Goal: Task Accomplishment & Management: Manage account settings

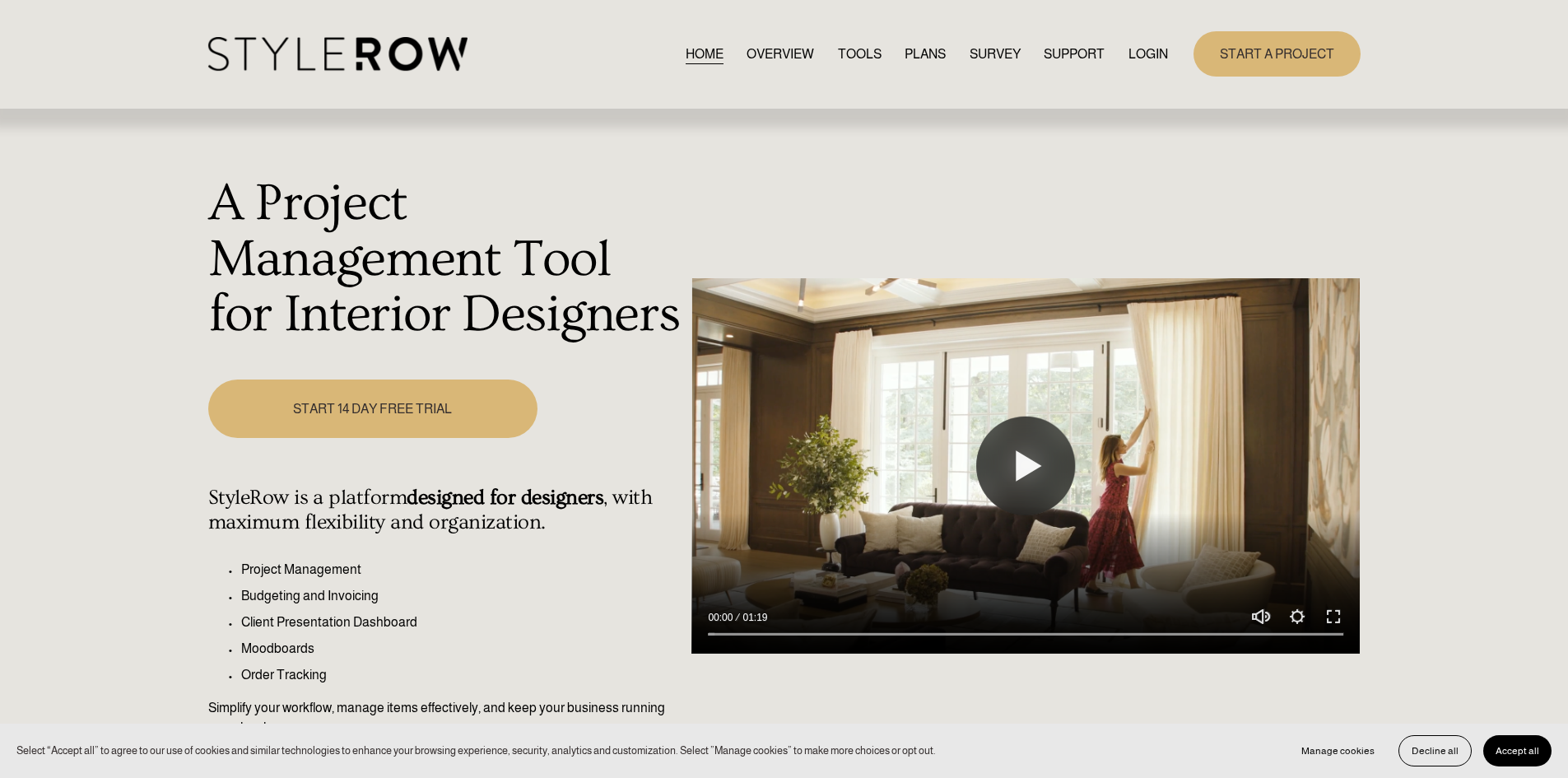
click at [1153, 47] on link "LOGIN" at bounding box center [1148, 54] width 39 height 22
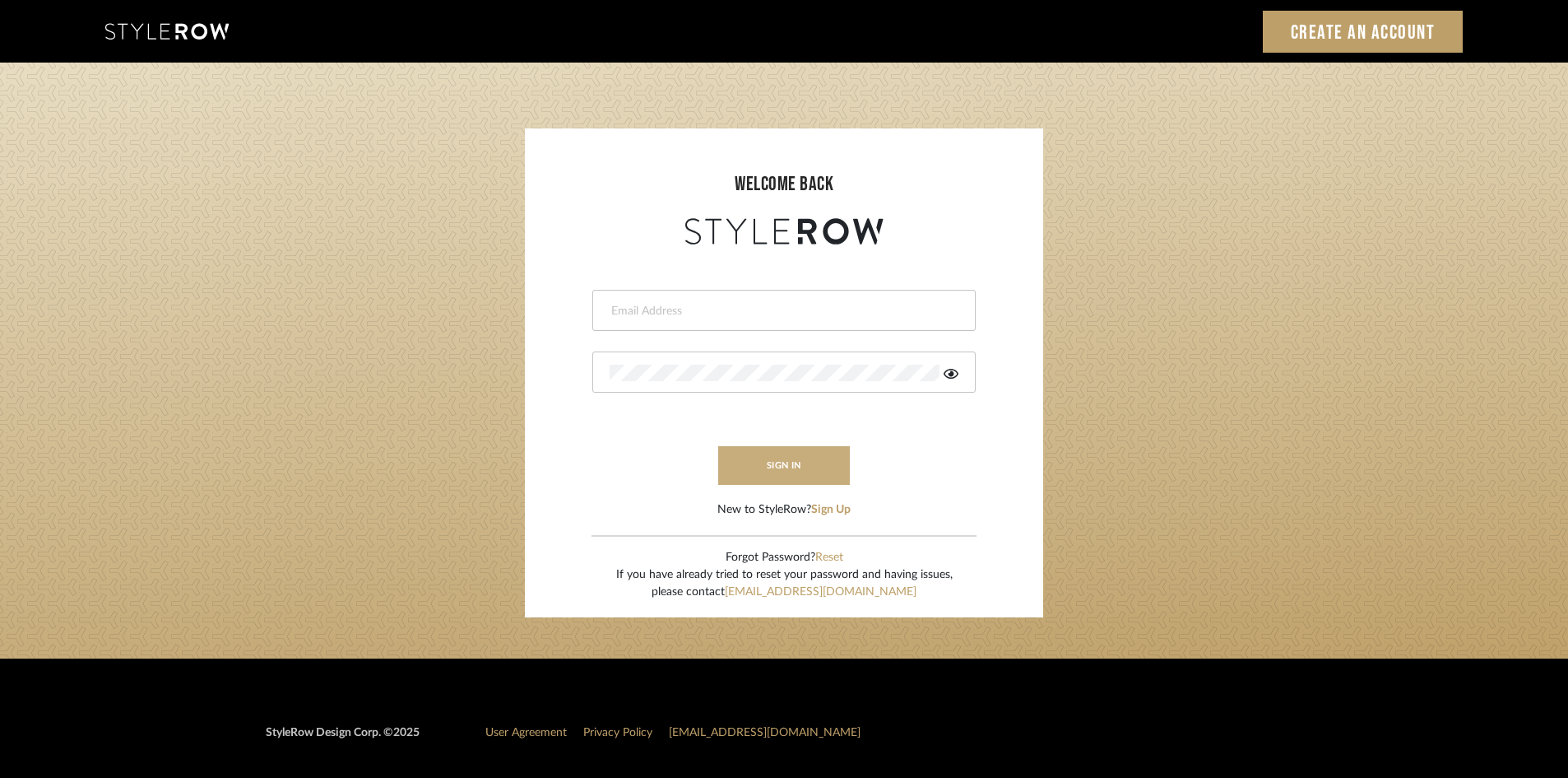
type input "[PERSON_NAME][EMAIL_ADDRESS][DOMAIN_NAME]"
click at [776, 461] on button "sign in" at bounding box center [784, 465] width 131 height 39
click at [778, 470] on button "sign in" at bounding box center [784, 465] width 131 height 39
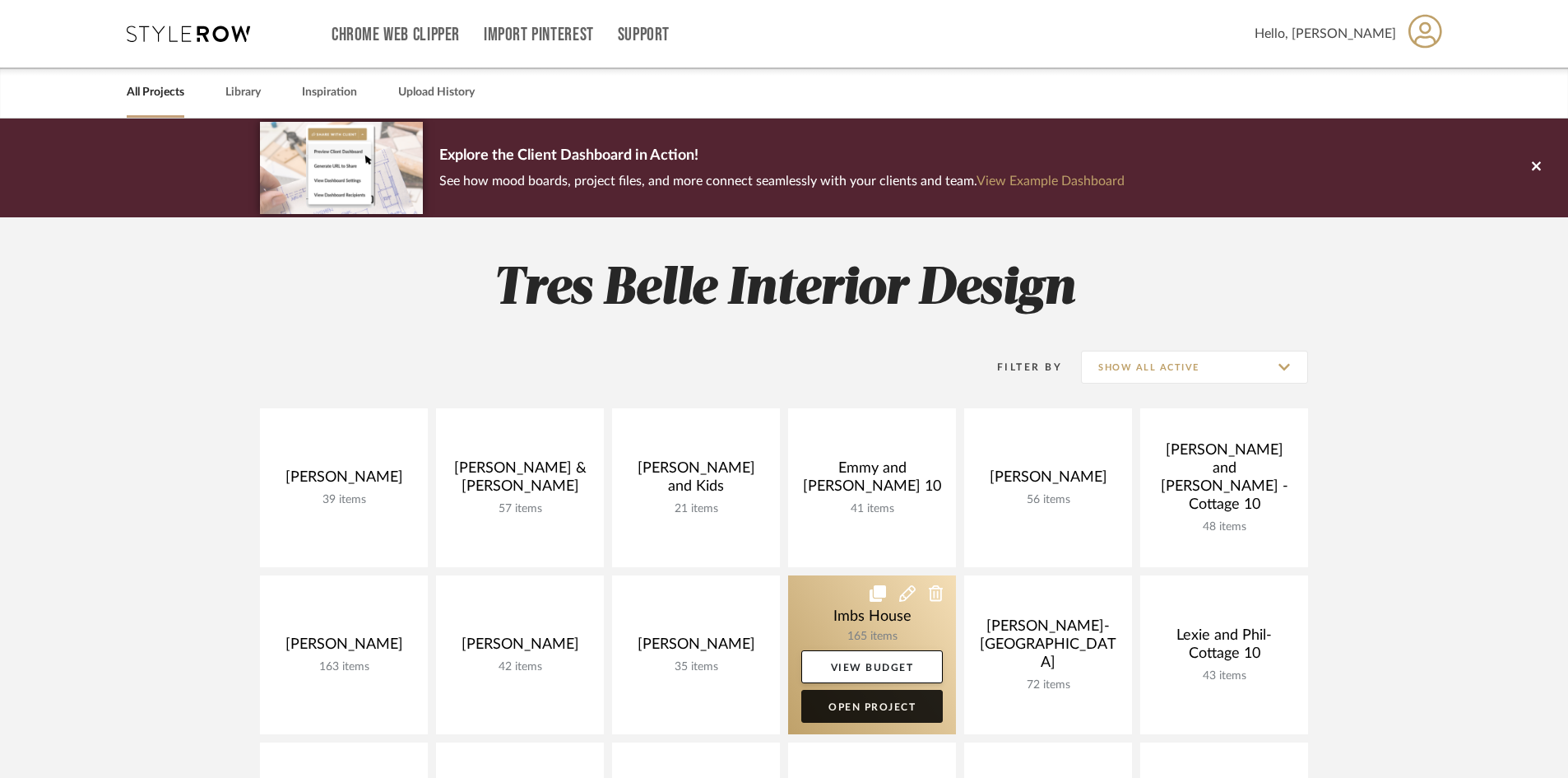
click at [873, 705] on link "Open Project" at bounding box center [872, 706] width 142 height 33
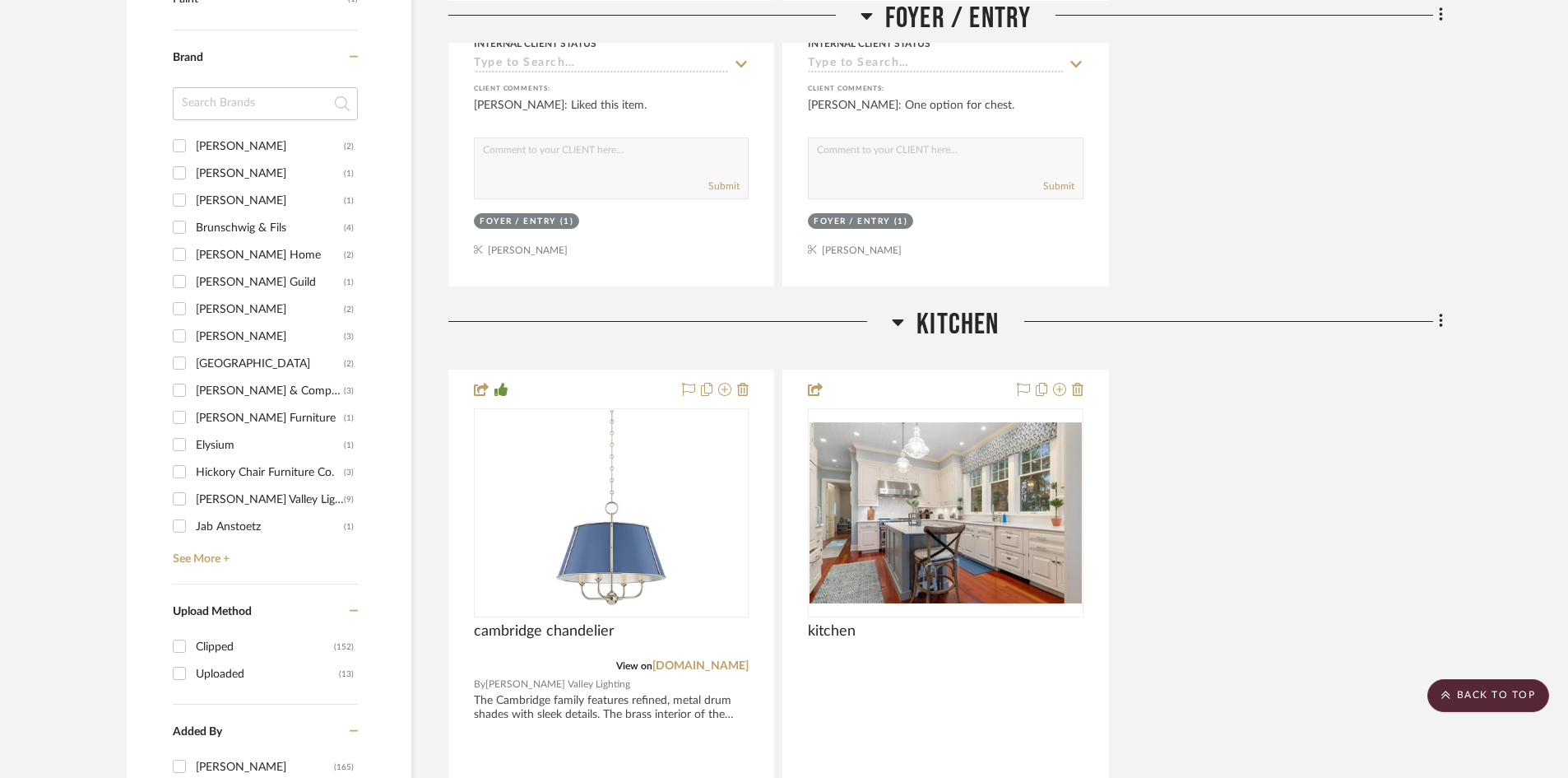
scroll to position [1565, 0]
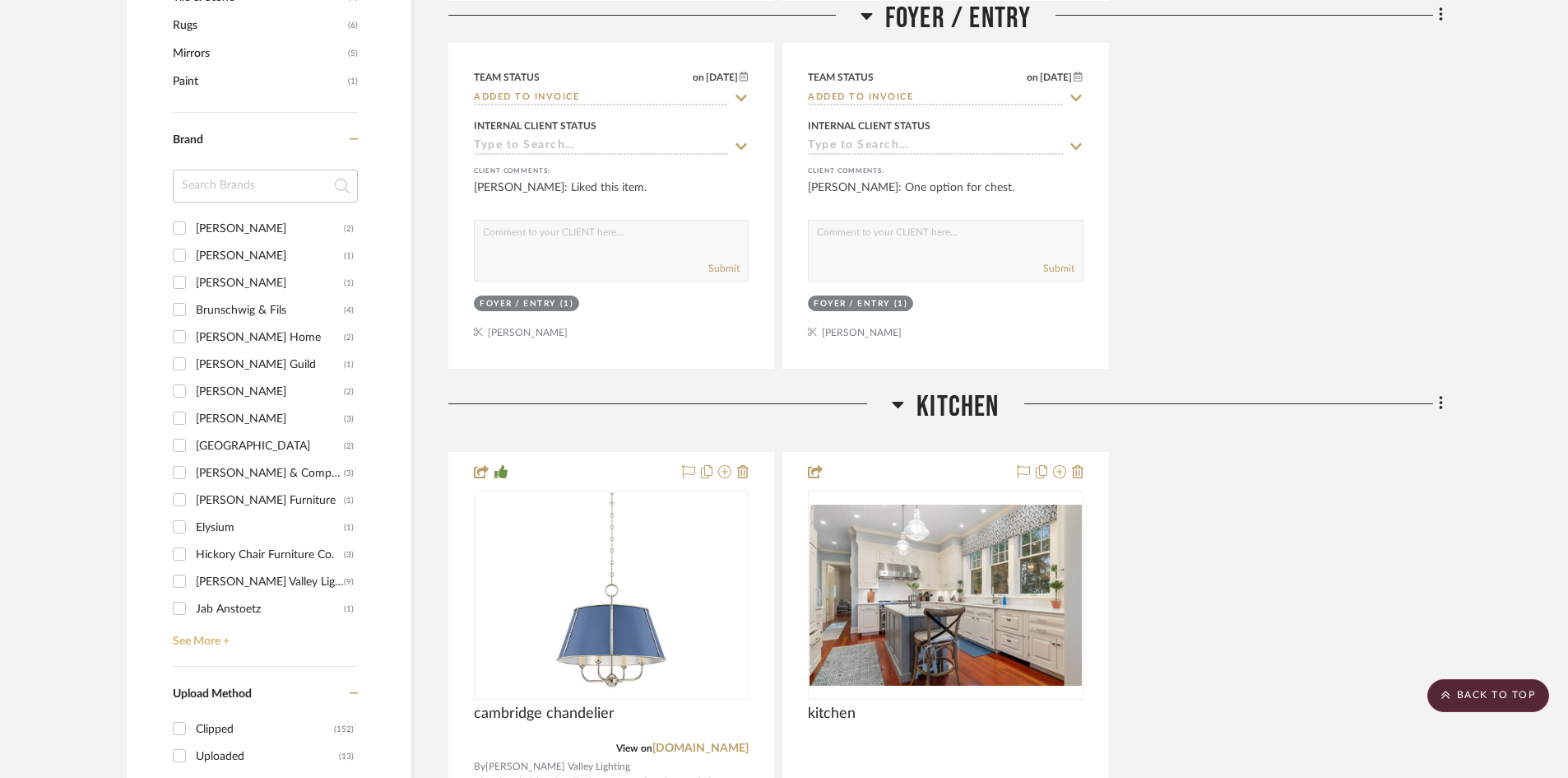
click at [200, 642] on link "See More +" at bounding box center [263, 635] width 190 height 27
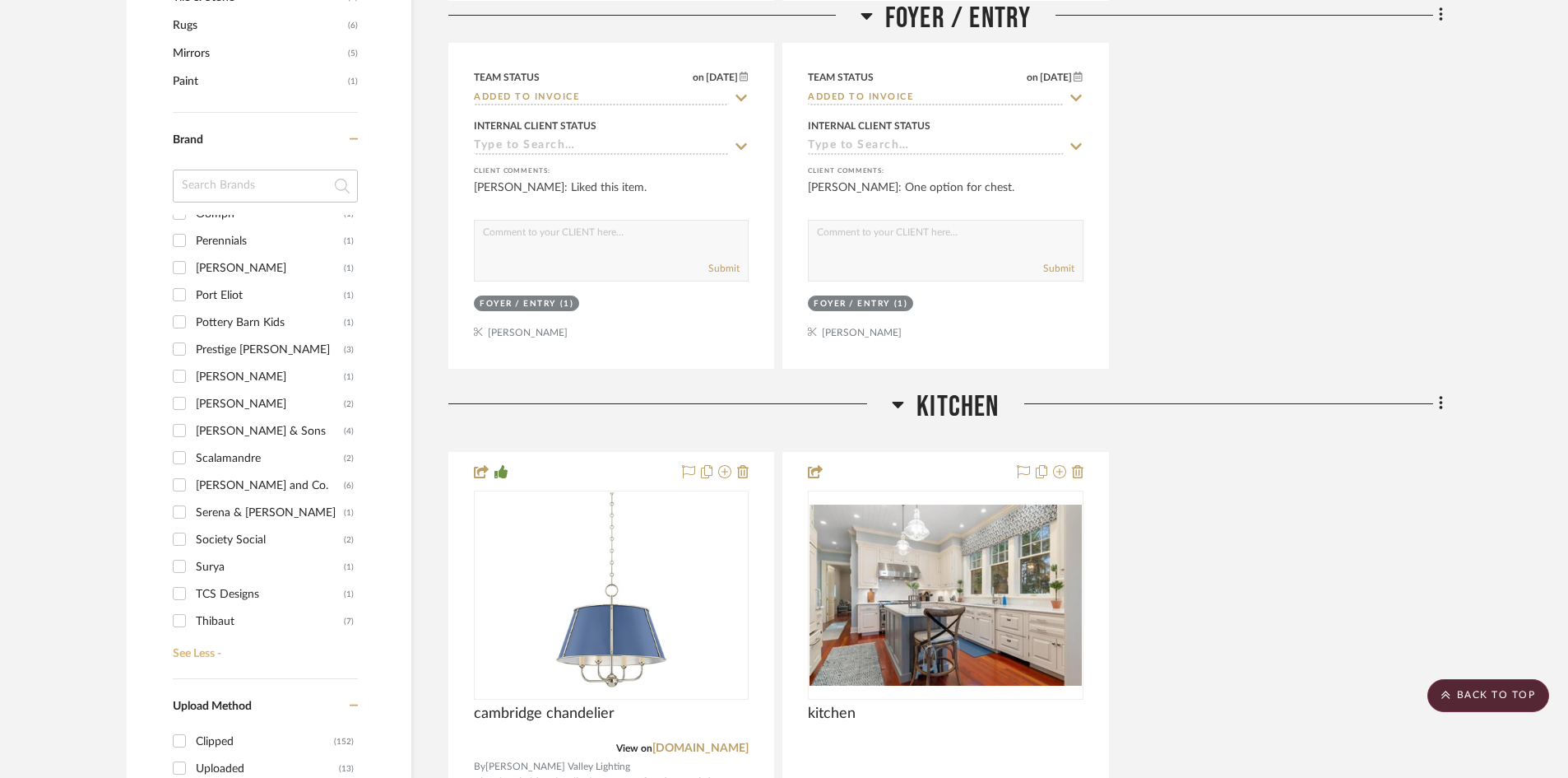
scroll to position [906, 0]
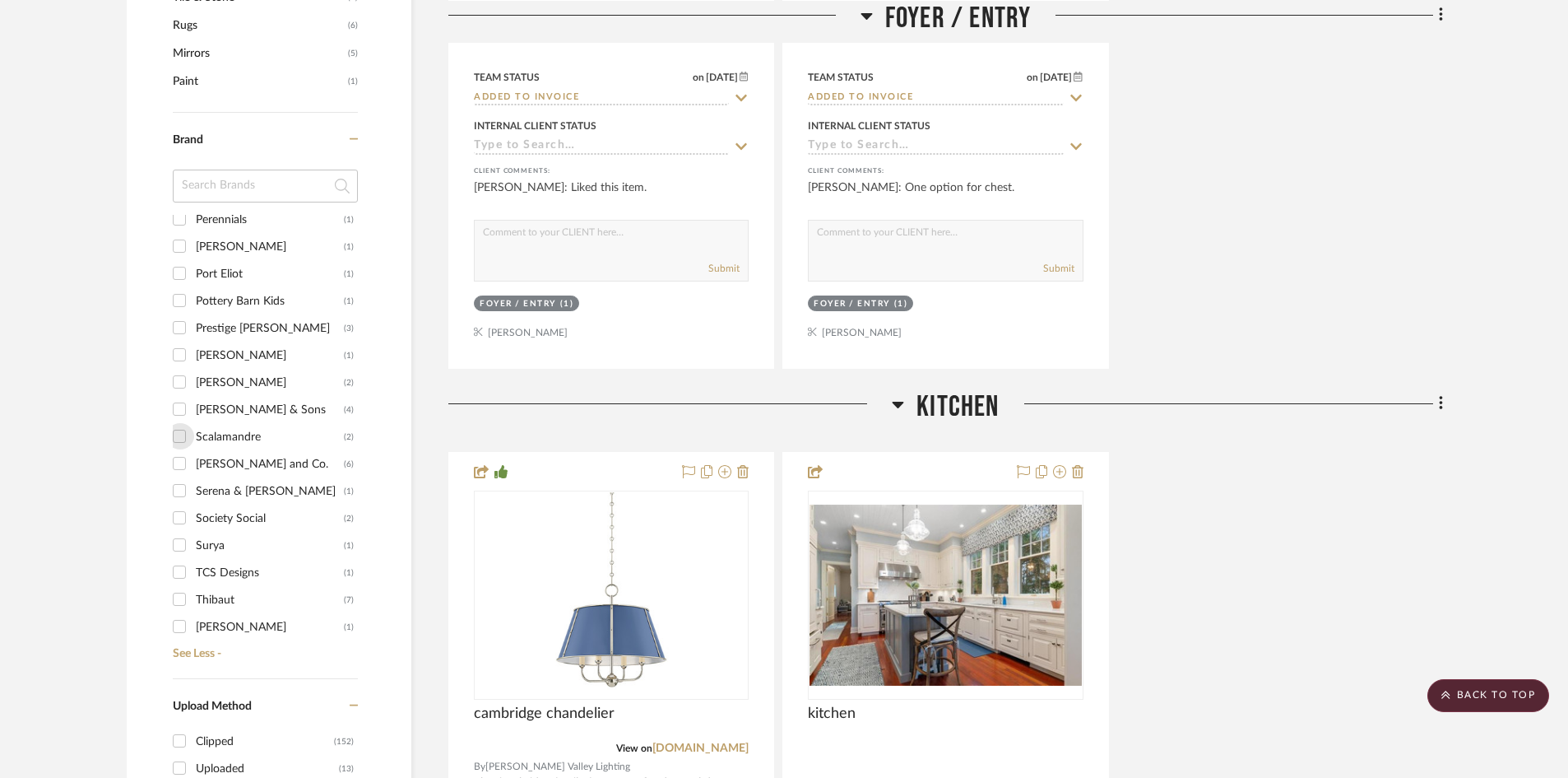
click at [176, 437] on input "Scalamandre (2)" at bounding box center [179, 436] width 27 height 27
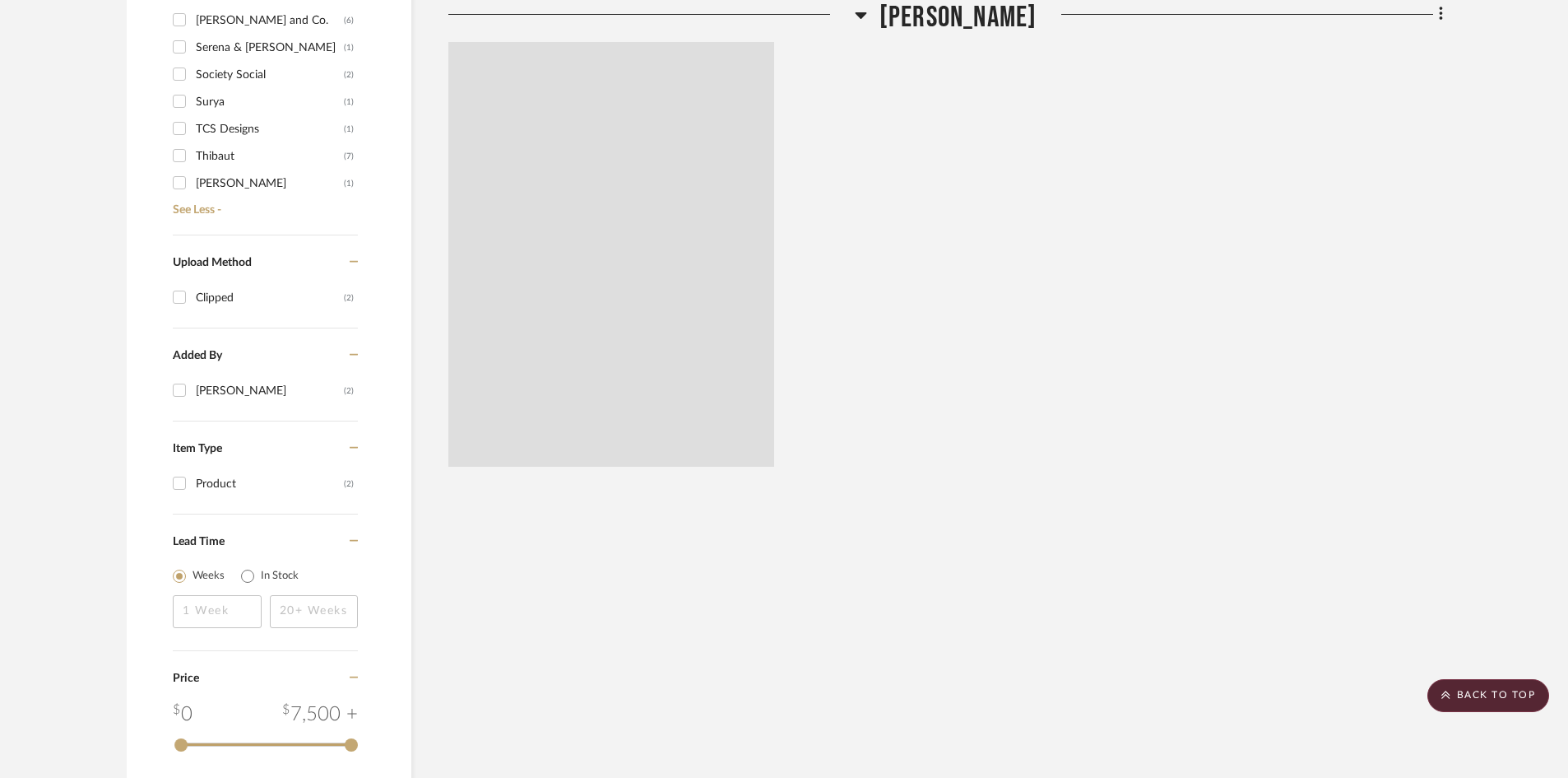
scroll to position [1429, 0]
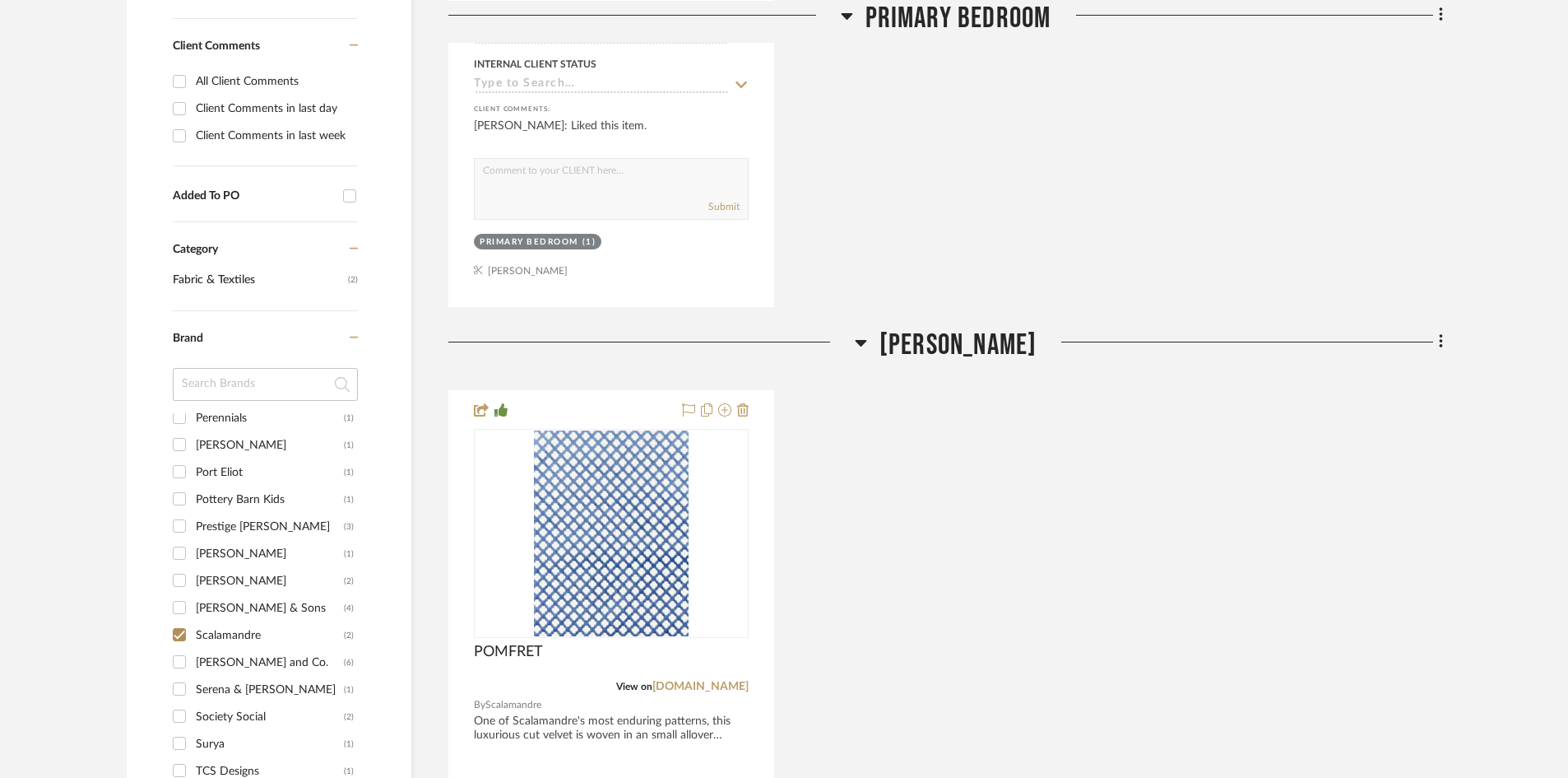
scroll to position [1017, 0]
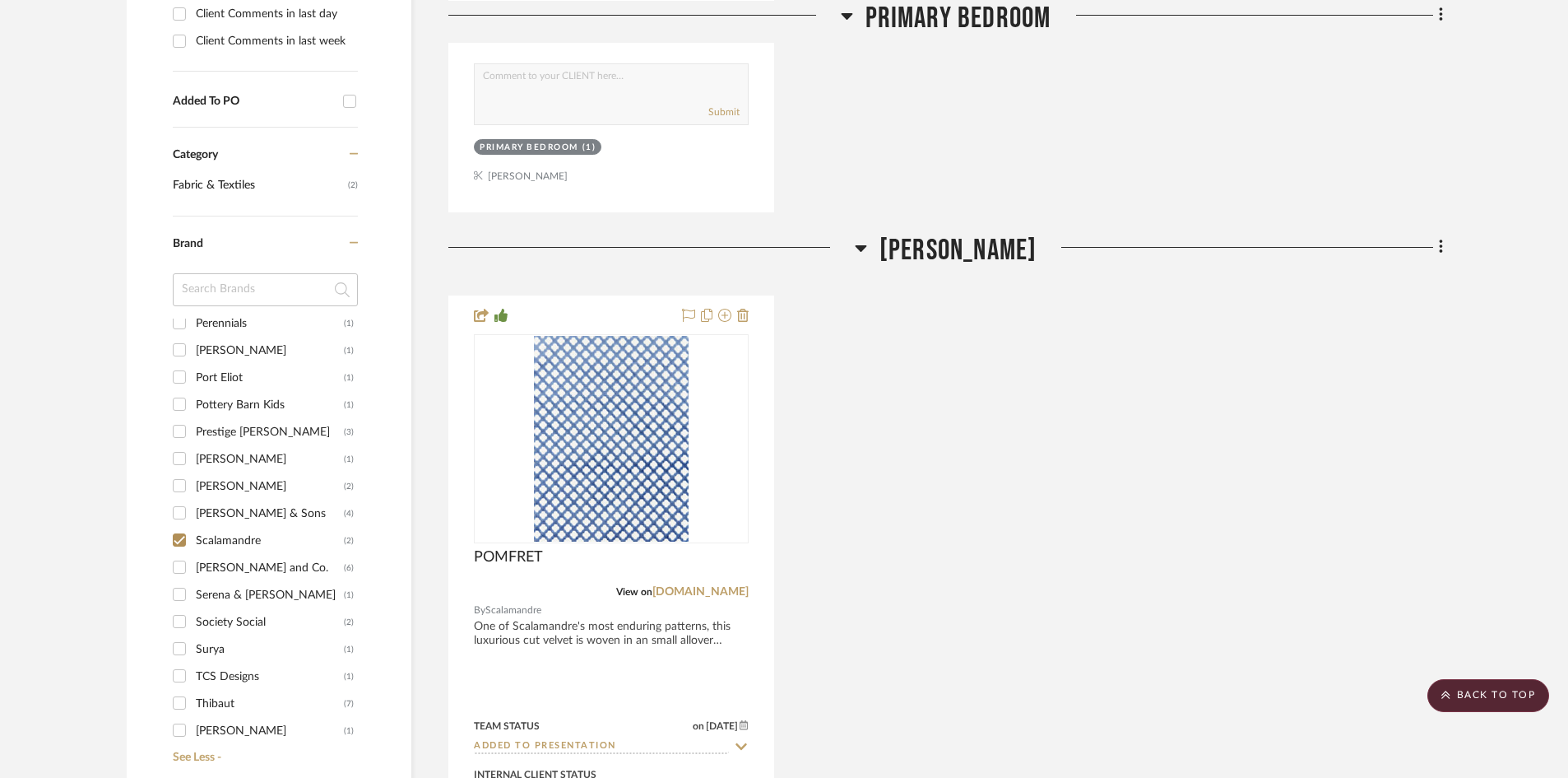
click at [176, 538] on input "Scalamandre (2)" at bounding box center [179, 540] width 27 height 27
checkbox input "false"
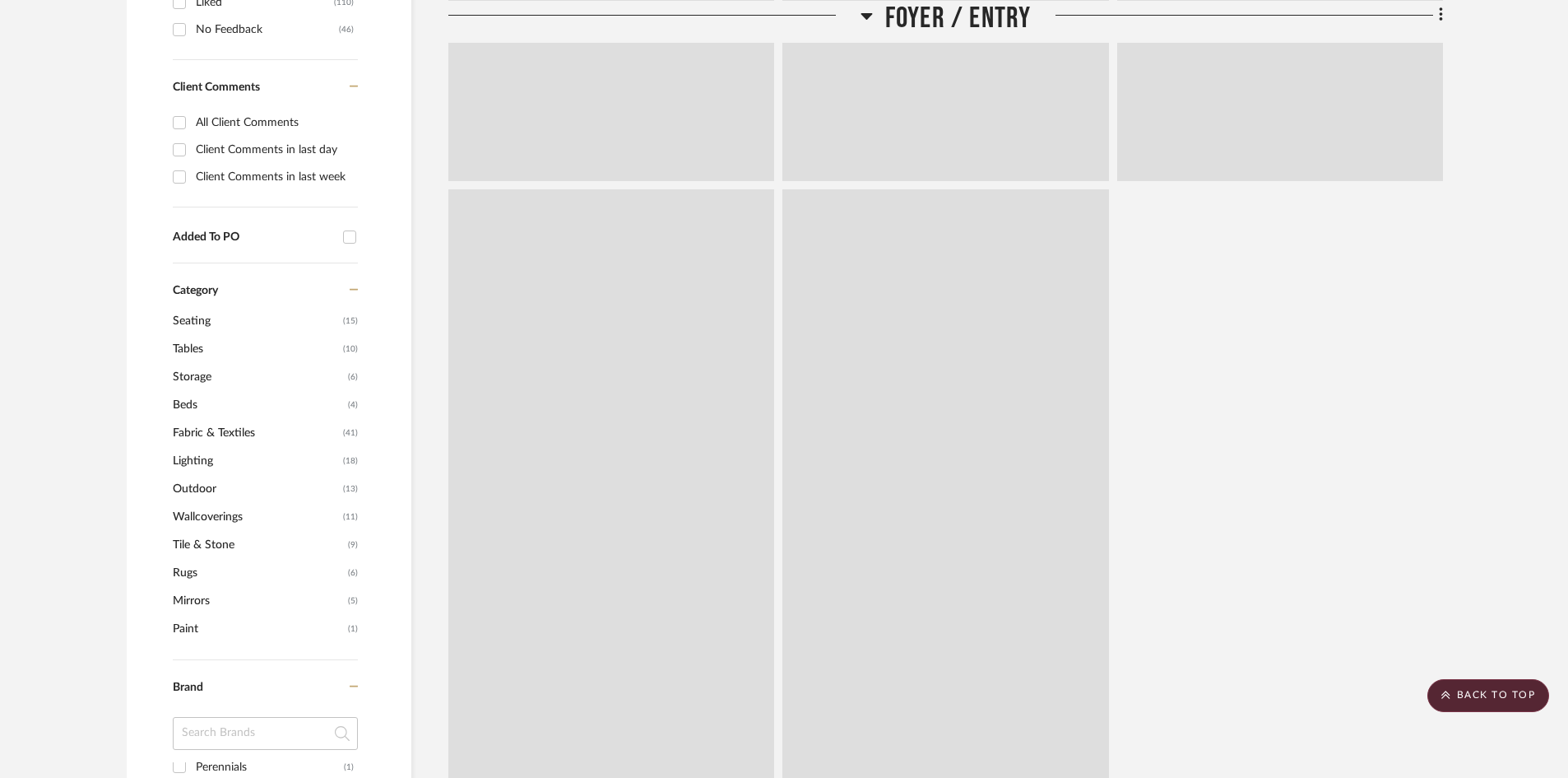
scroll to position [1152, 0]
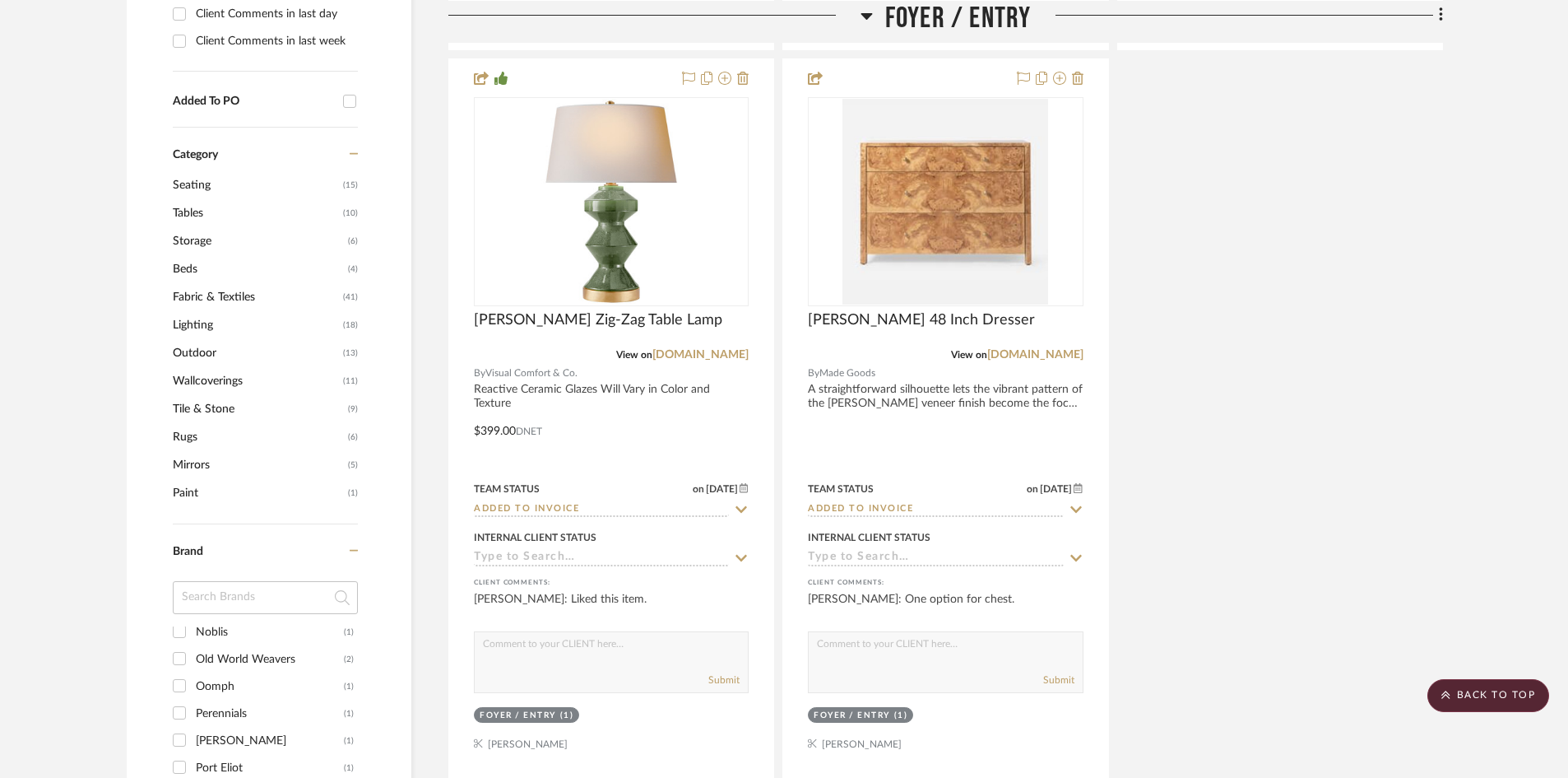
click at [178, 652] on input "Old World Weavers (2)" at bounding box center [179, 659] width 27 height 27
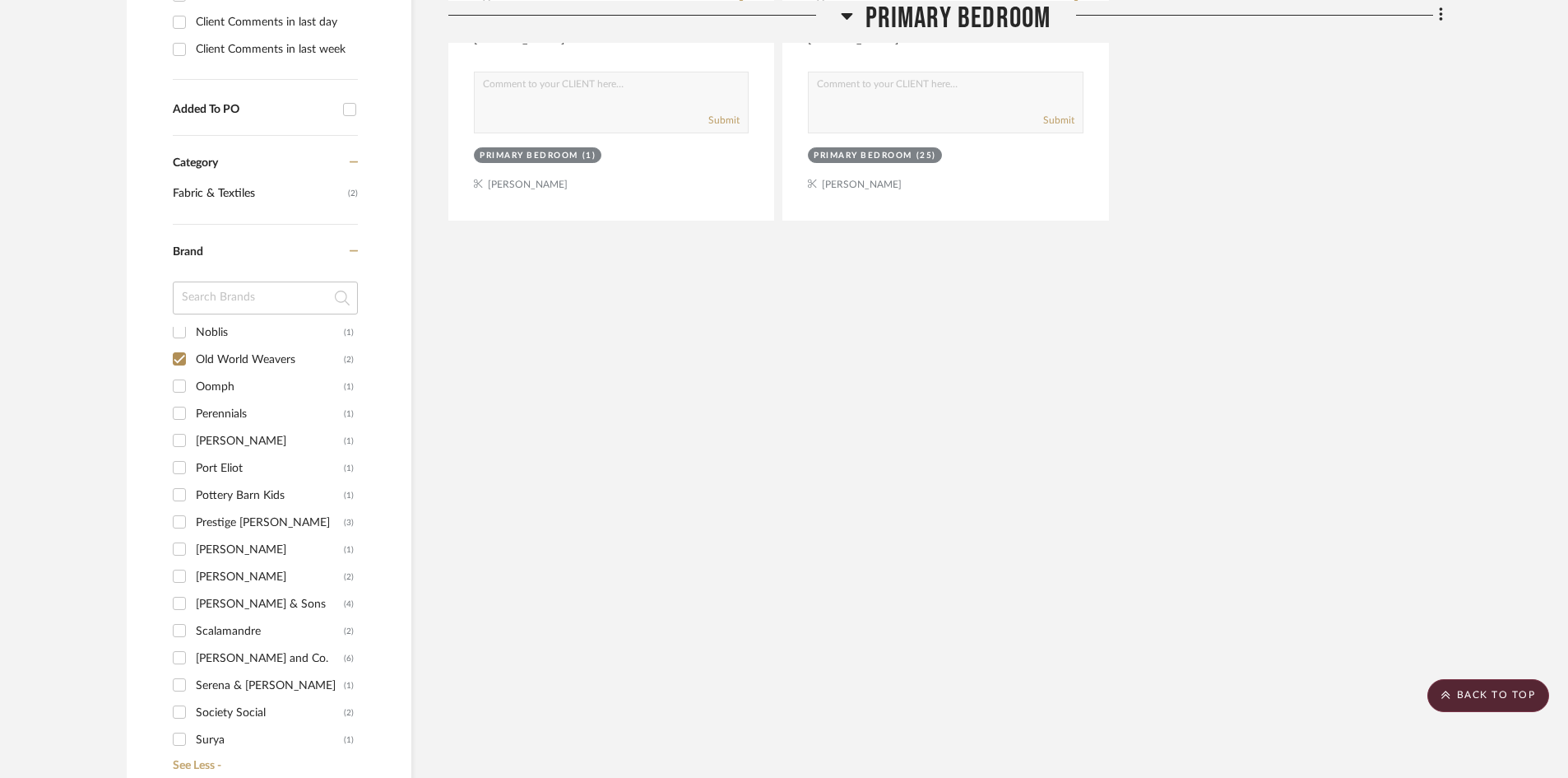
scroll to position [1017, 0]
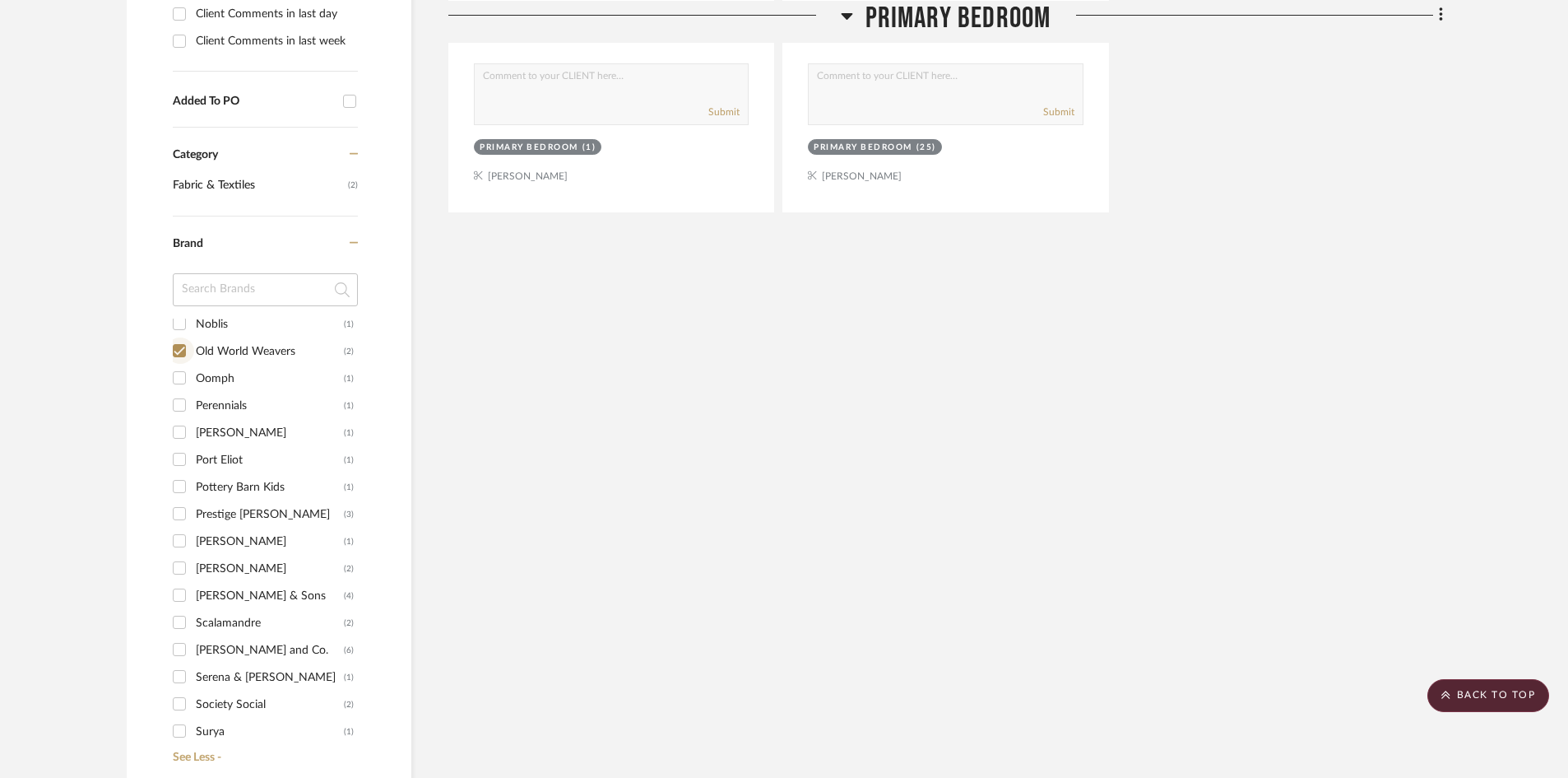
click at [187, 350] on input "Old World Weavers (2)" at bounding box center [179, 350] width 27 height 27
checkbox input "false"
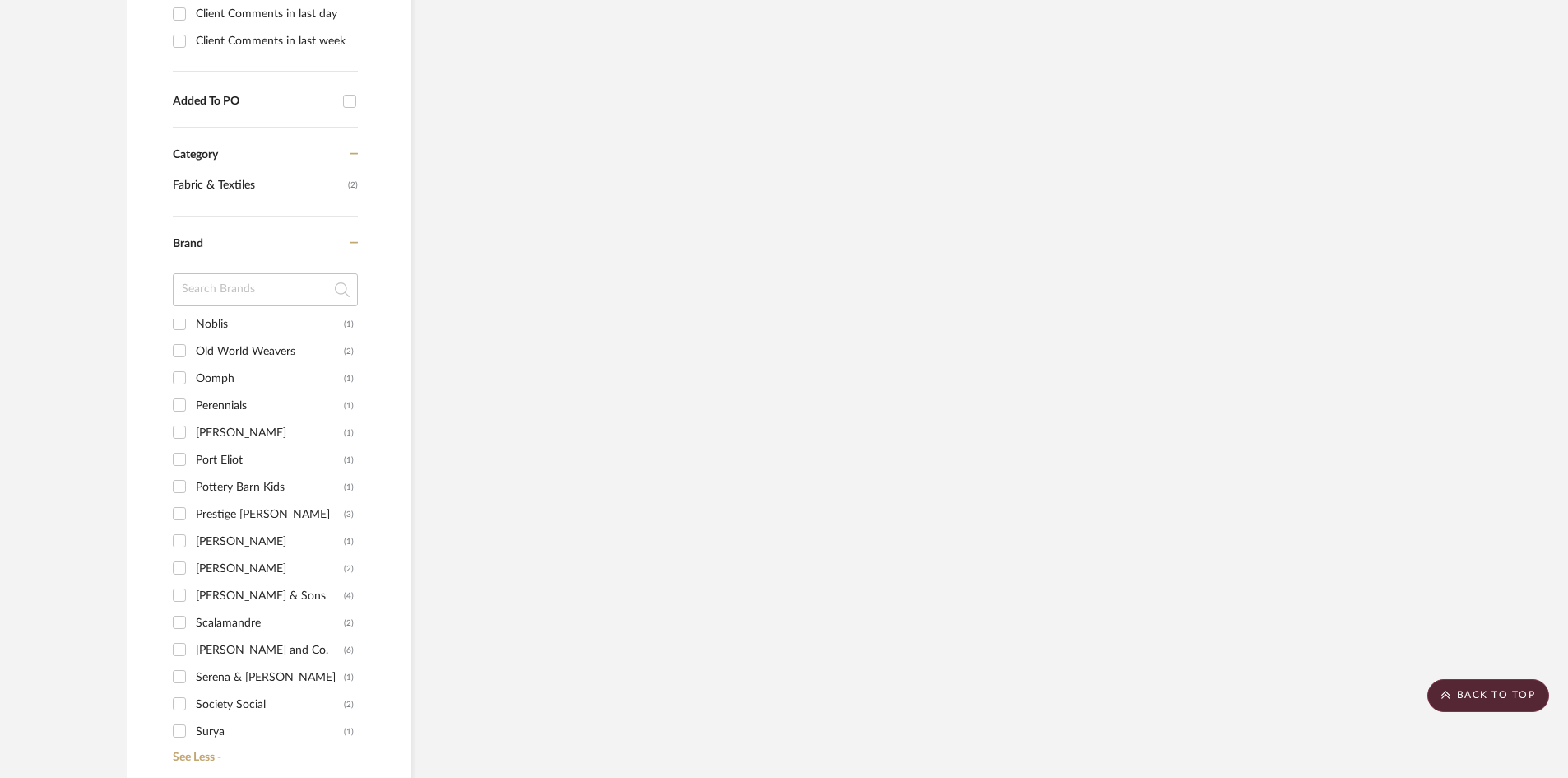
scroll to position [1152, 0]
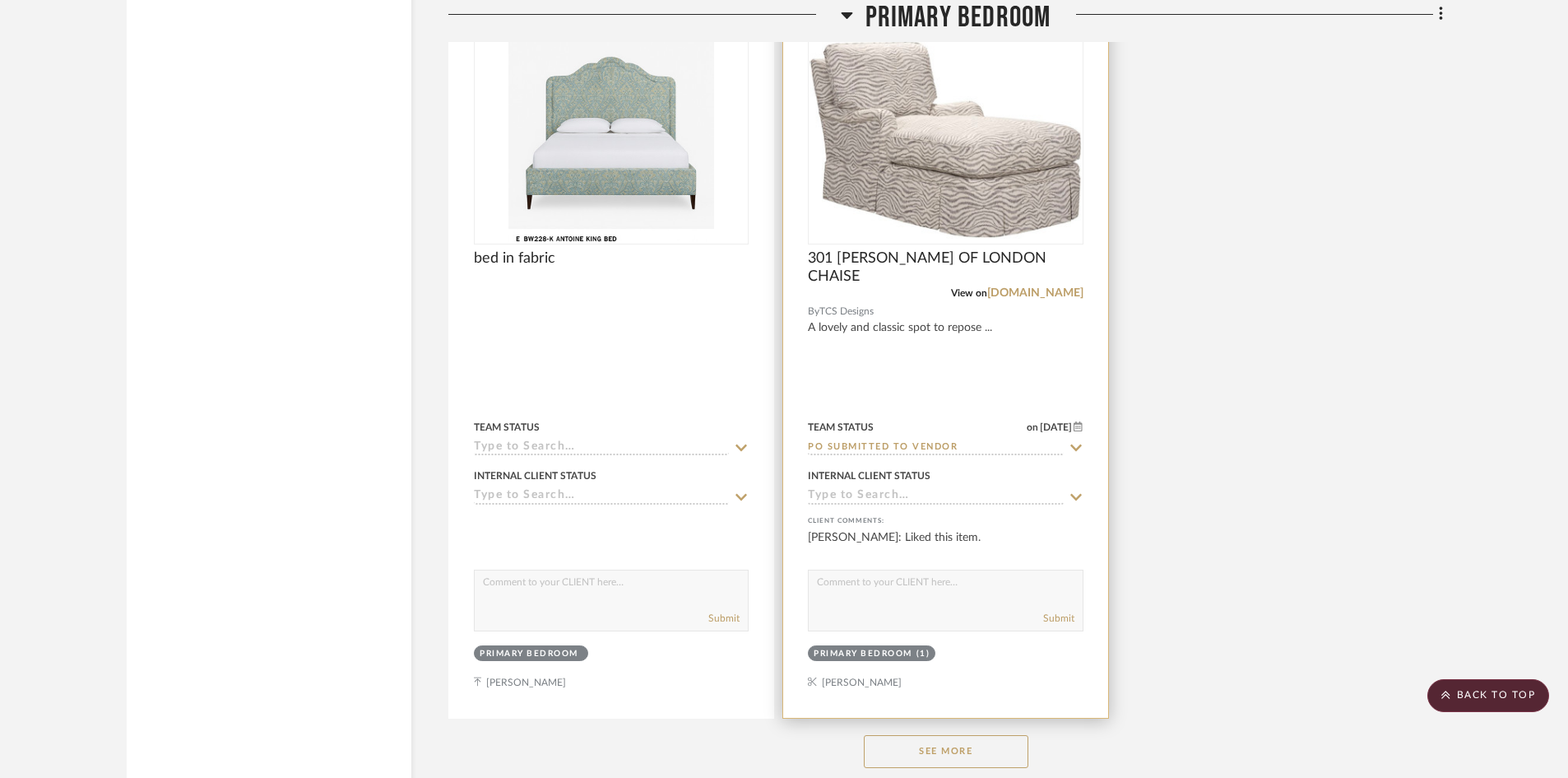
scroll to position [12104, 0]
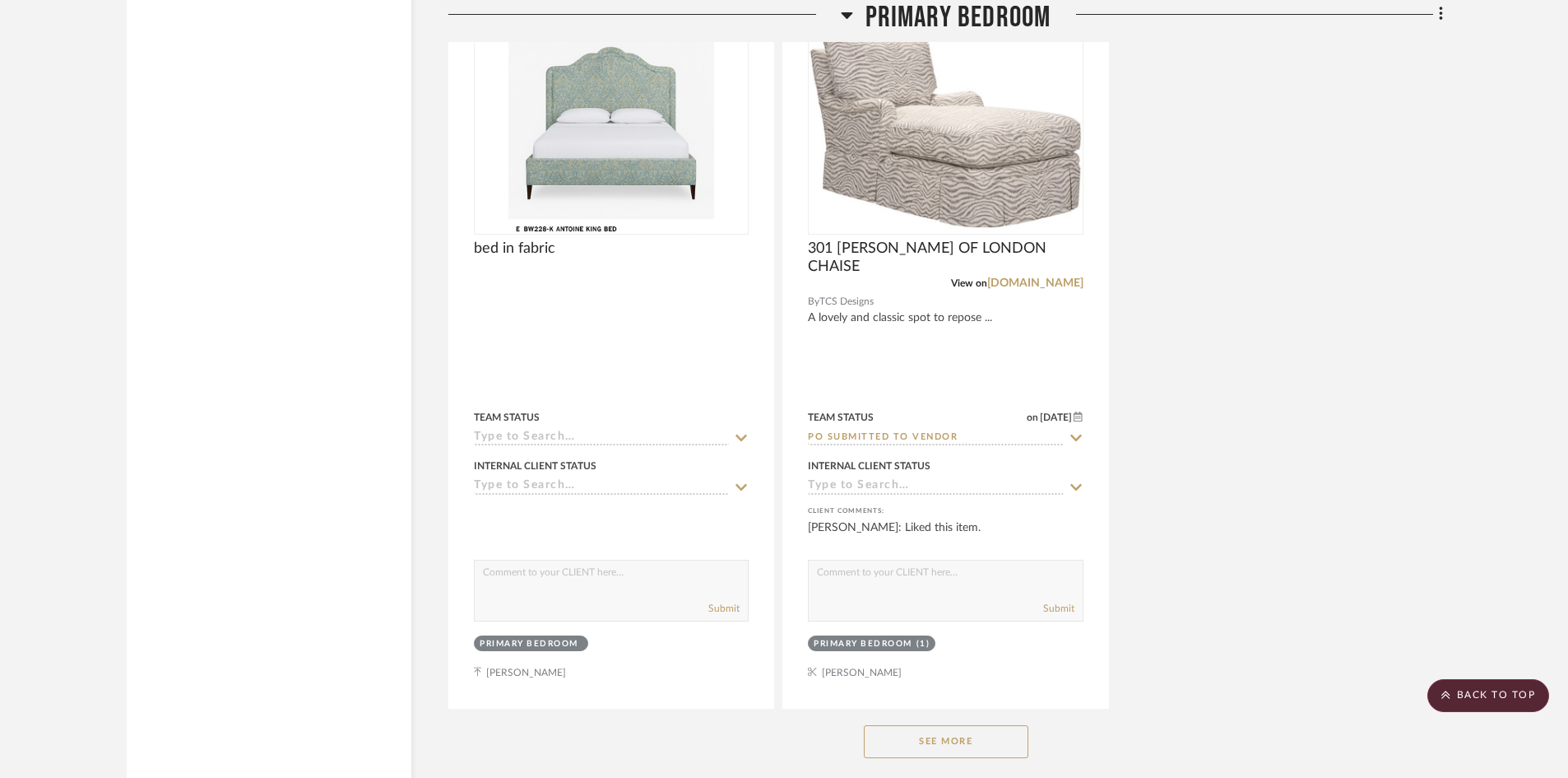
click at [948, 745] on button "See More" at bounding box center [947, 742] width 165 height 33
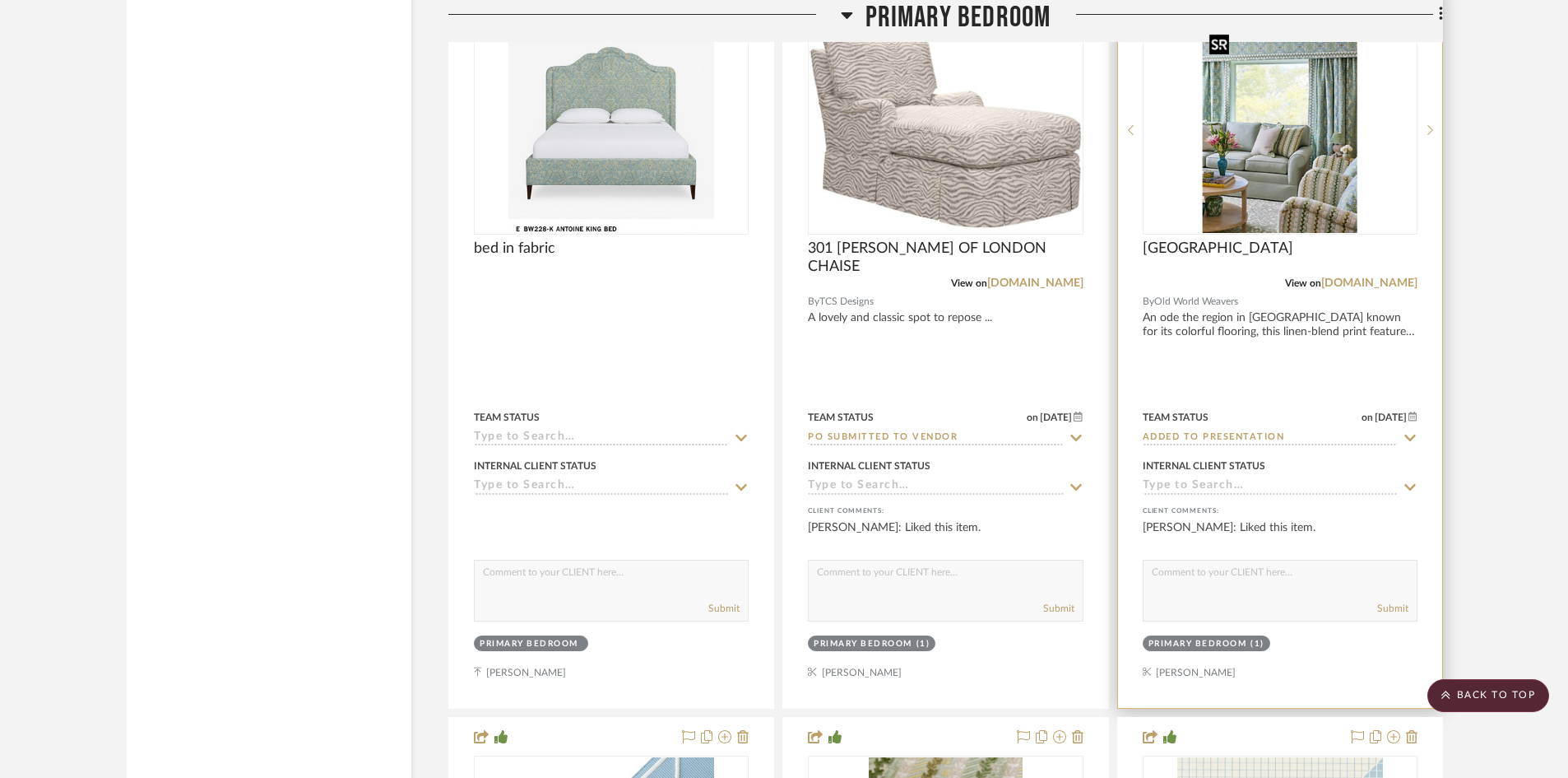
click at [0, 0] on img at bounding box center [0, 0] width 0 height 0
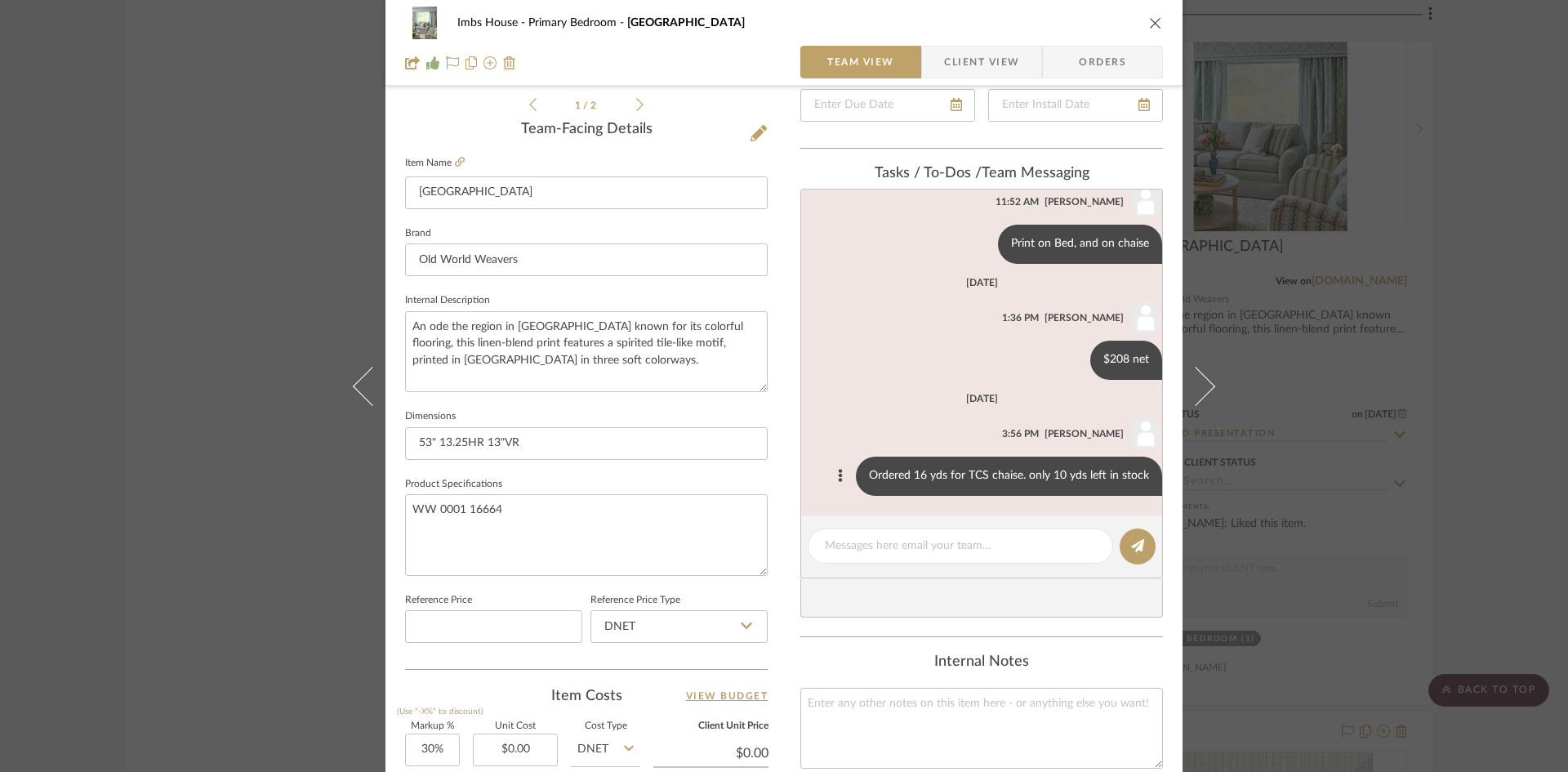
scroll to position [408, 0]
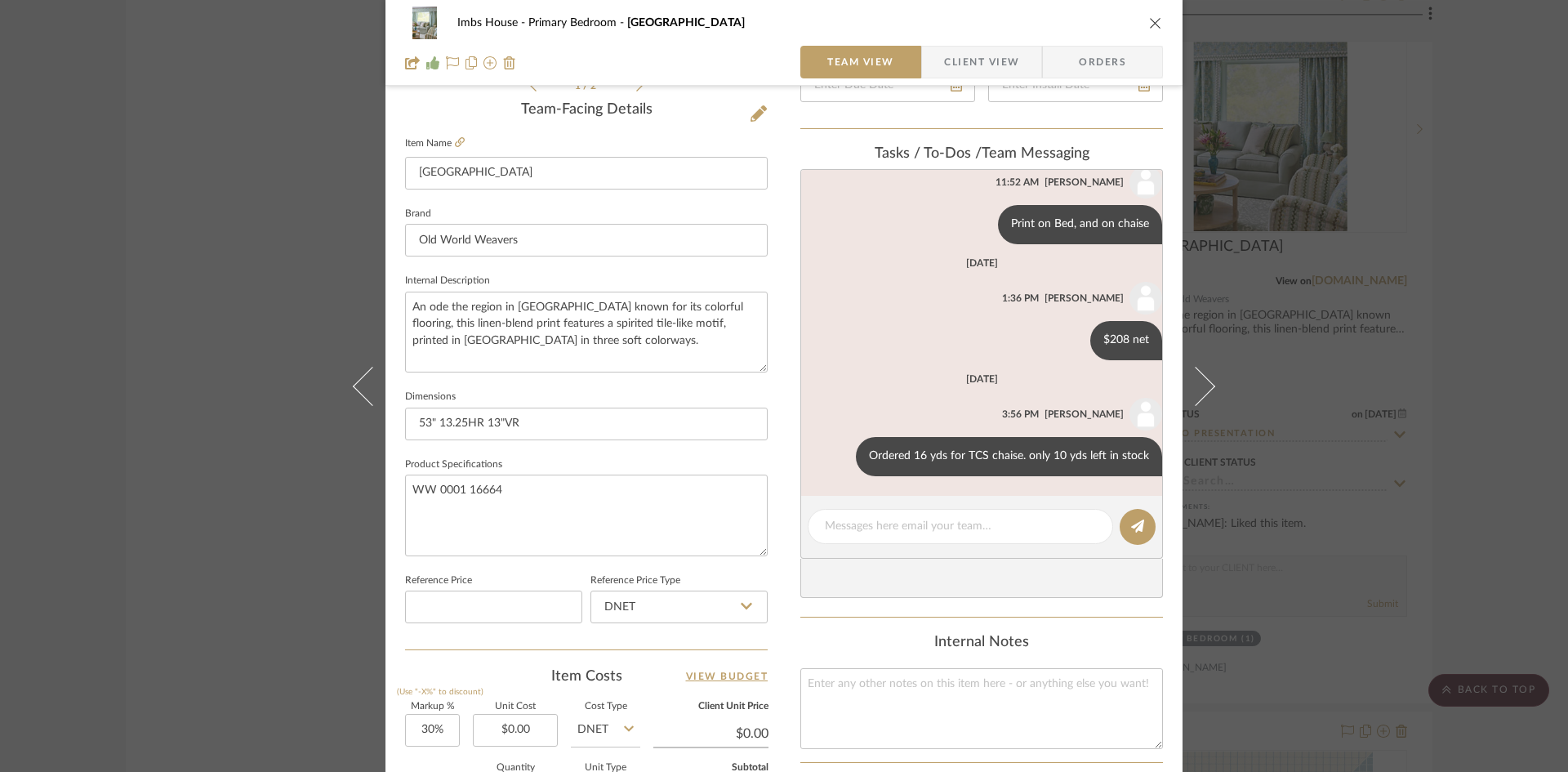
click at [1155, 20] on icon "close" at bounding box center [1155, 22] width 13 height 13
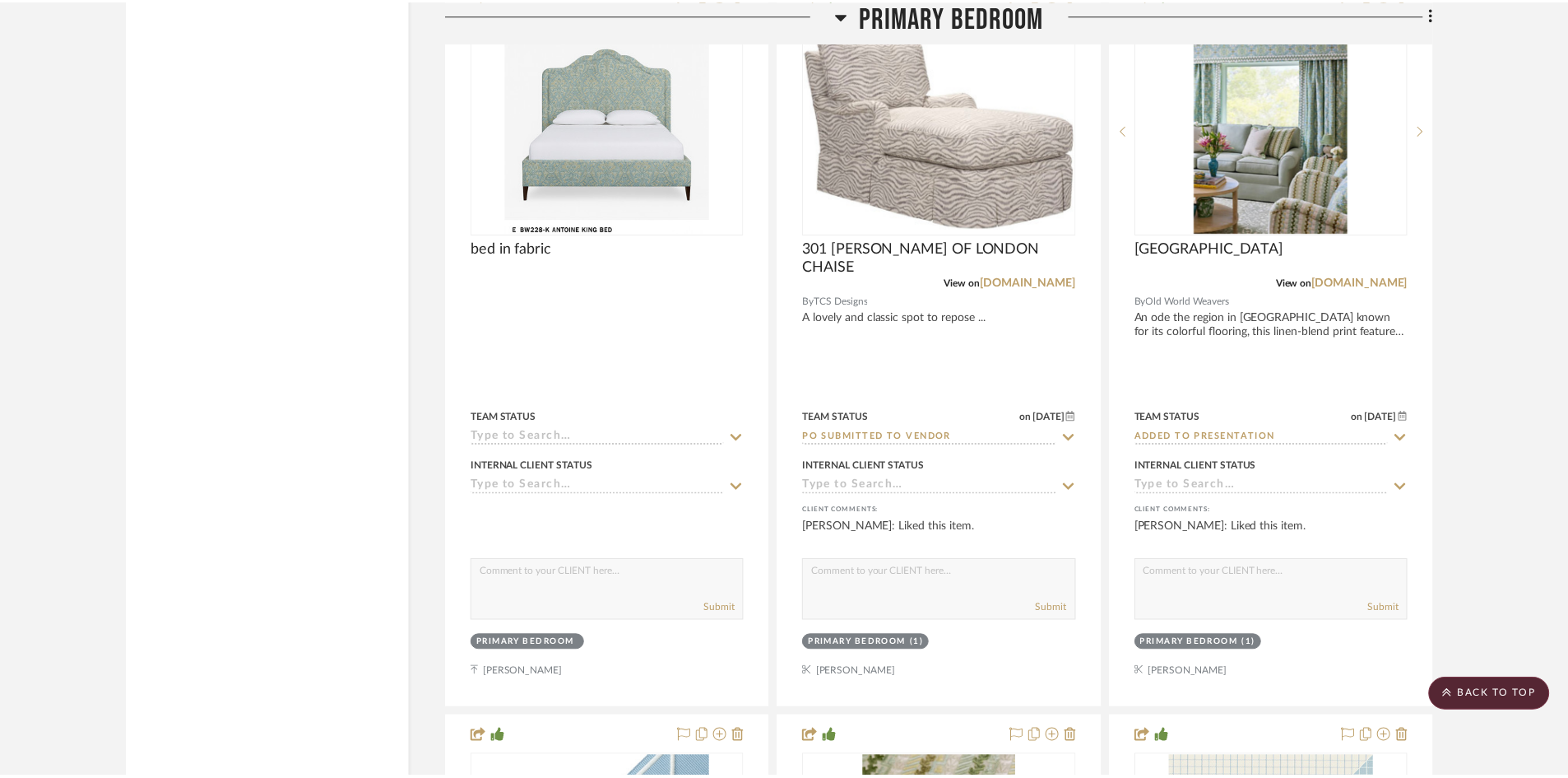
scroll to position [12104, 0]
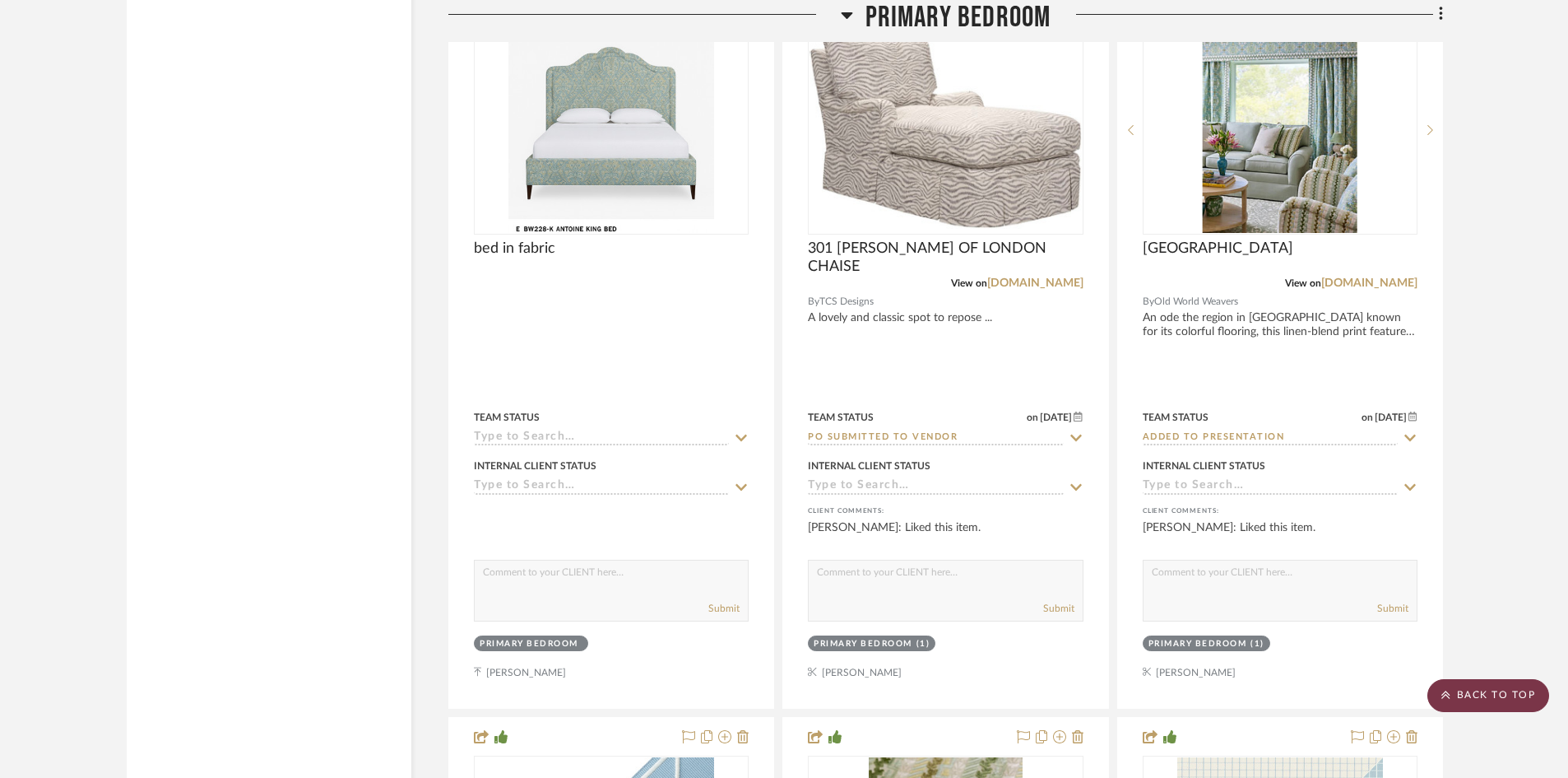
click at [1510, 687] on scroll-to-top-button "BACK TO TOP" at bounding box center [1489, 696] width 122 height 33
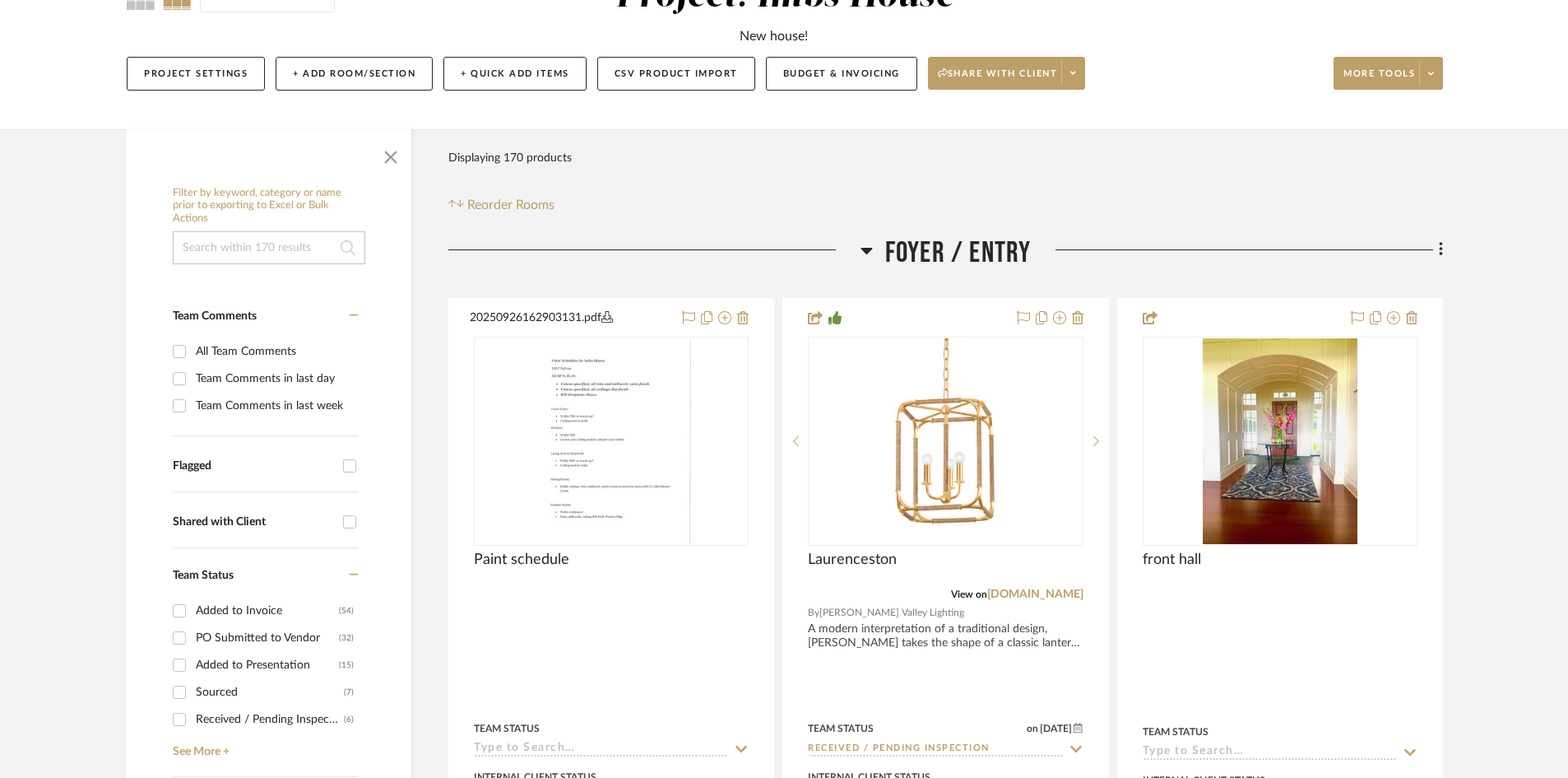
scroll to position [330, 0]
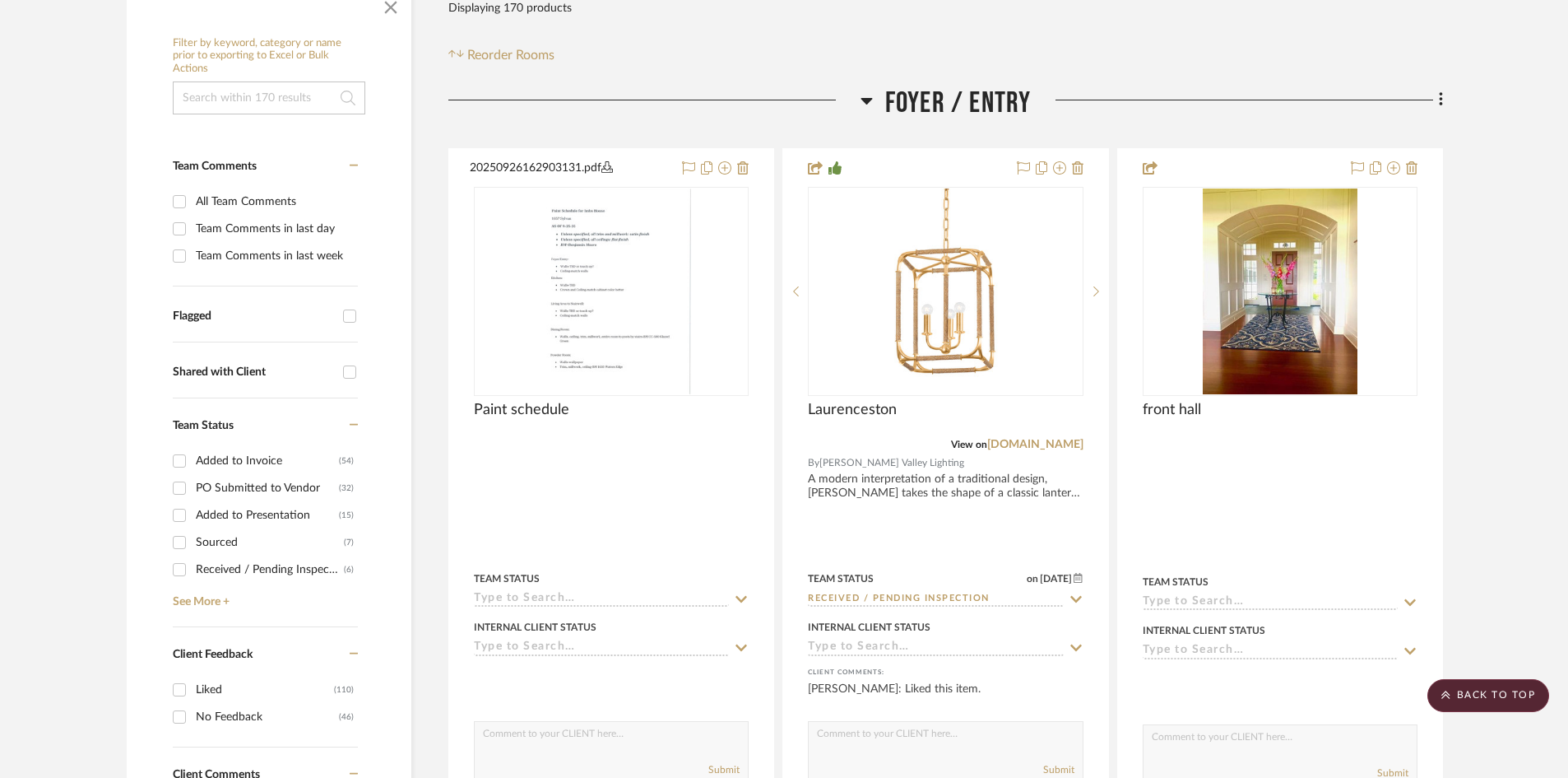
click at [177, 517] on input "Added to Presentation (15)" at bounding box center [179, 515] width 27 height 27
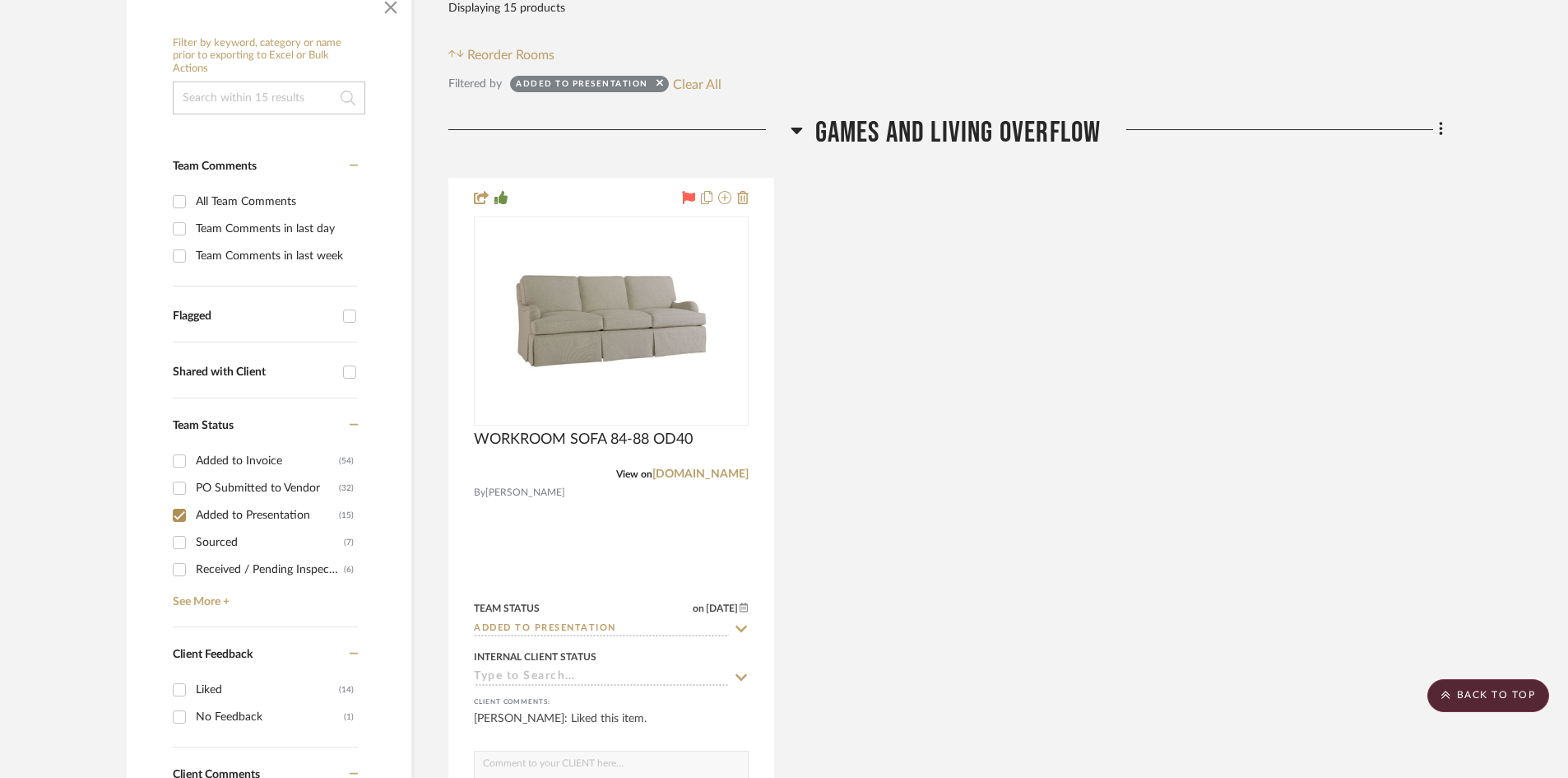
scroll to position [0, 0]
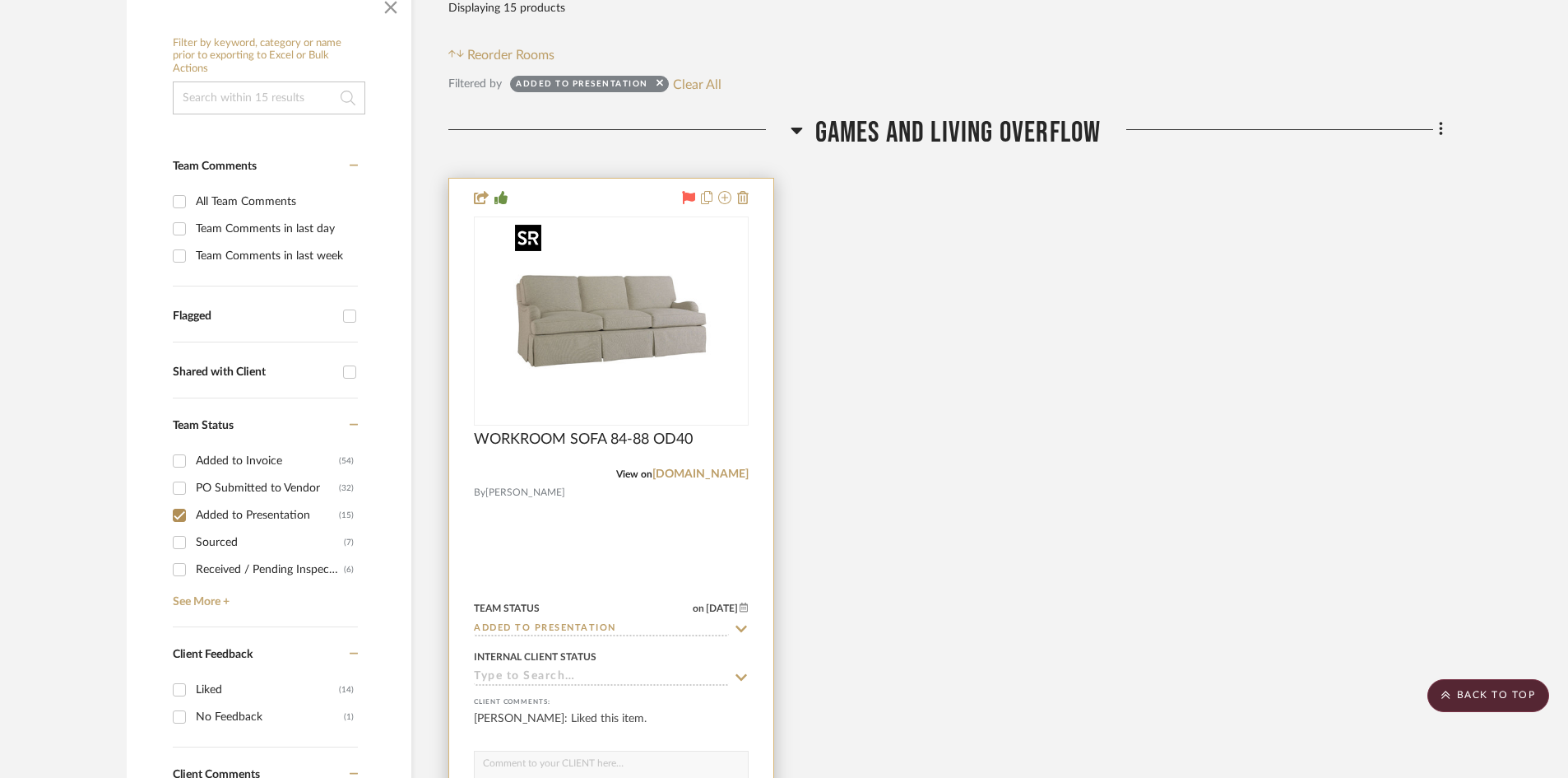
click at [654, 310] on img "0" at bounding box center [612, 321] width 206 height 206
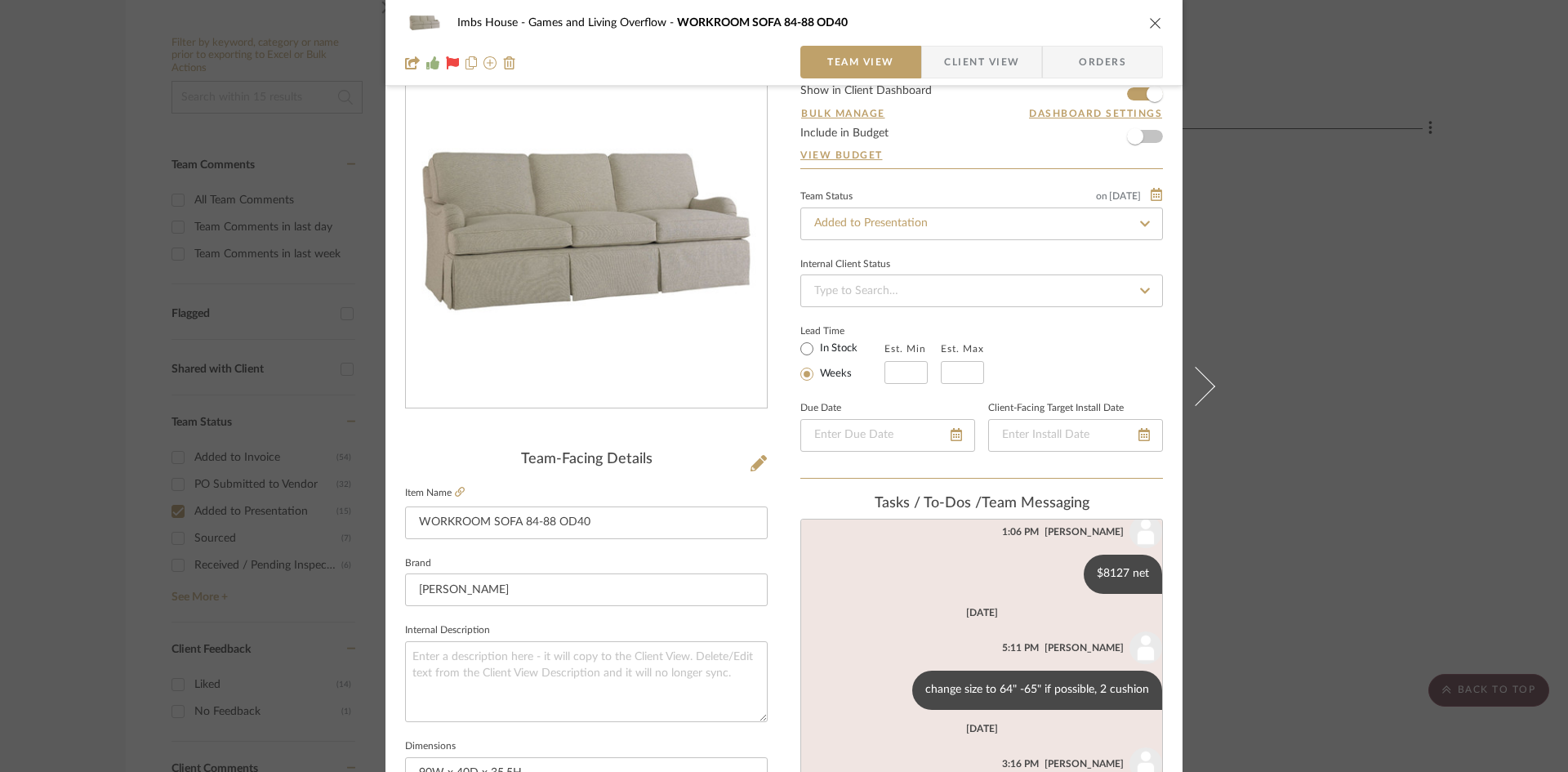
scroll to position [408, 0]
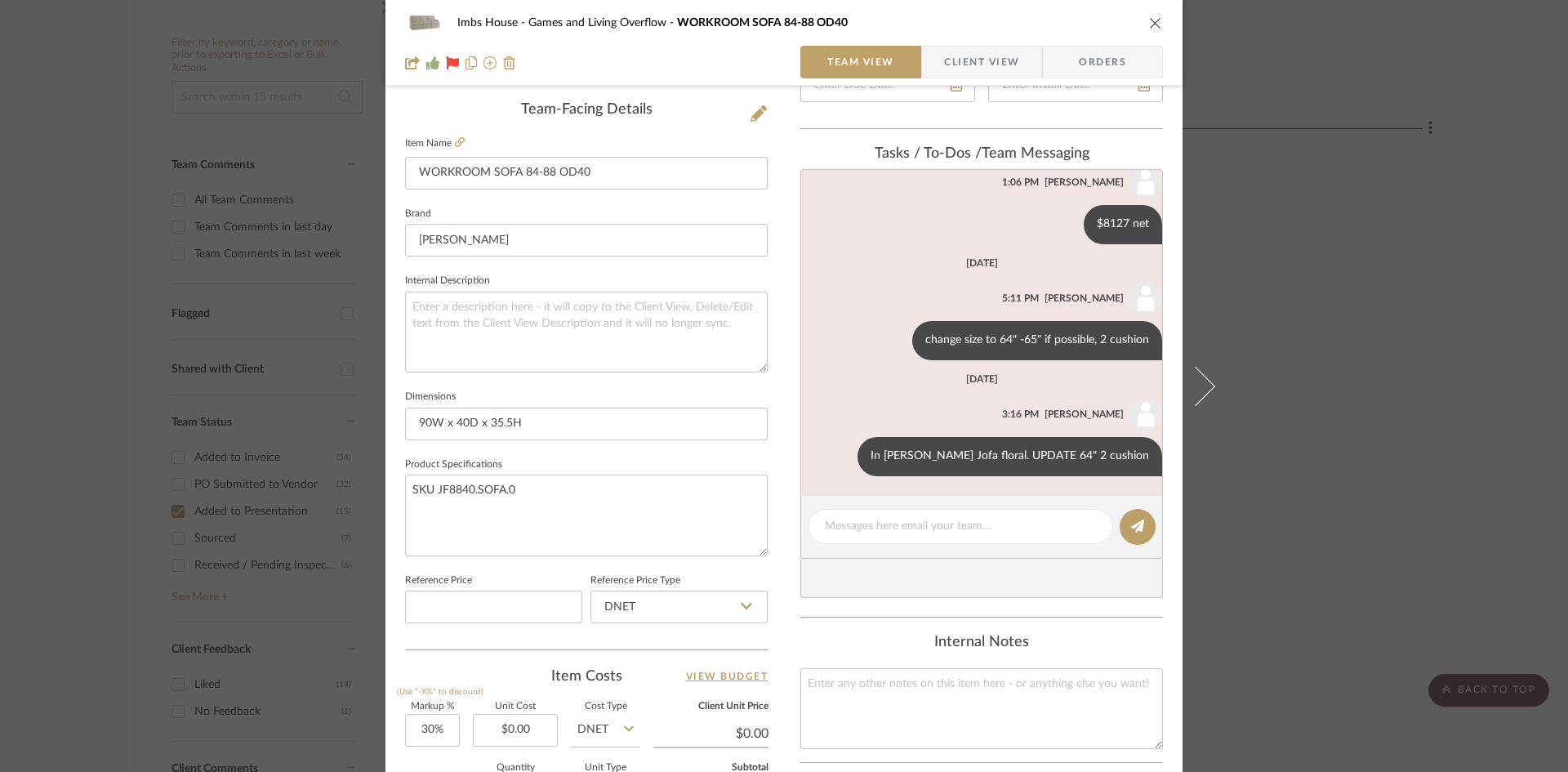
click at [1149, 21] on icon "close" at bounding box center [1155, 22] width 13 height 13
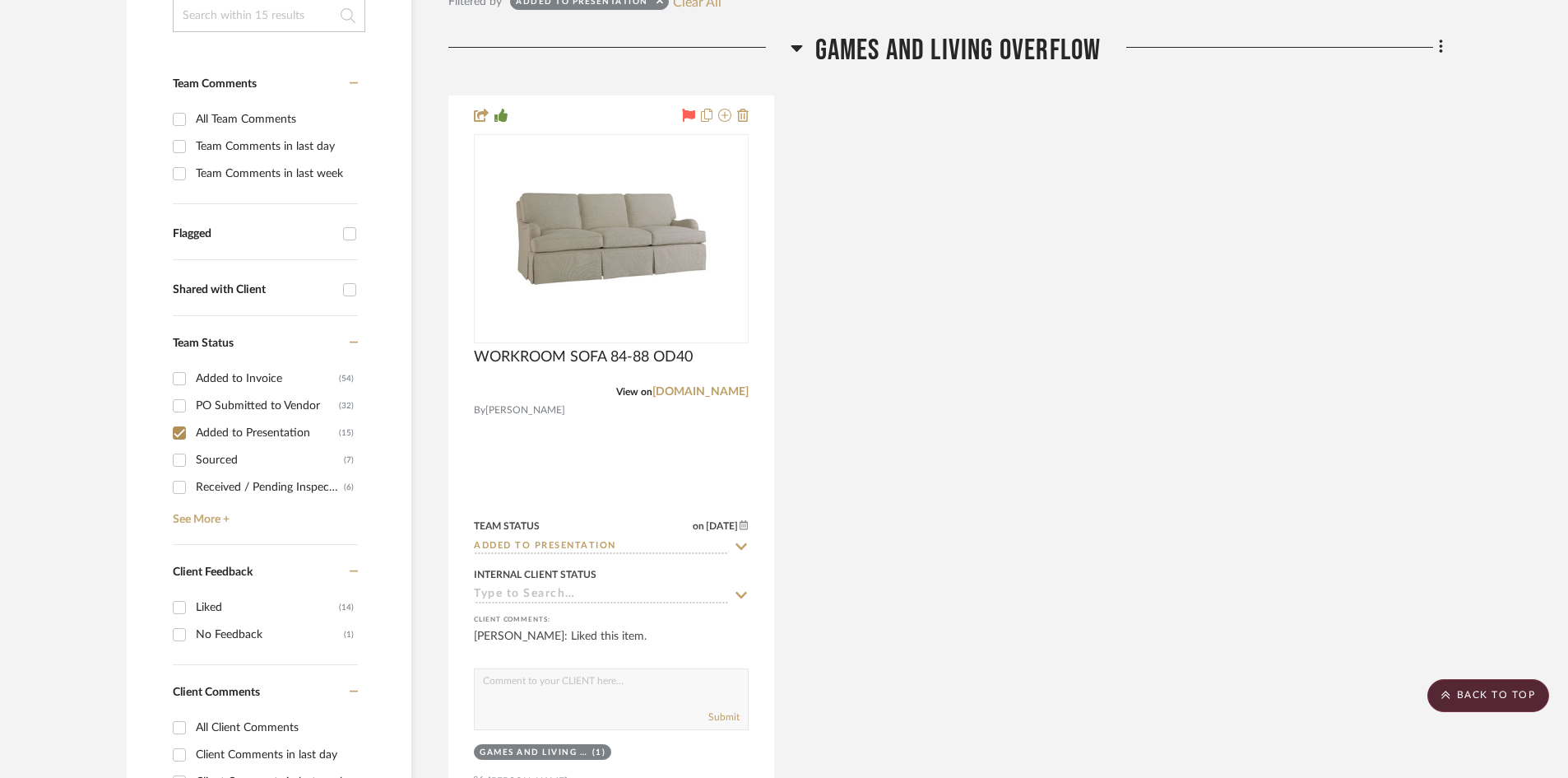
click at [181, 430] on input "Added to Presentation (15)" at bounding box center [179, 433] width 27 height 27
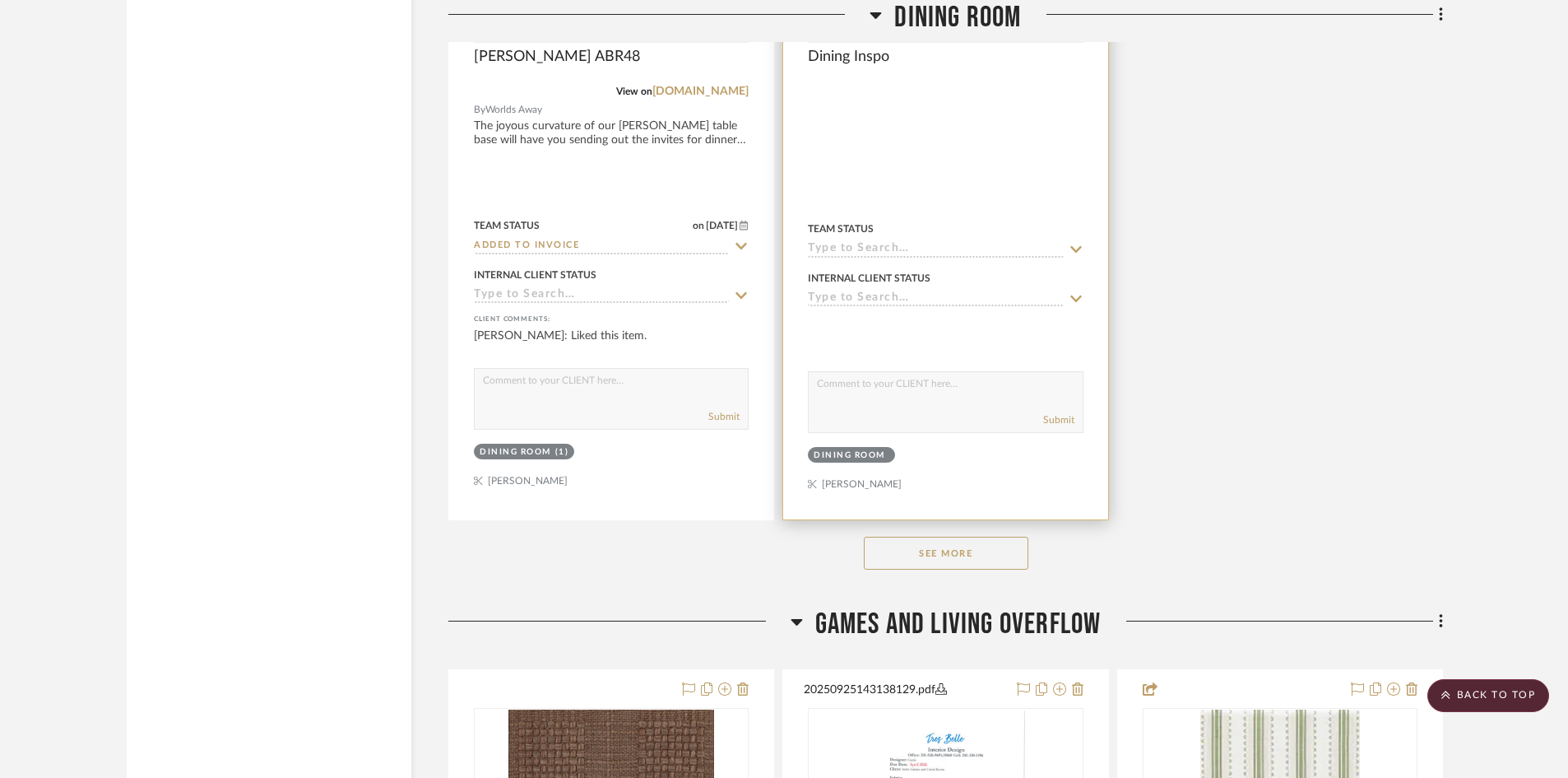
scroll to position [4528, 0]
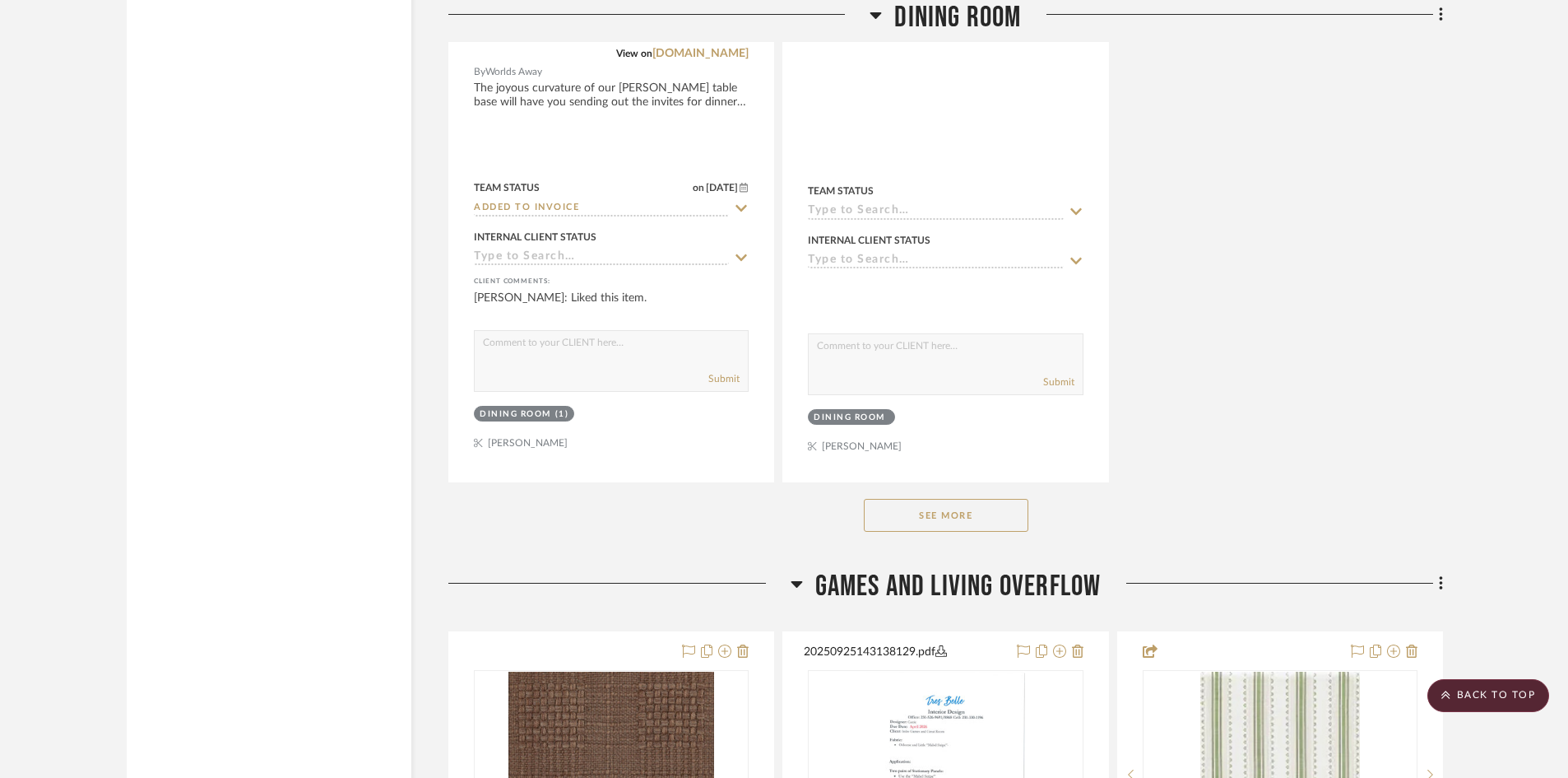
click at [952, 505] on button "See More" at bounding box center [947, 515] width 165 height 33
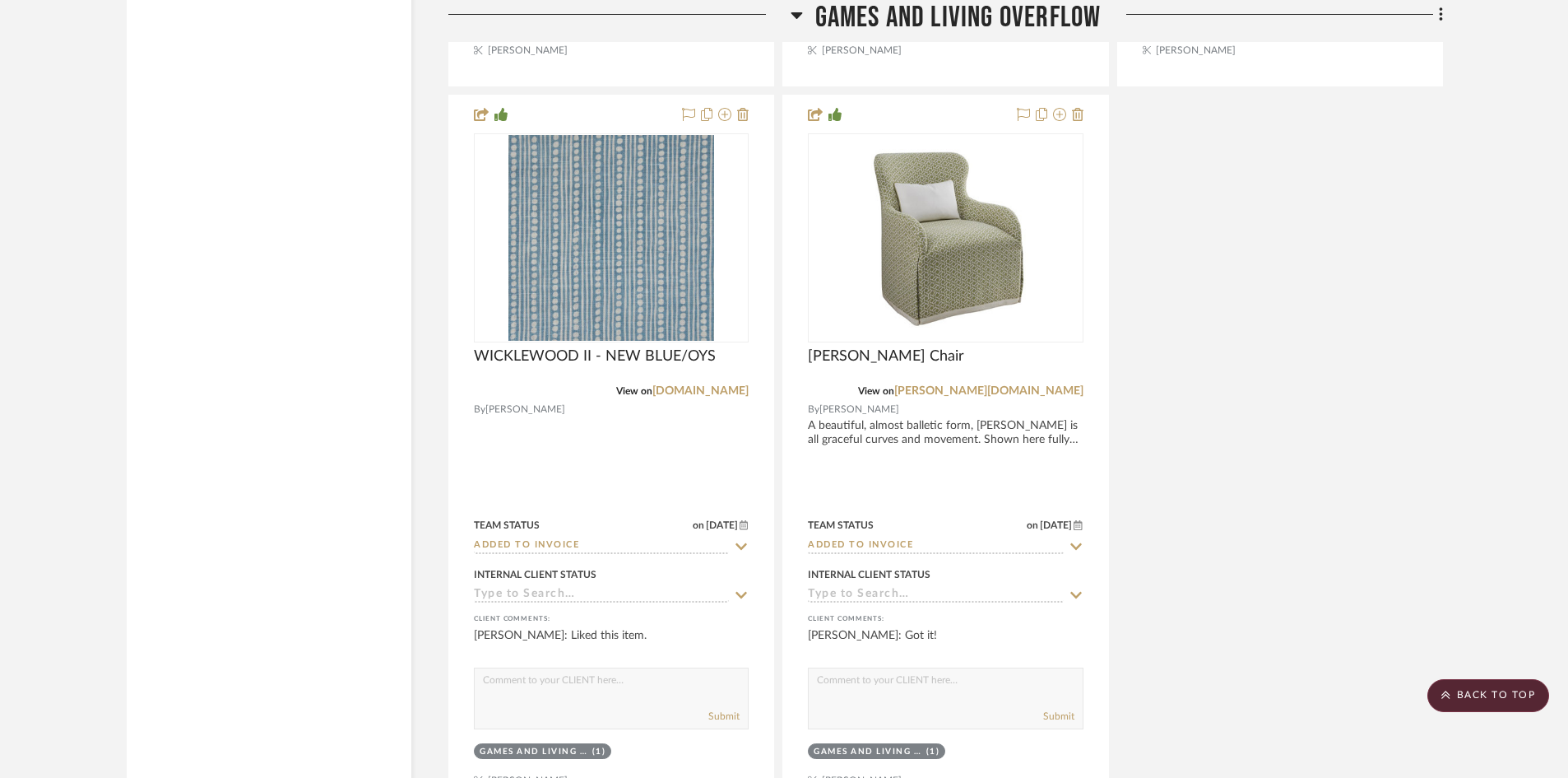
scroll to position [7657, 0]
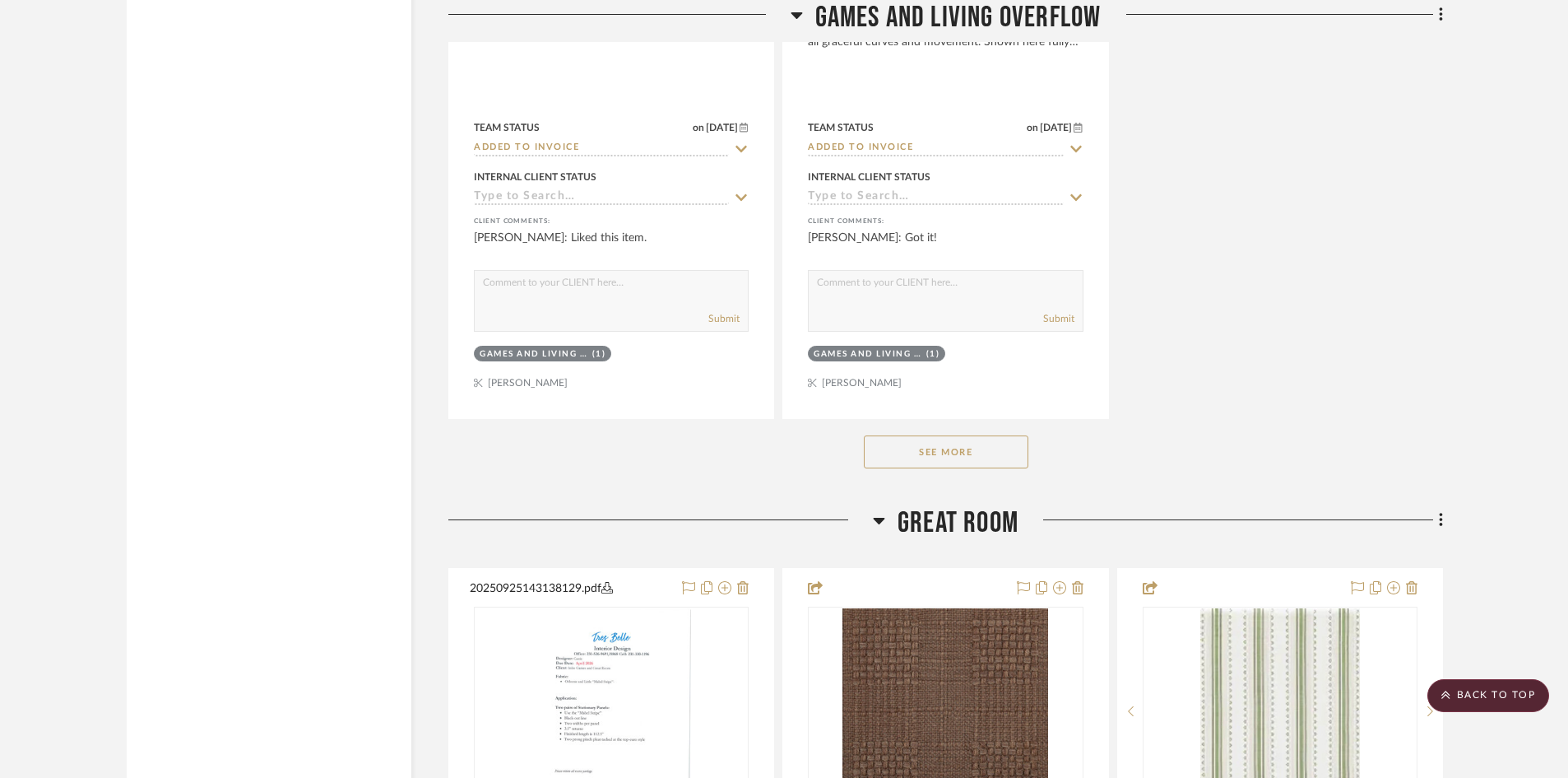
click at [919, 447] on button "See More" at bounding box center [947, 452] width 165 height 33
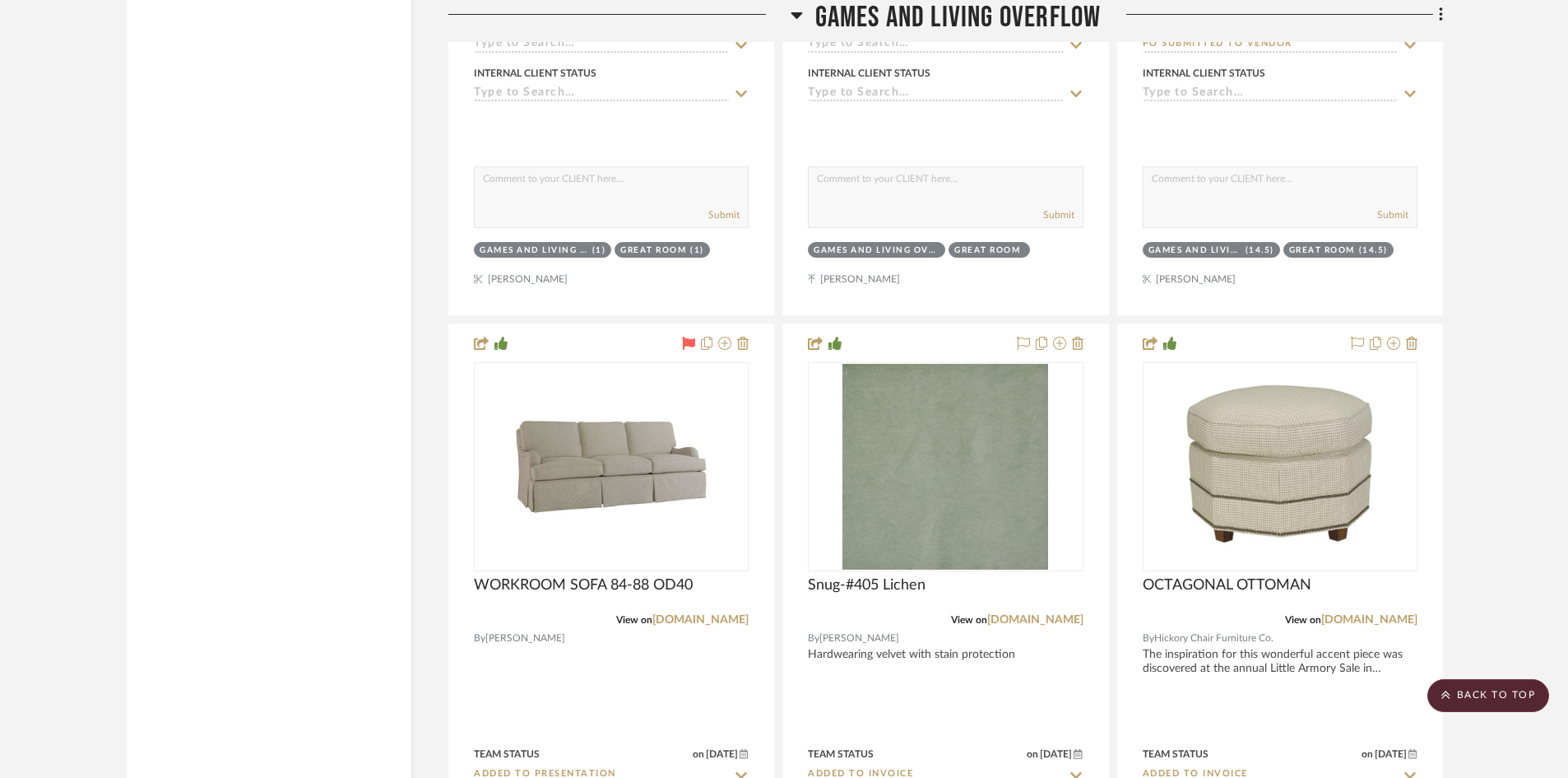
scroll to position [6257, 0]
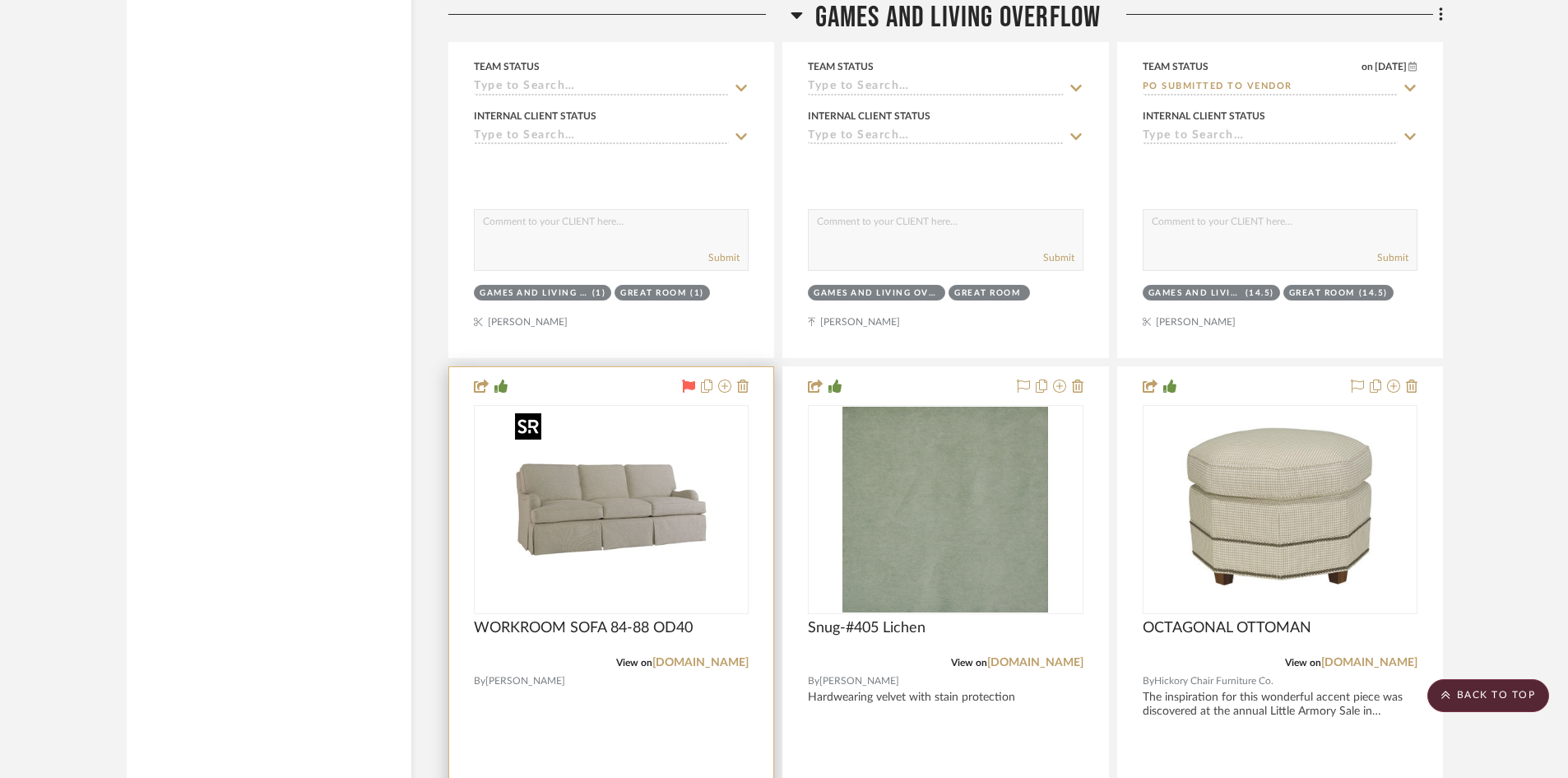
click at [563, 520] on img "0" at bounding box center [612, 510] width 206 height 206
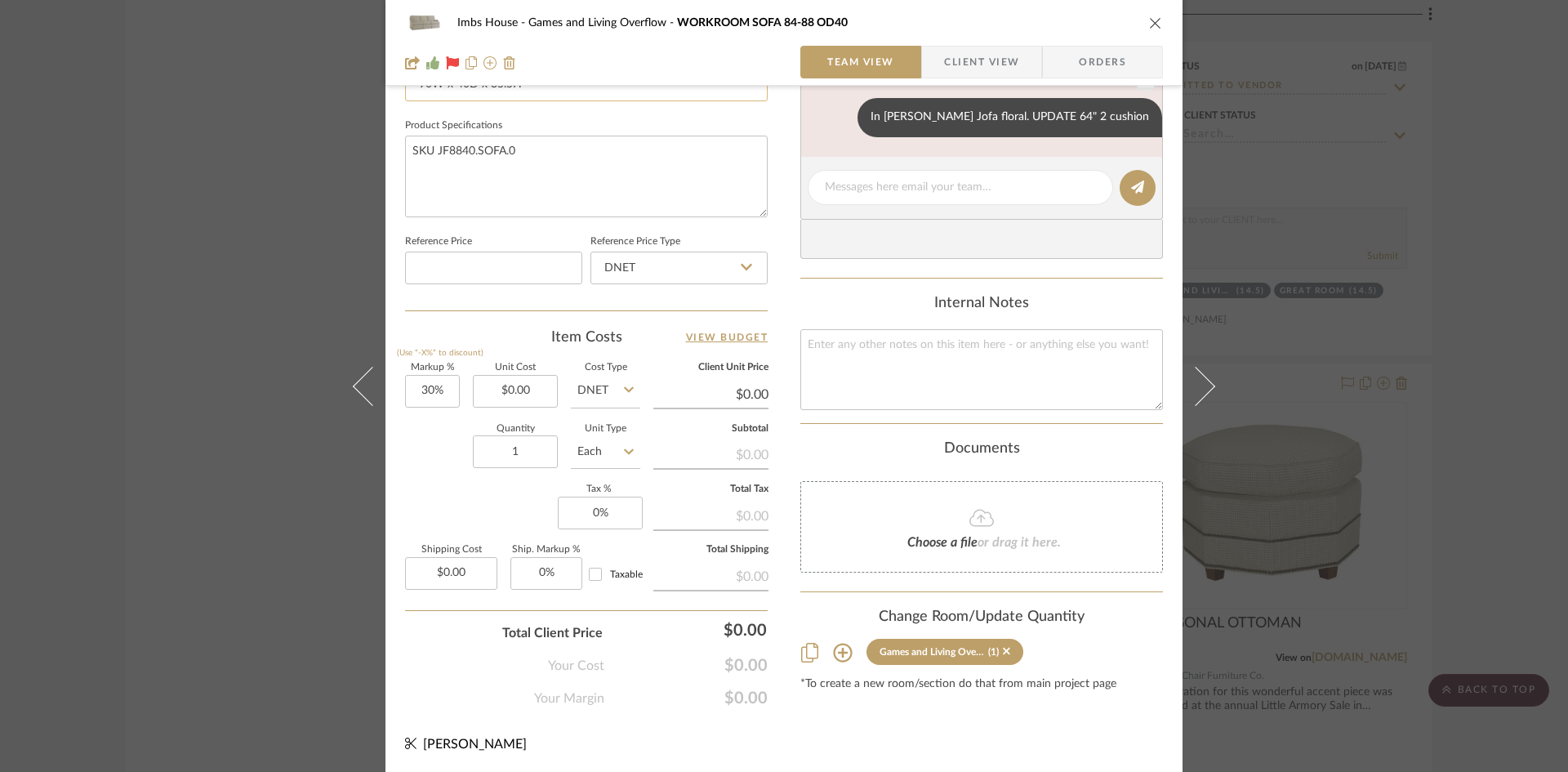
scroll to position [749, 0]
click at [1153, 19] on icon "close" at bounding box center [1155, 22] width 13 height 13
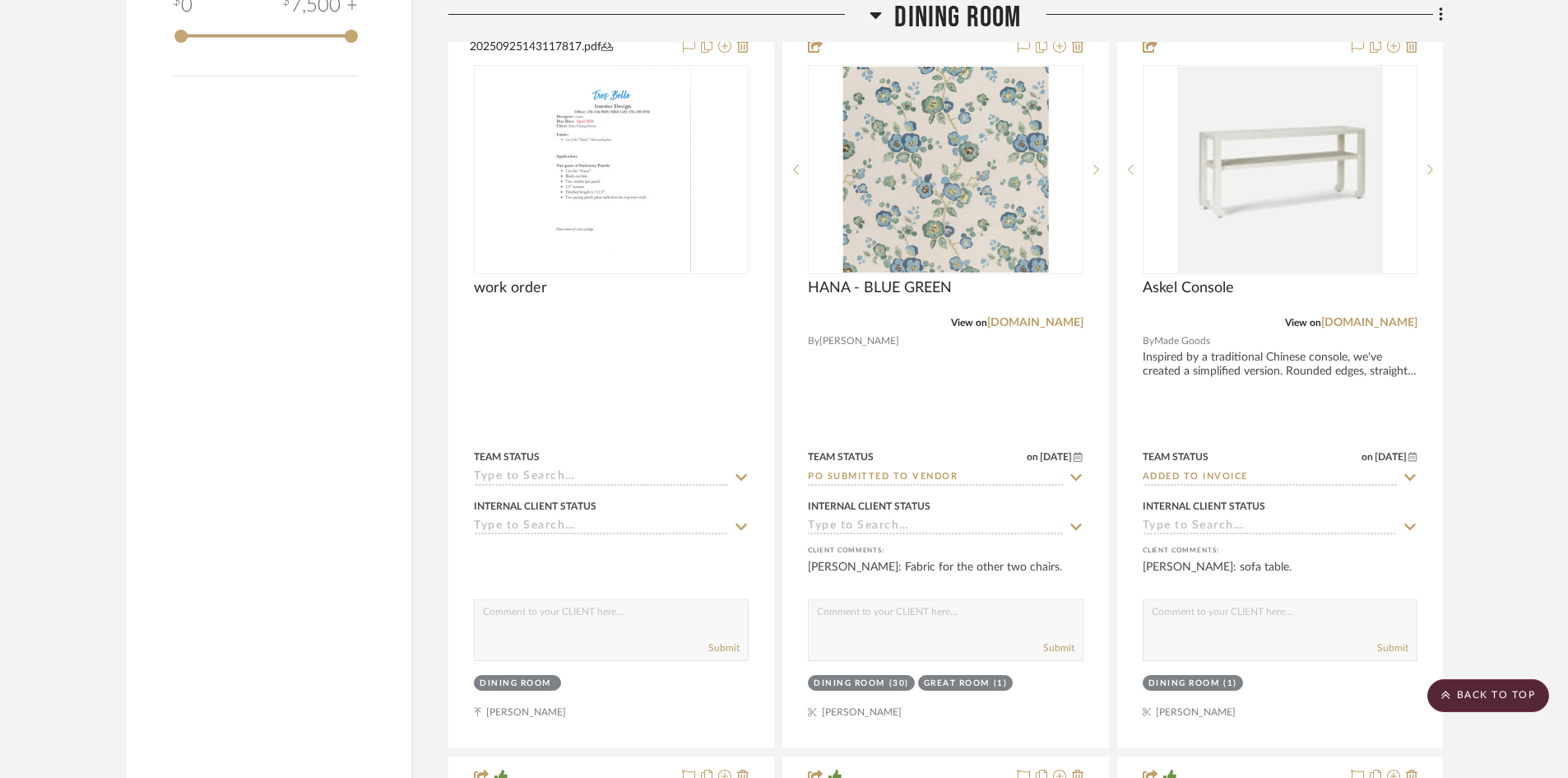
scroll to position [2799, 0]
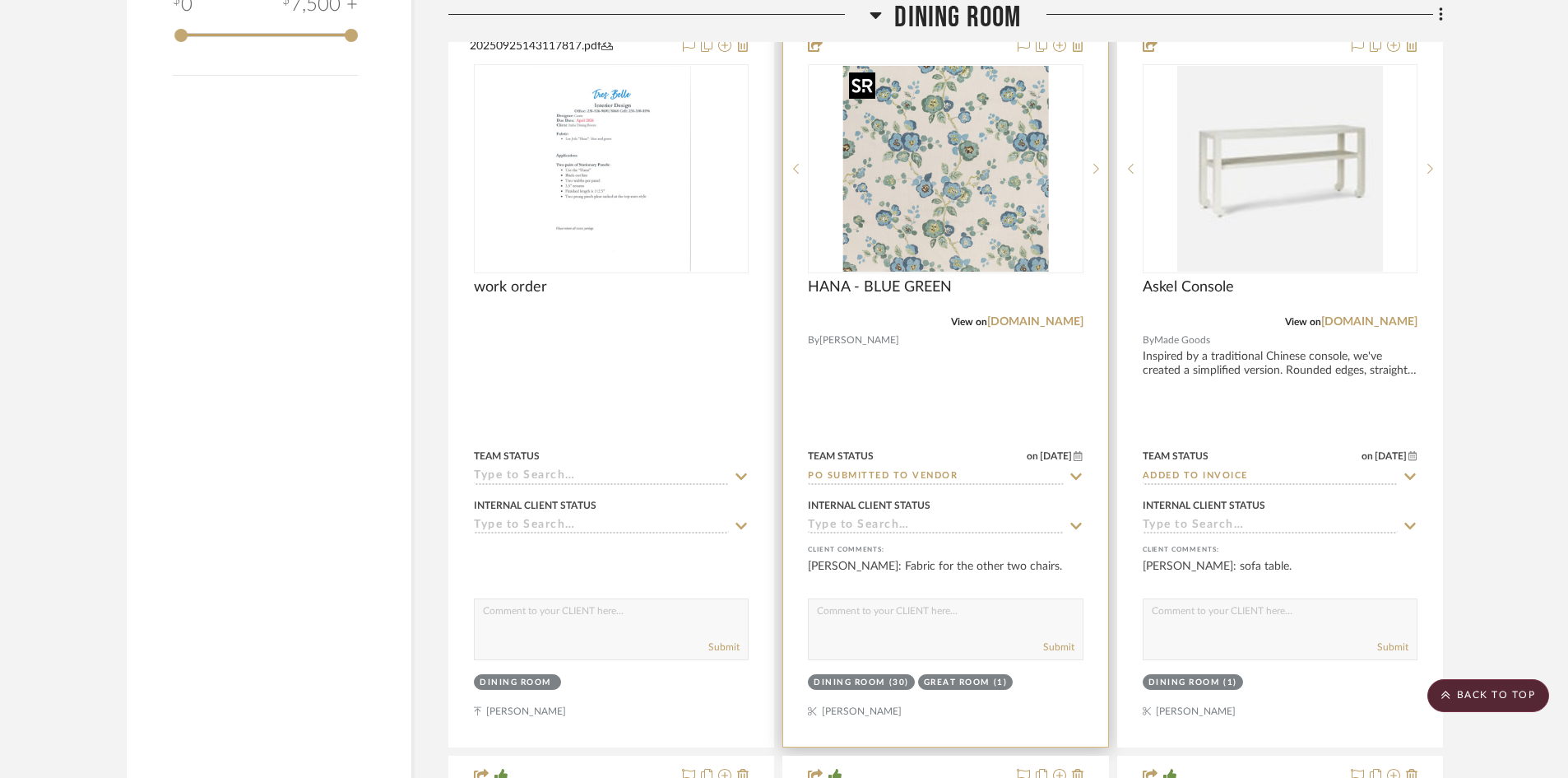
click at [984, 230] on img "0" at bounding box center [946, 169] width 206 height 206
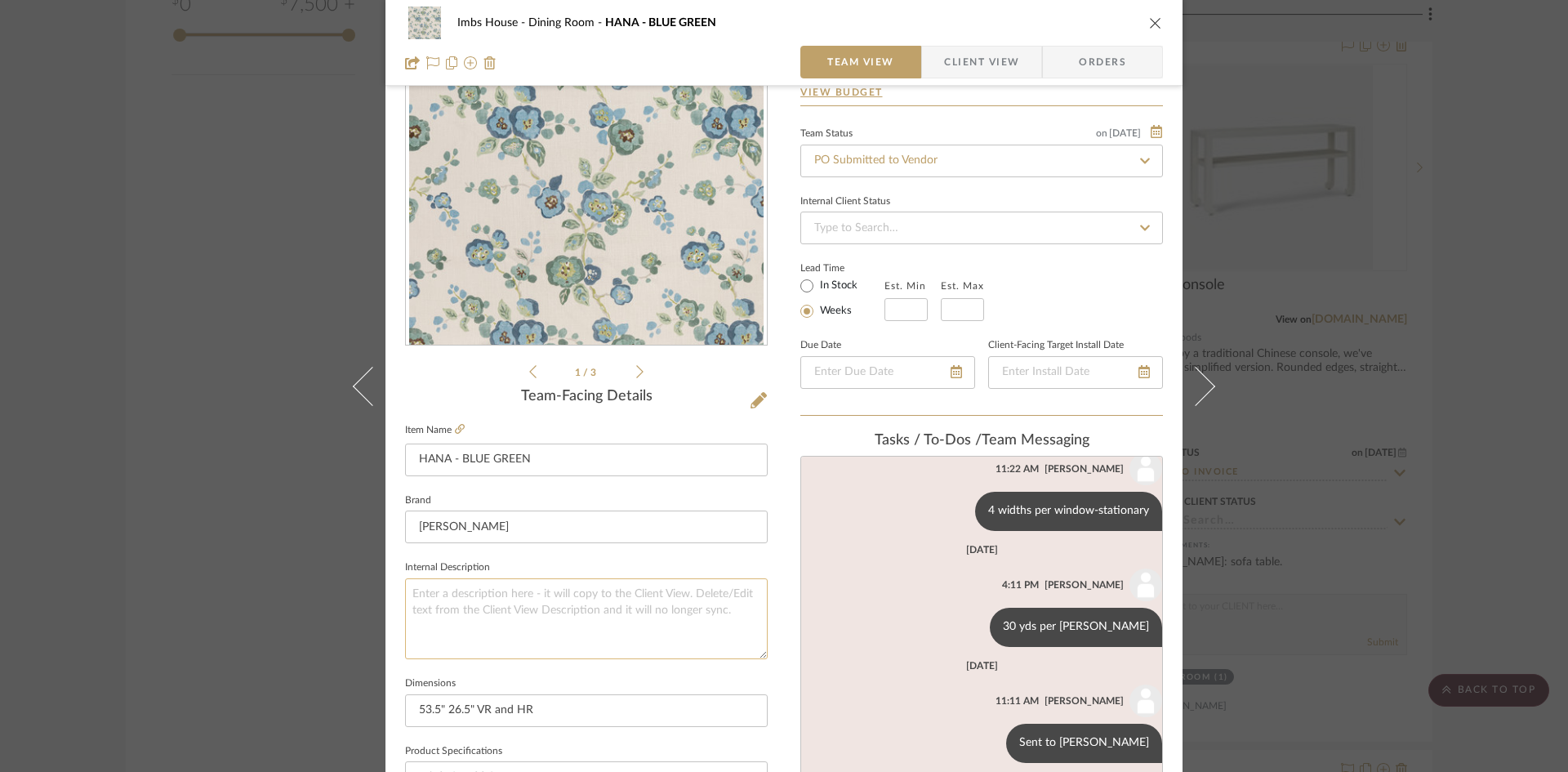
scroll to position [0, 0]
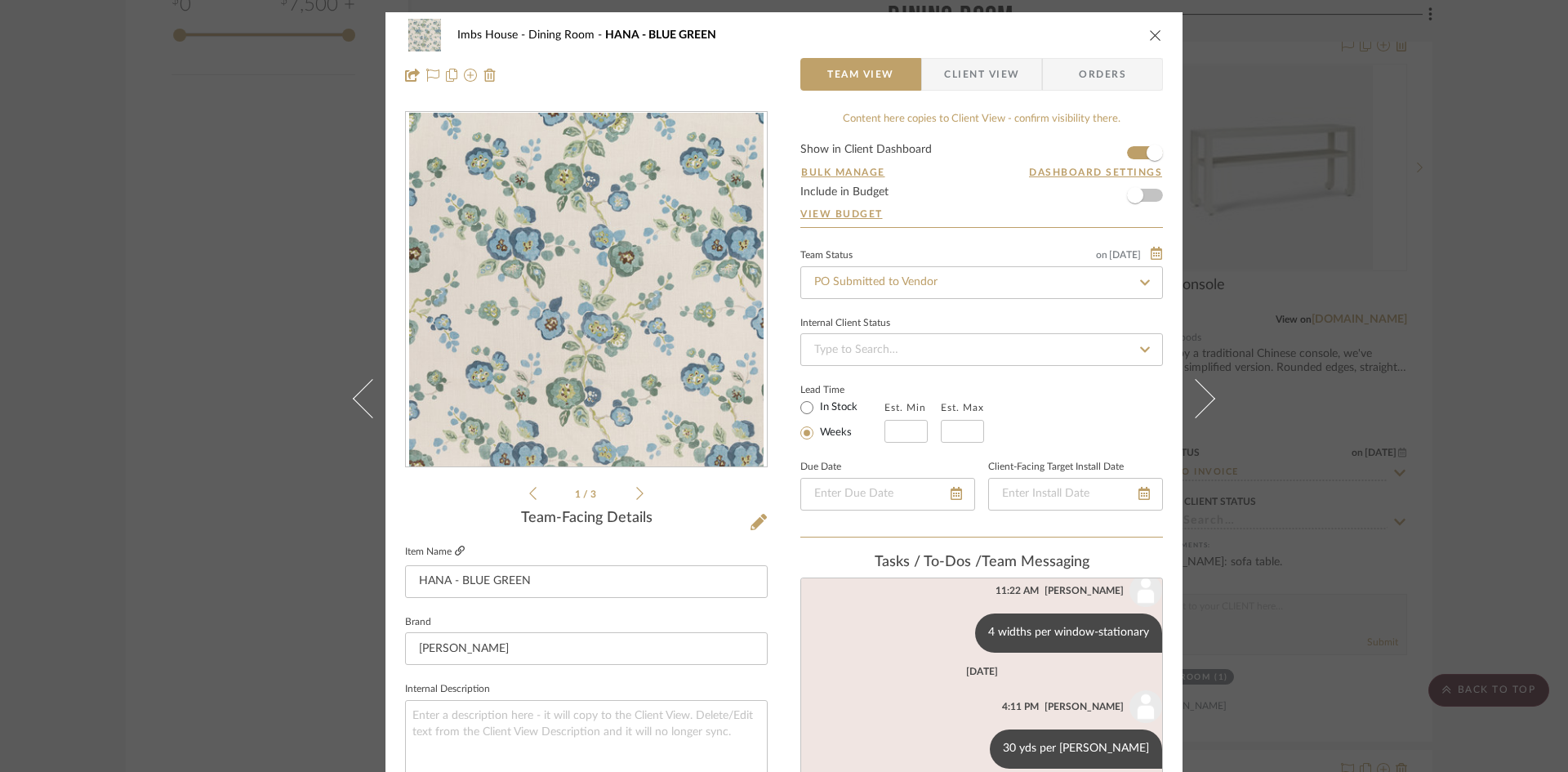
click at [458, 545] on icon at bounding box center [460, 550] width 10 height 10
click at [1149, 37] on icon "close" at bounding box center [1155, 35] width 13 height 13
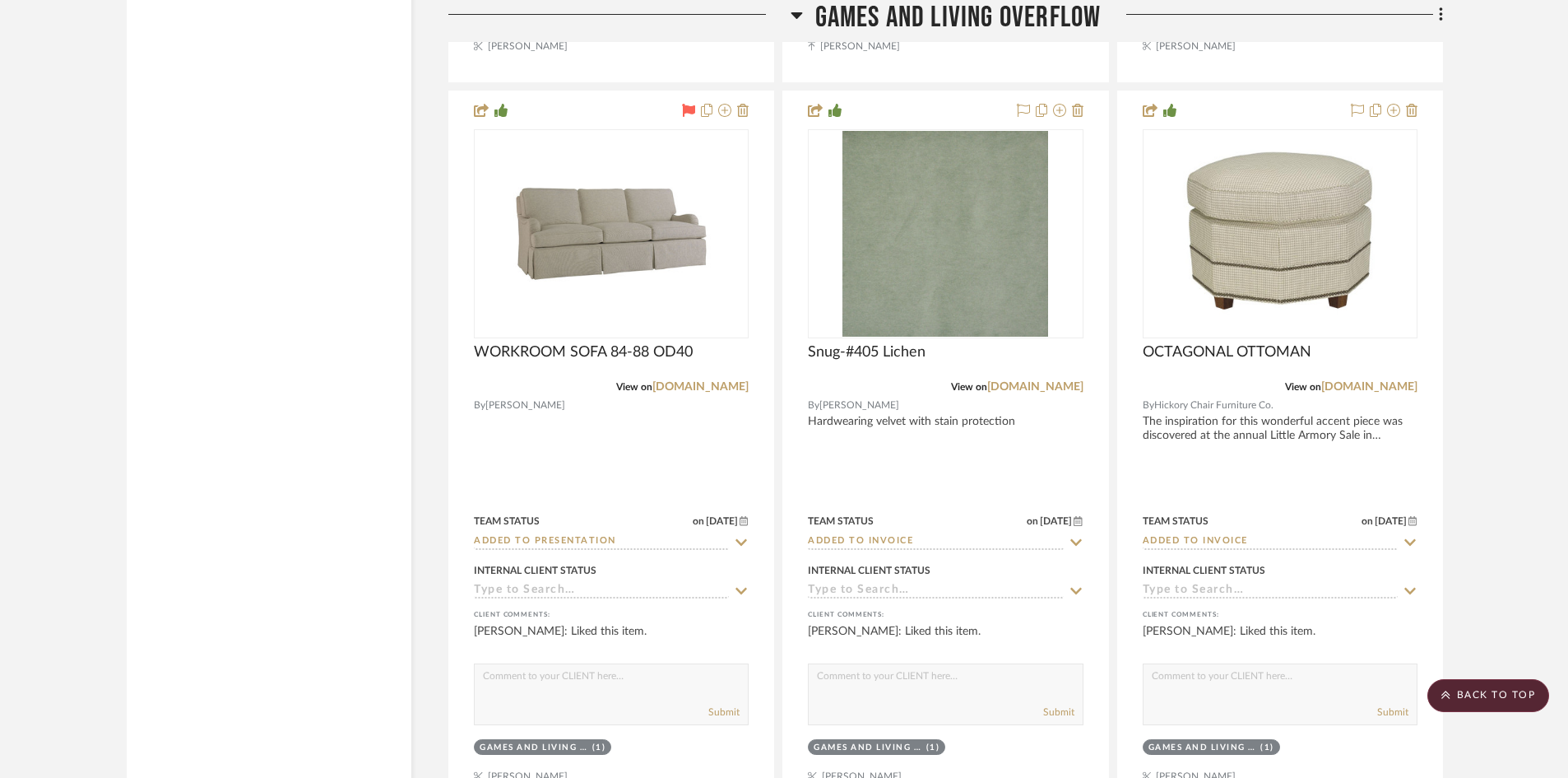
scroll to position [6505, 0]
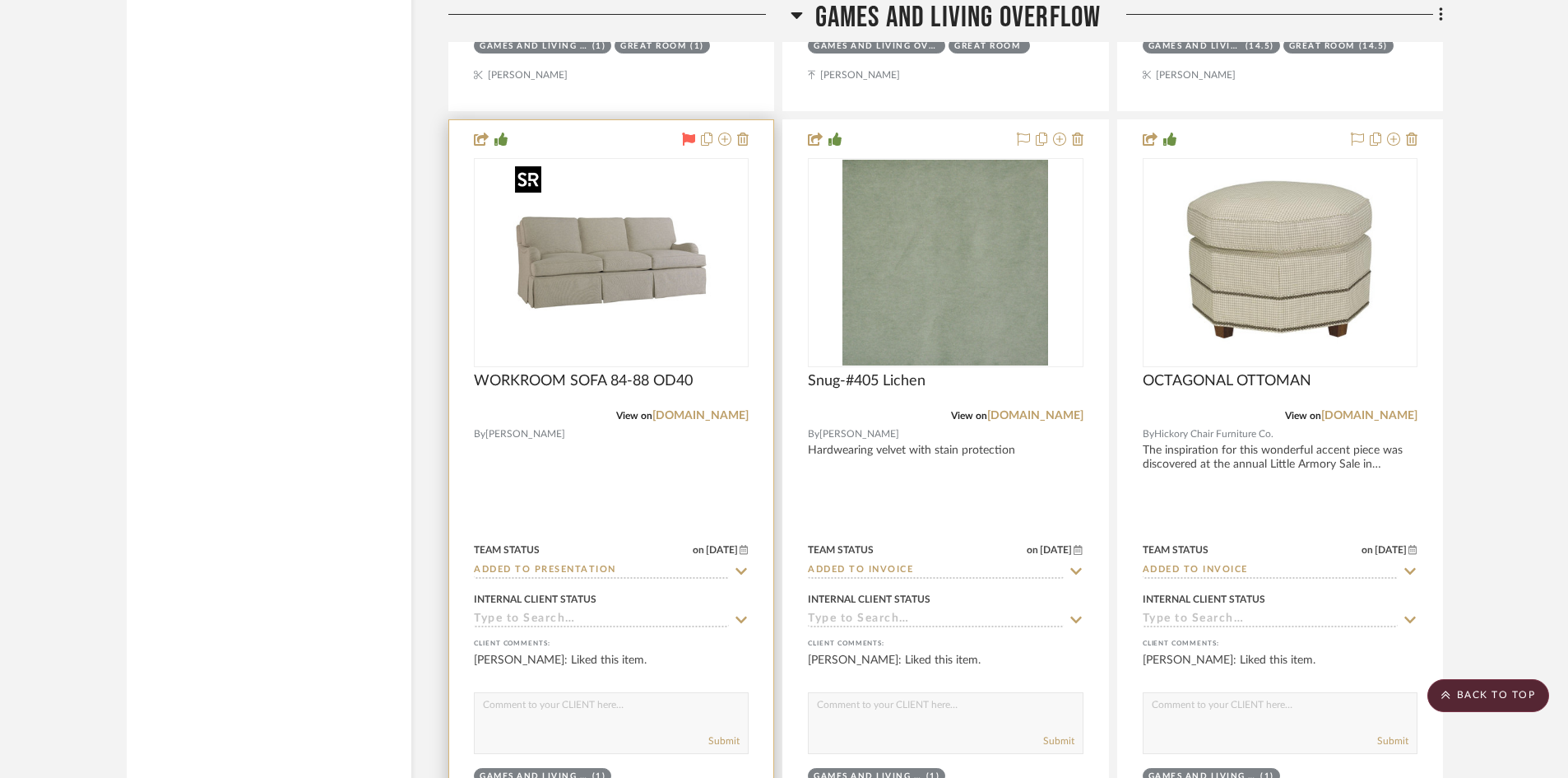
click at [619, 289] on img "0" at bounding box center [612, 263] width 206 height 206
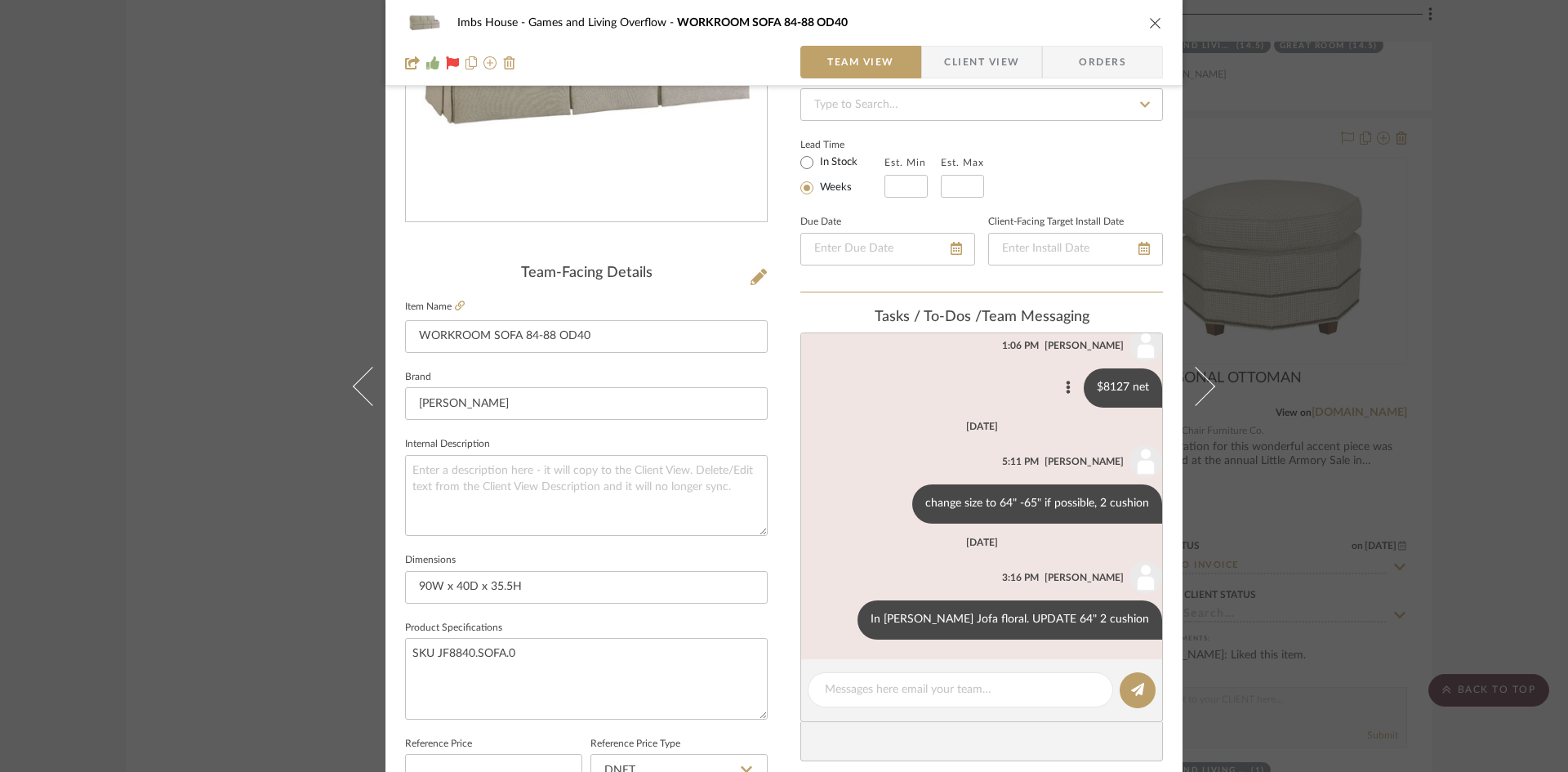
scroll to position [327, 0]
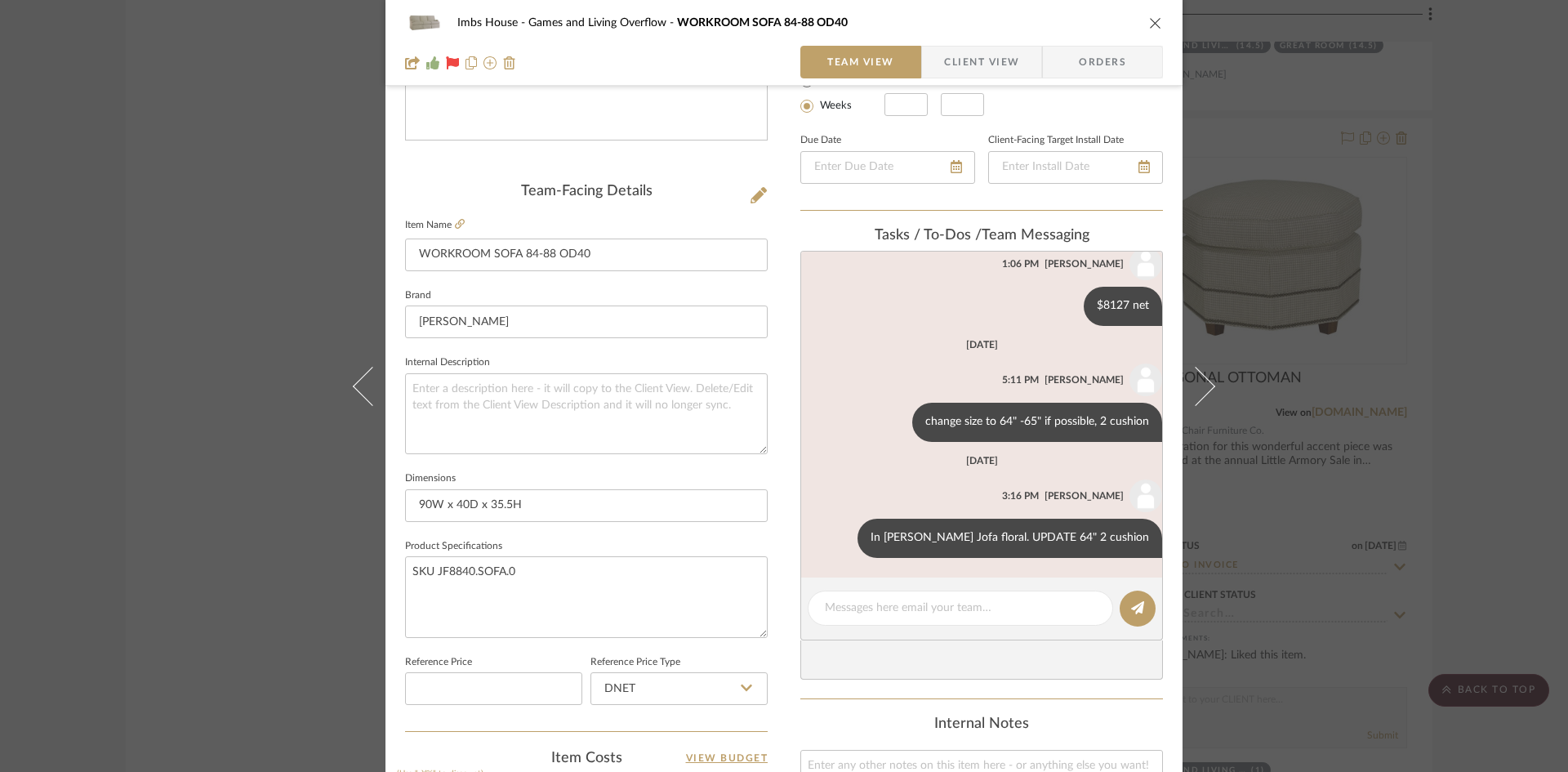
click at [1151, 21] on icon "close" at bounding box center [1155, 22] width 13 height 13
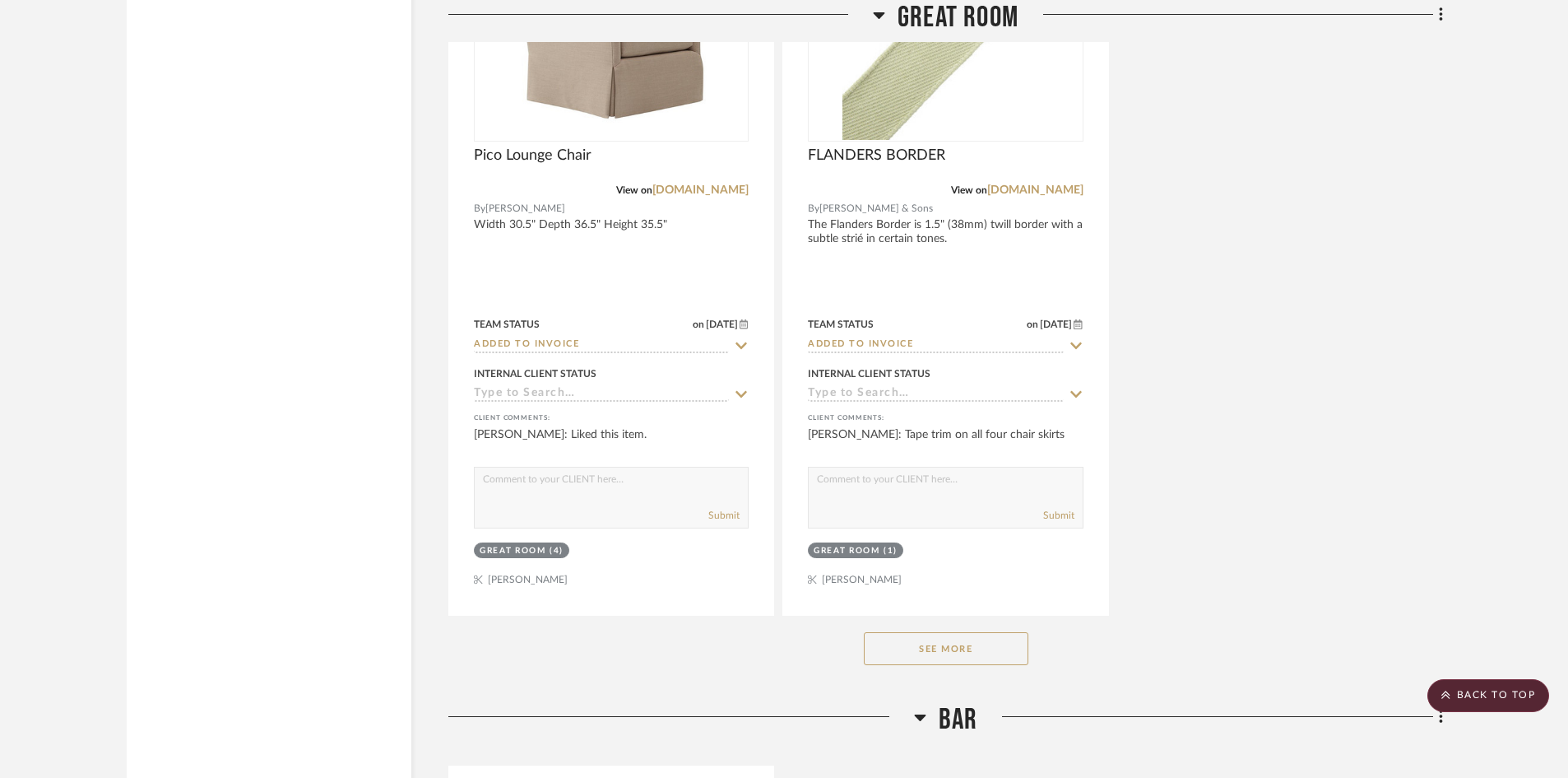
scroll to position [10539, 0]
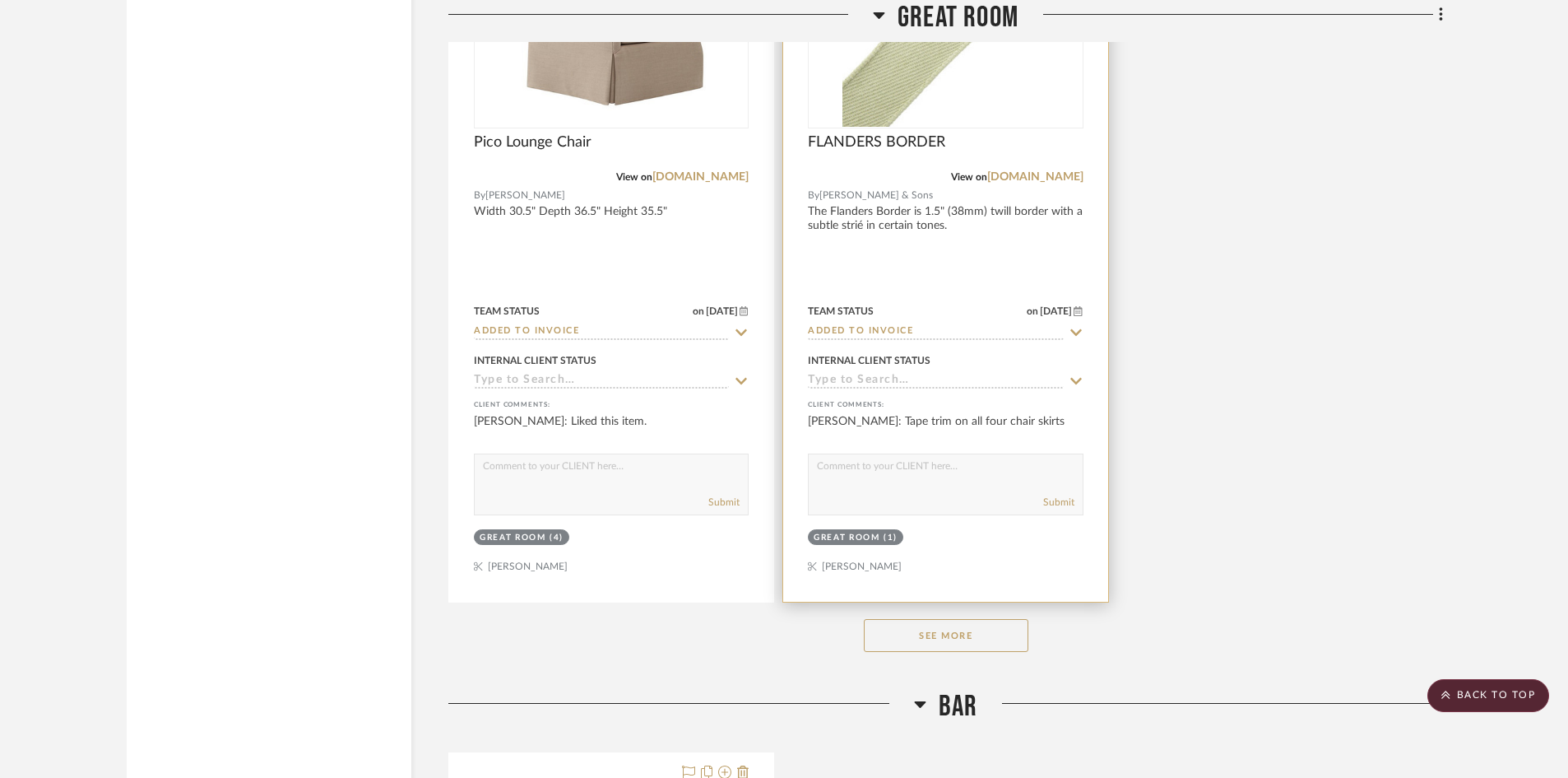
click at [898, 88] on img "0" at bounding box center [946, 24] width 206 height 206
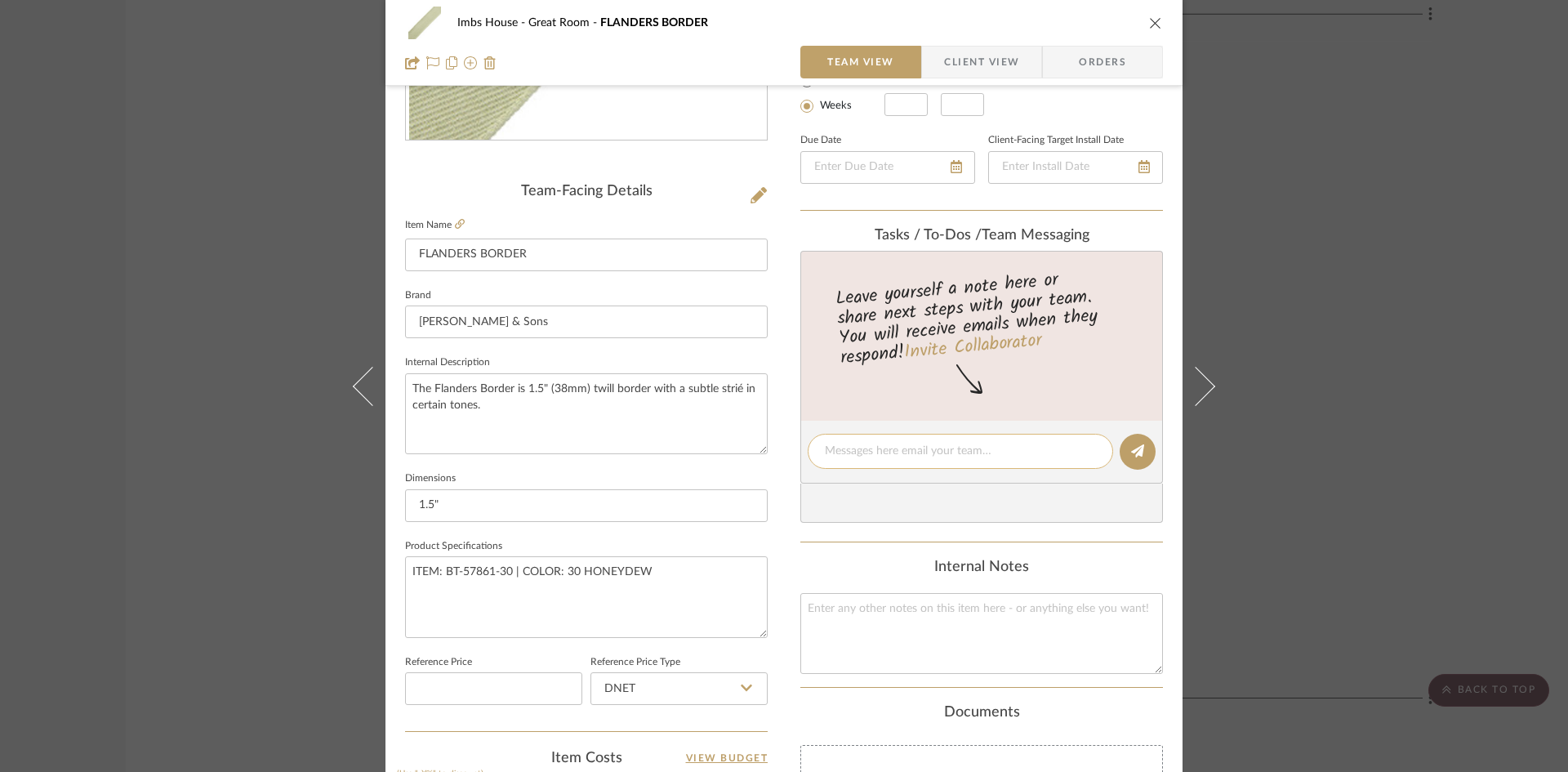
scroll to position [0, 0]
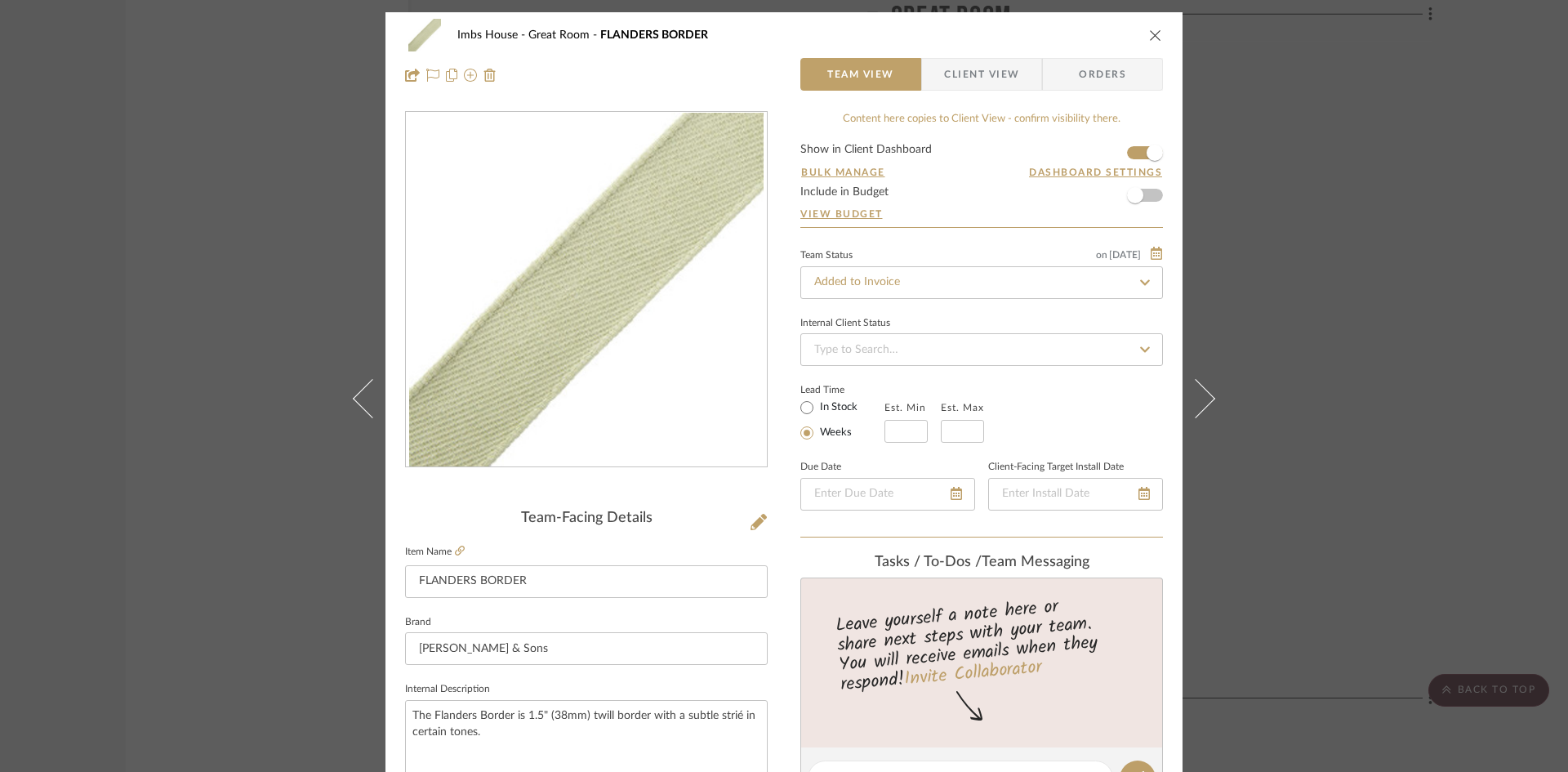
click at [1148, 33] on button "close" at bounding box center [1155, 35] width 14 height 14
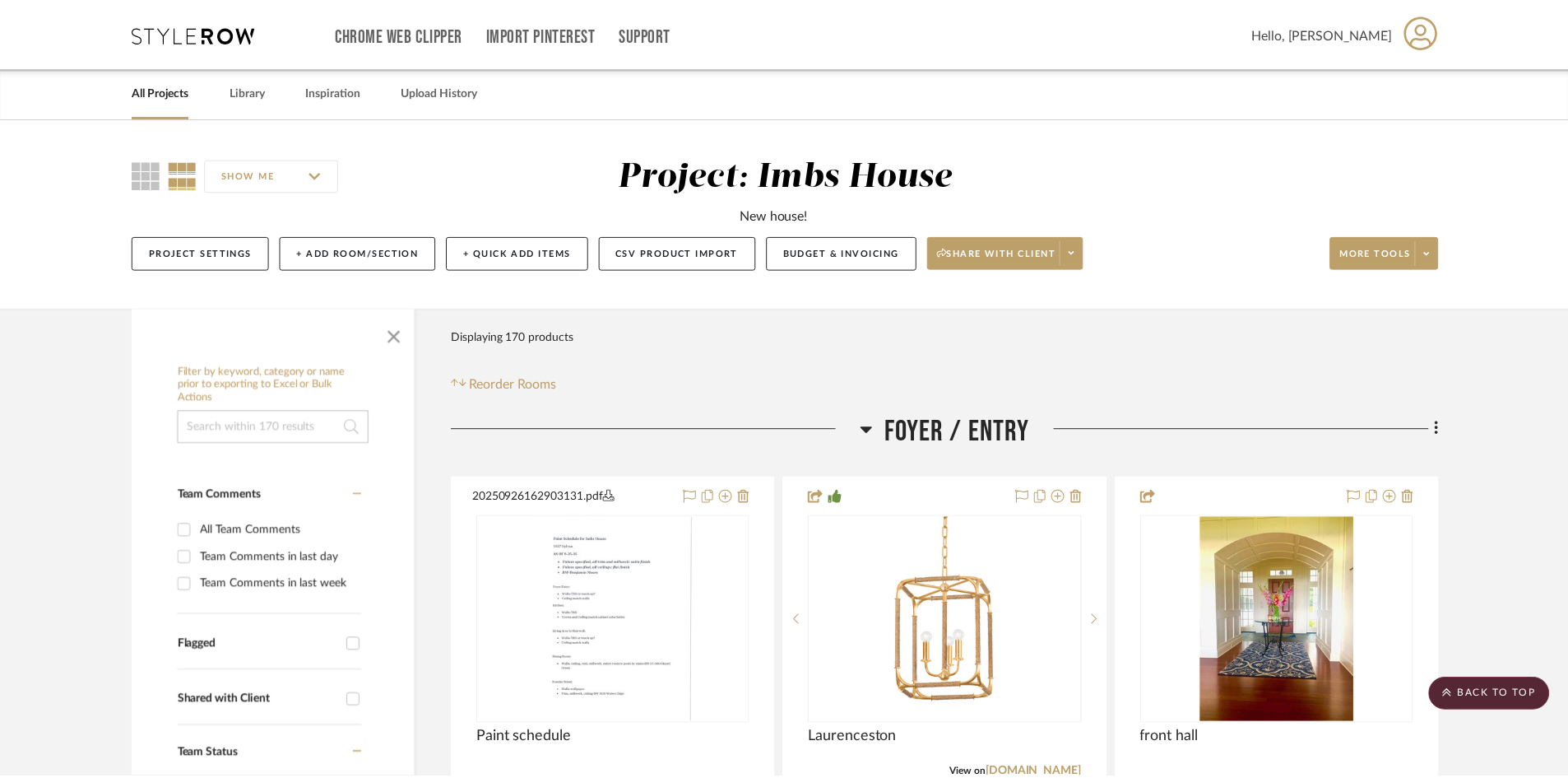
scroll to position [10539, 0]
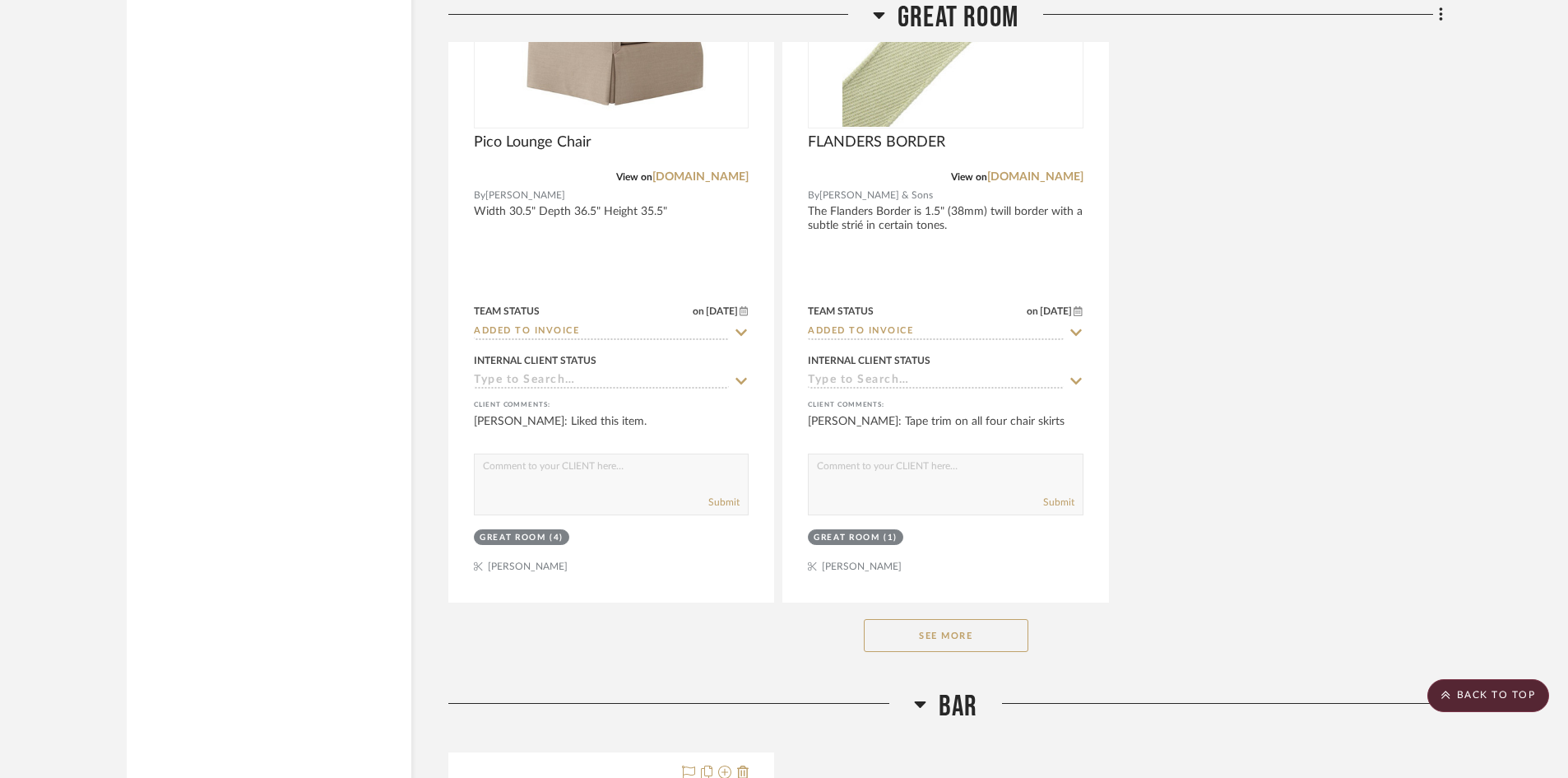
click at [957, 642] on button "See More" at bounding box center [947, 635] width 165 height 33
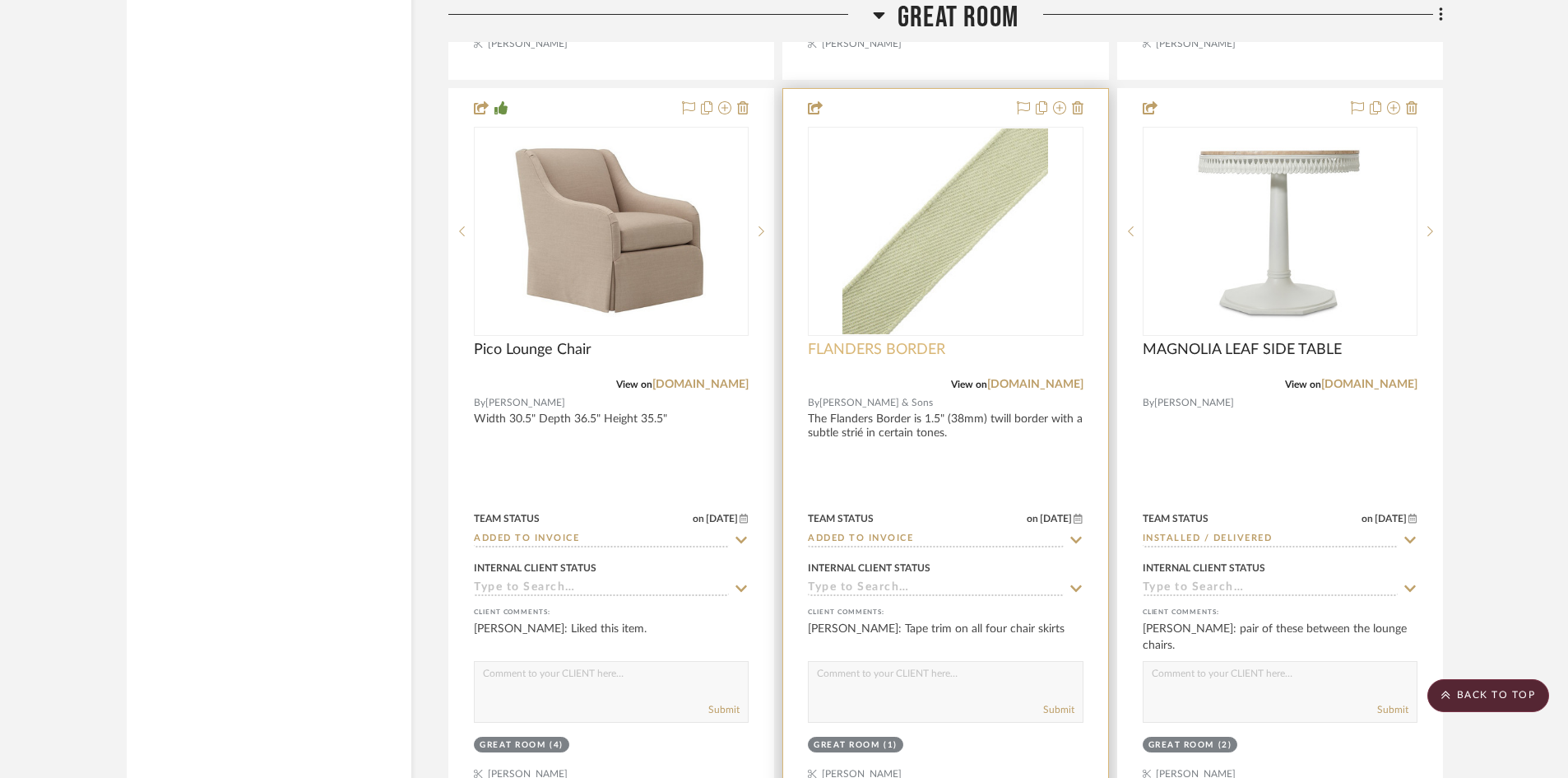
scroll to position [10127, 0]
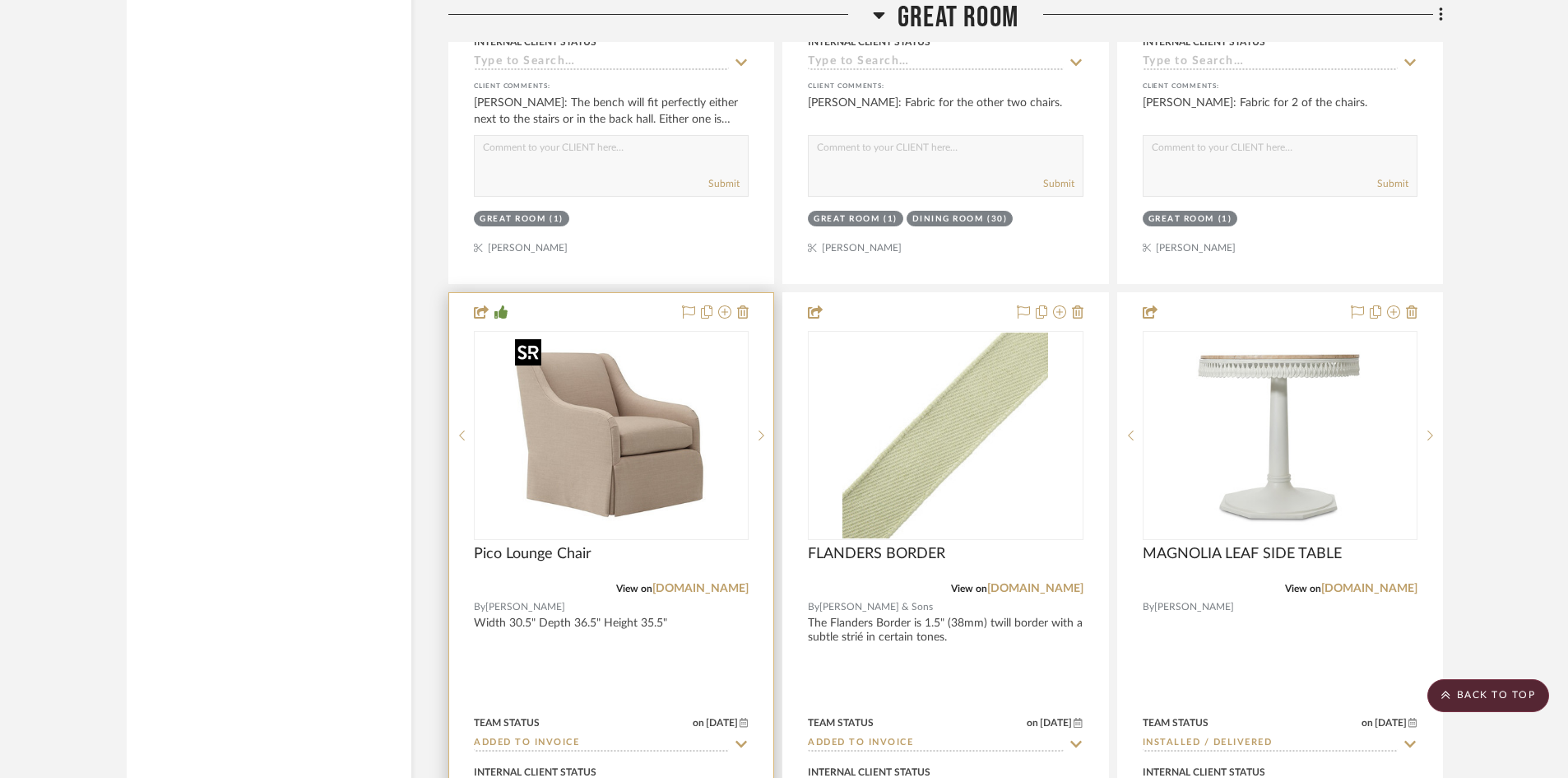
click at [590, 448] on div at bounding box center [611, 435] width 275 height 210
click at [590, 448] on img "0" at bounding box center [612, 435] width 206 height 206
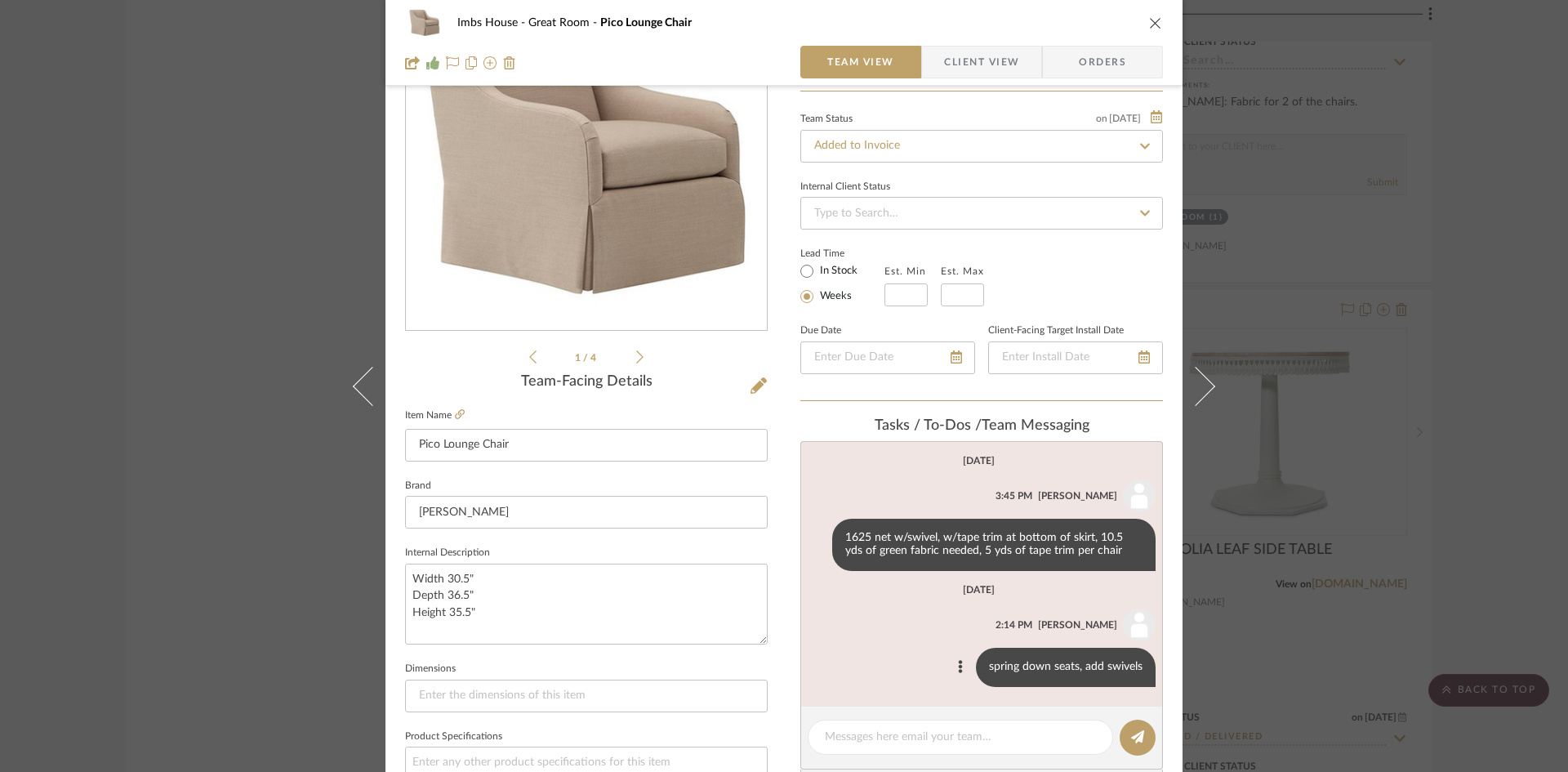
scroll to position [164, 0]
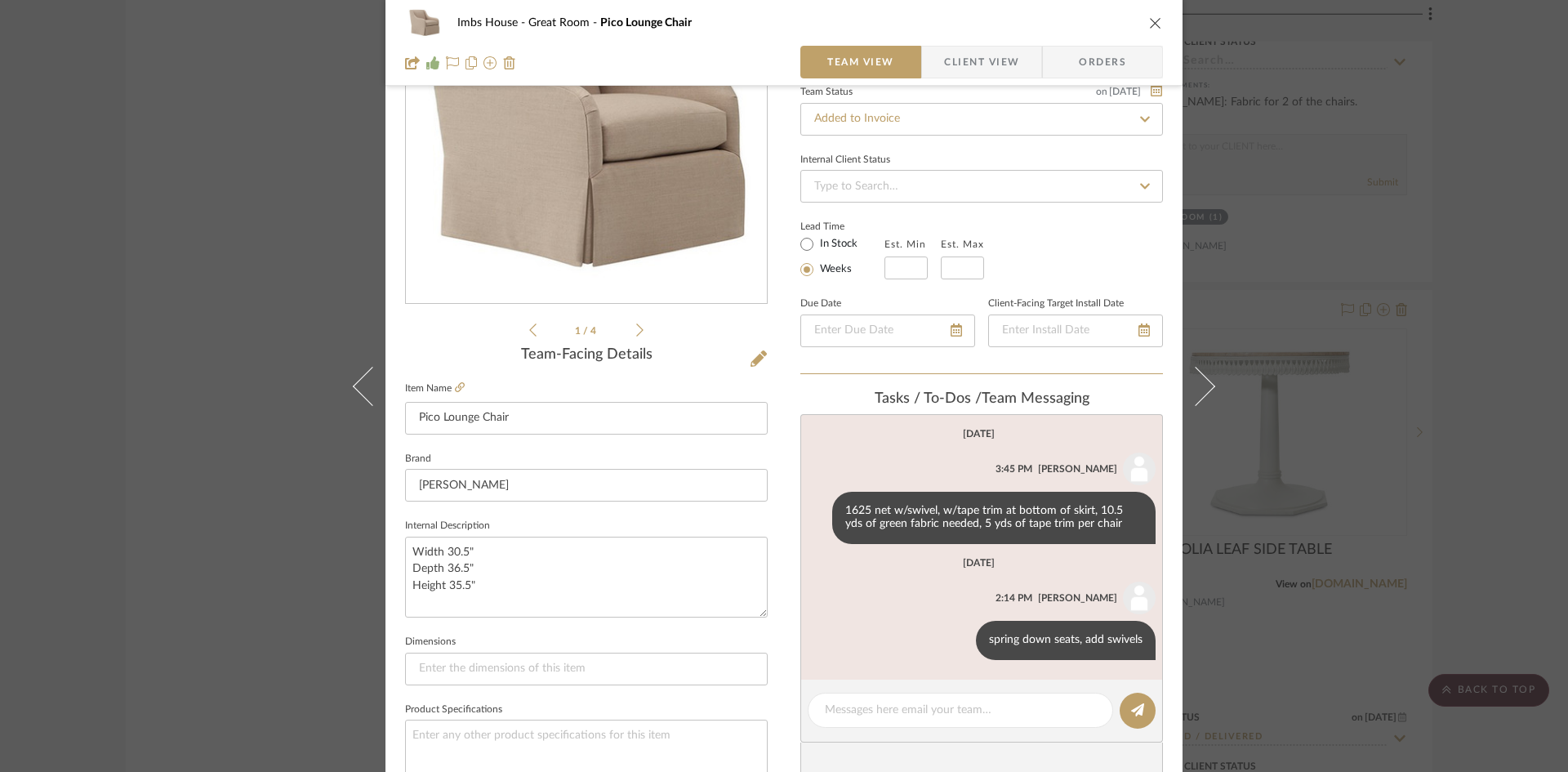
click at [1150, 22] on icon "close" at bounding box center [1155, 22] width 13 height 13
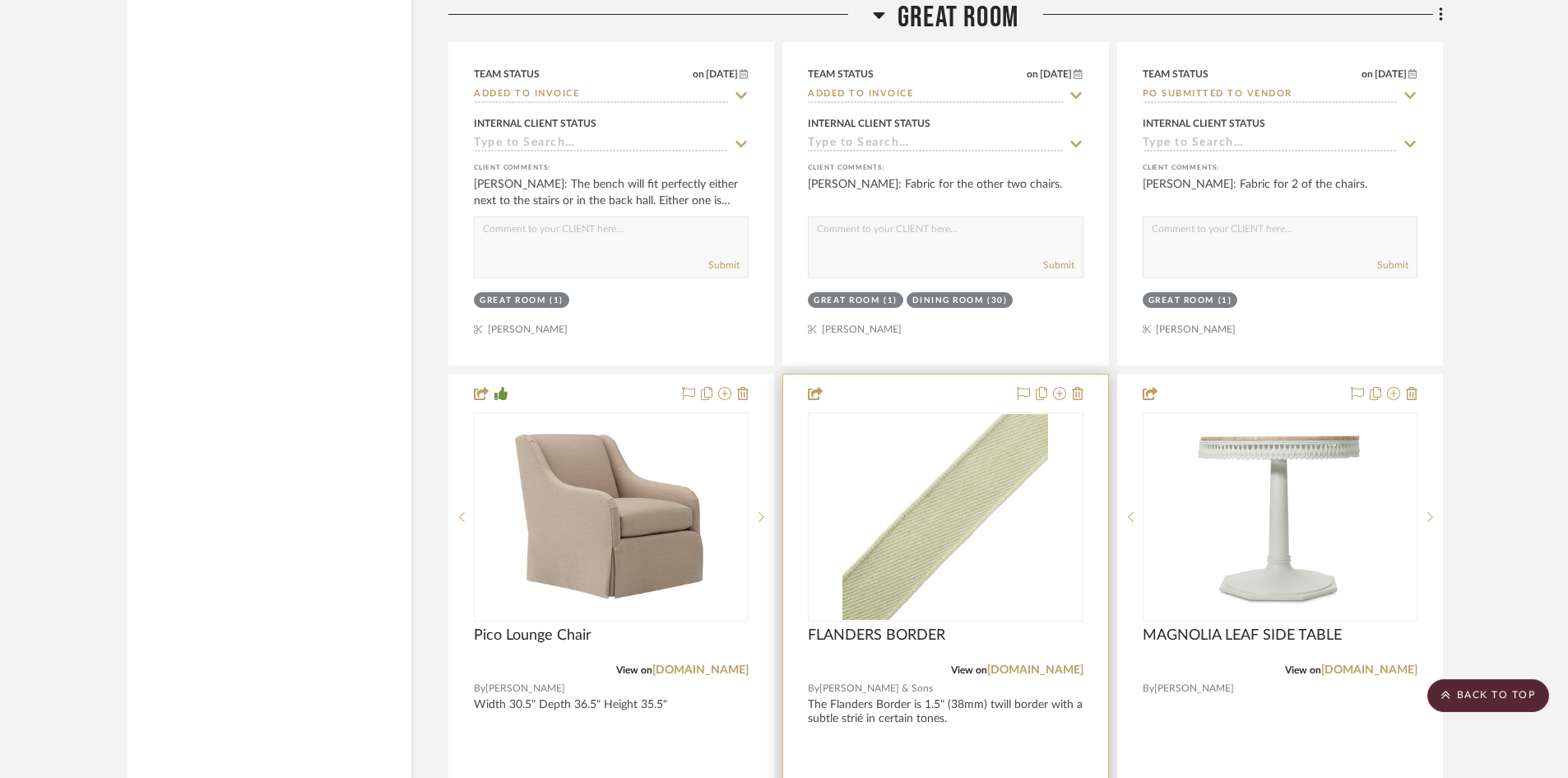
scroll to position [10045, 0]
click at [918, 580] on img "0" at bounding box center [946, 518] width 206 height 206
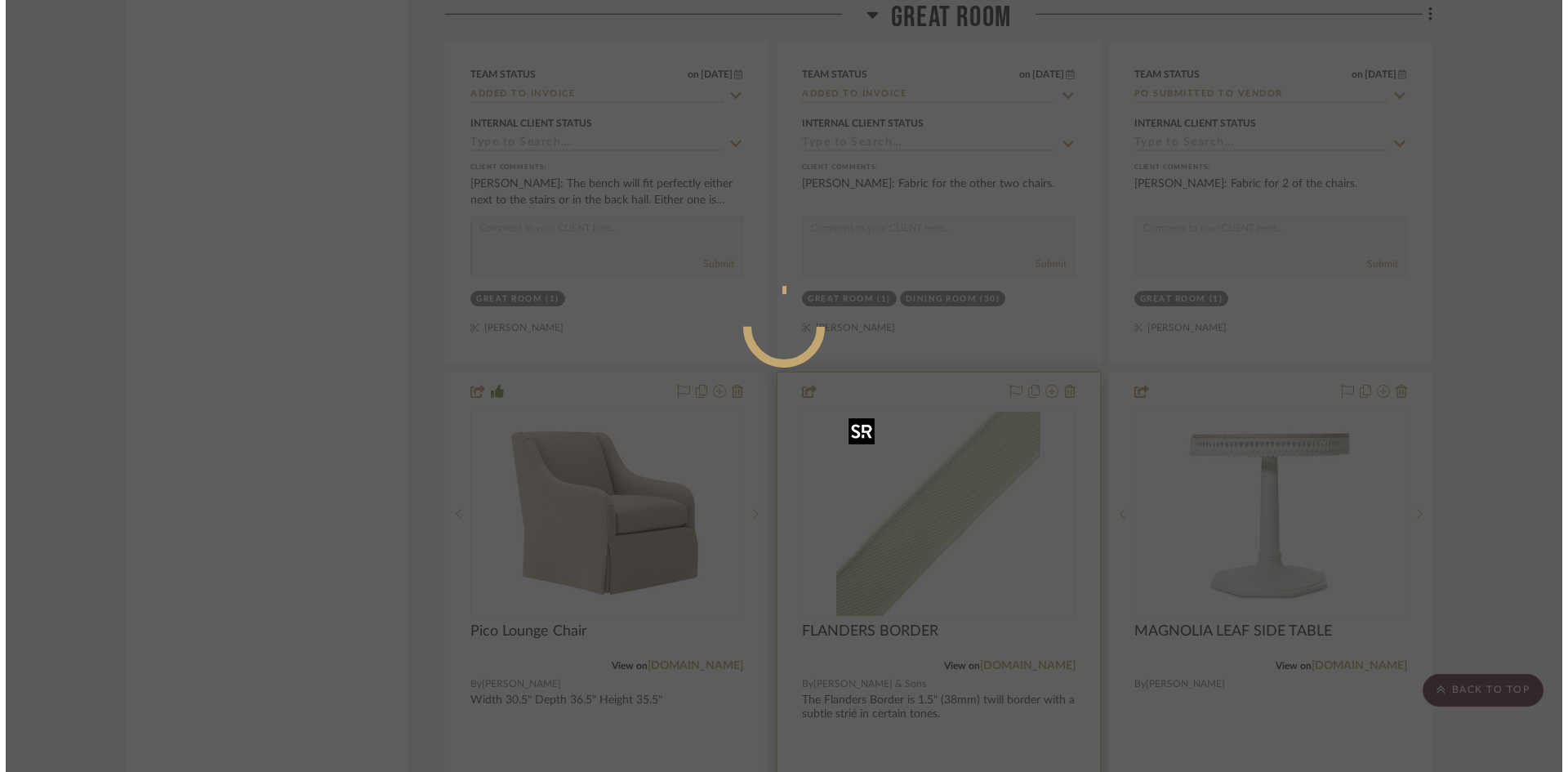
scroll to position [0, 0]
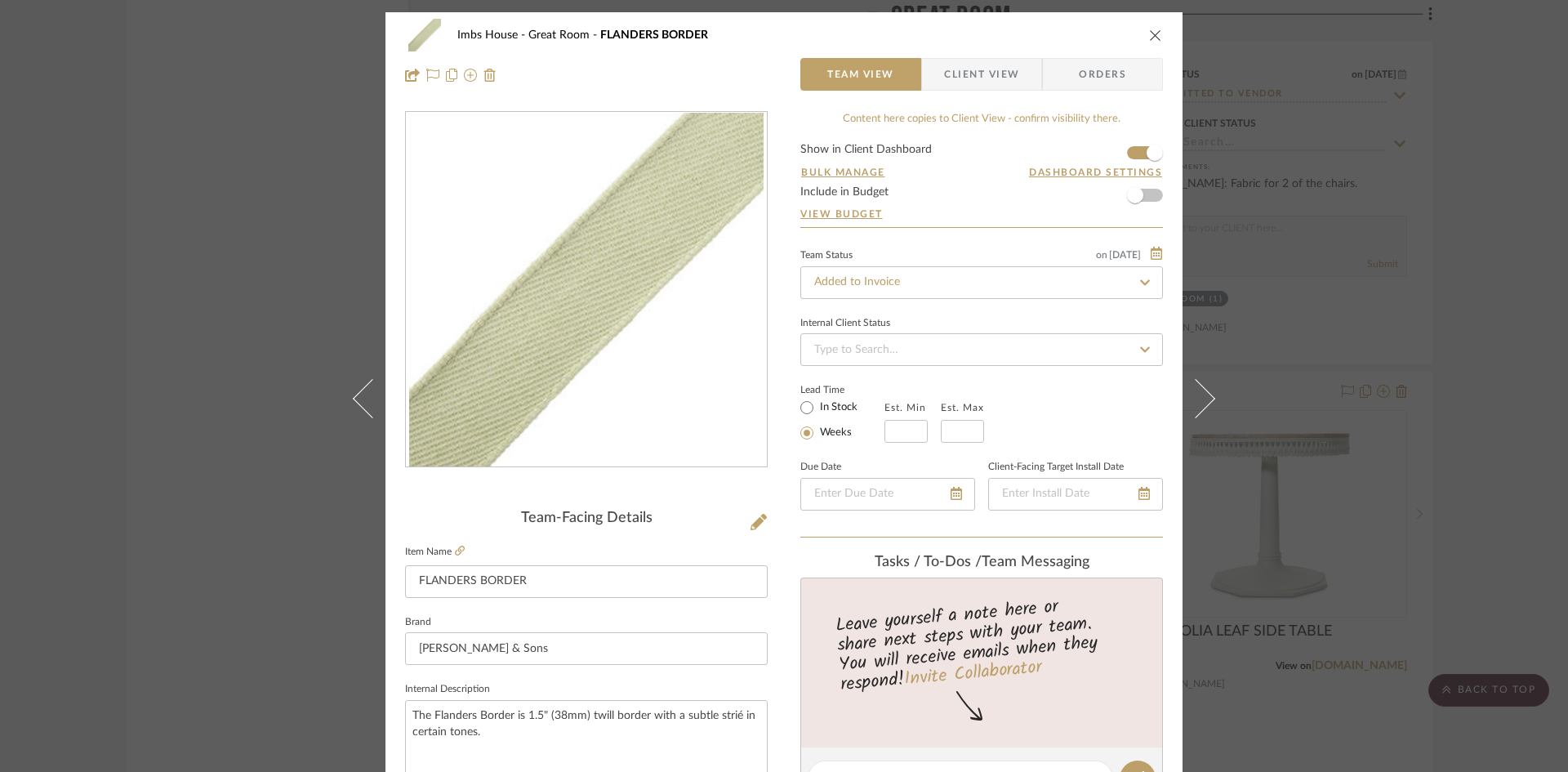
click at [1149, 41] on icon "close" at bounding box center [1155, 35] width 13 height 13
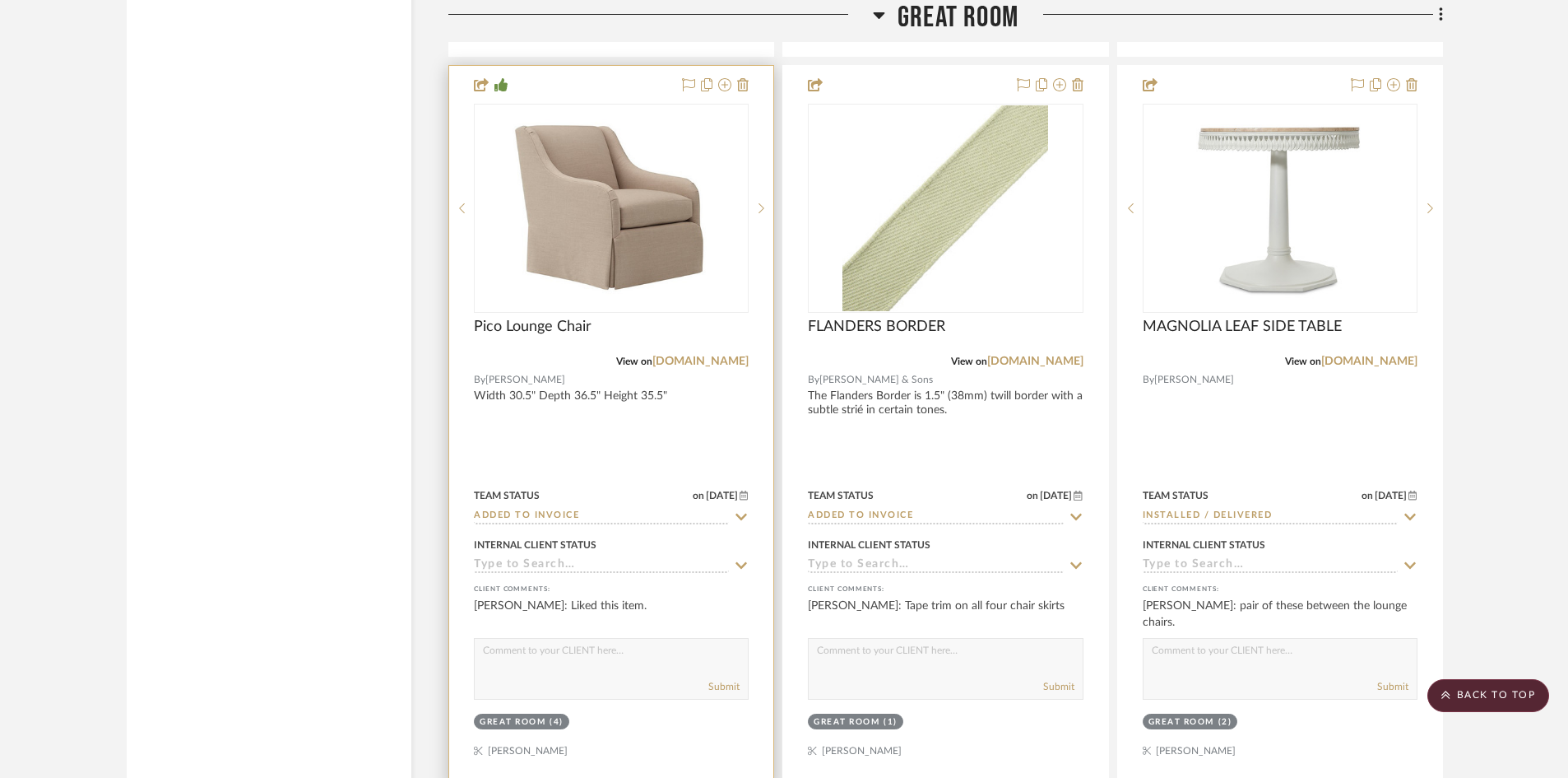
scroll to position [10374, 0]
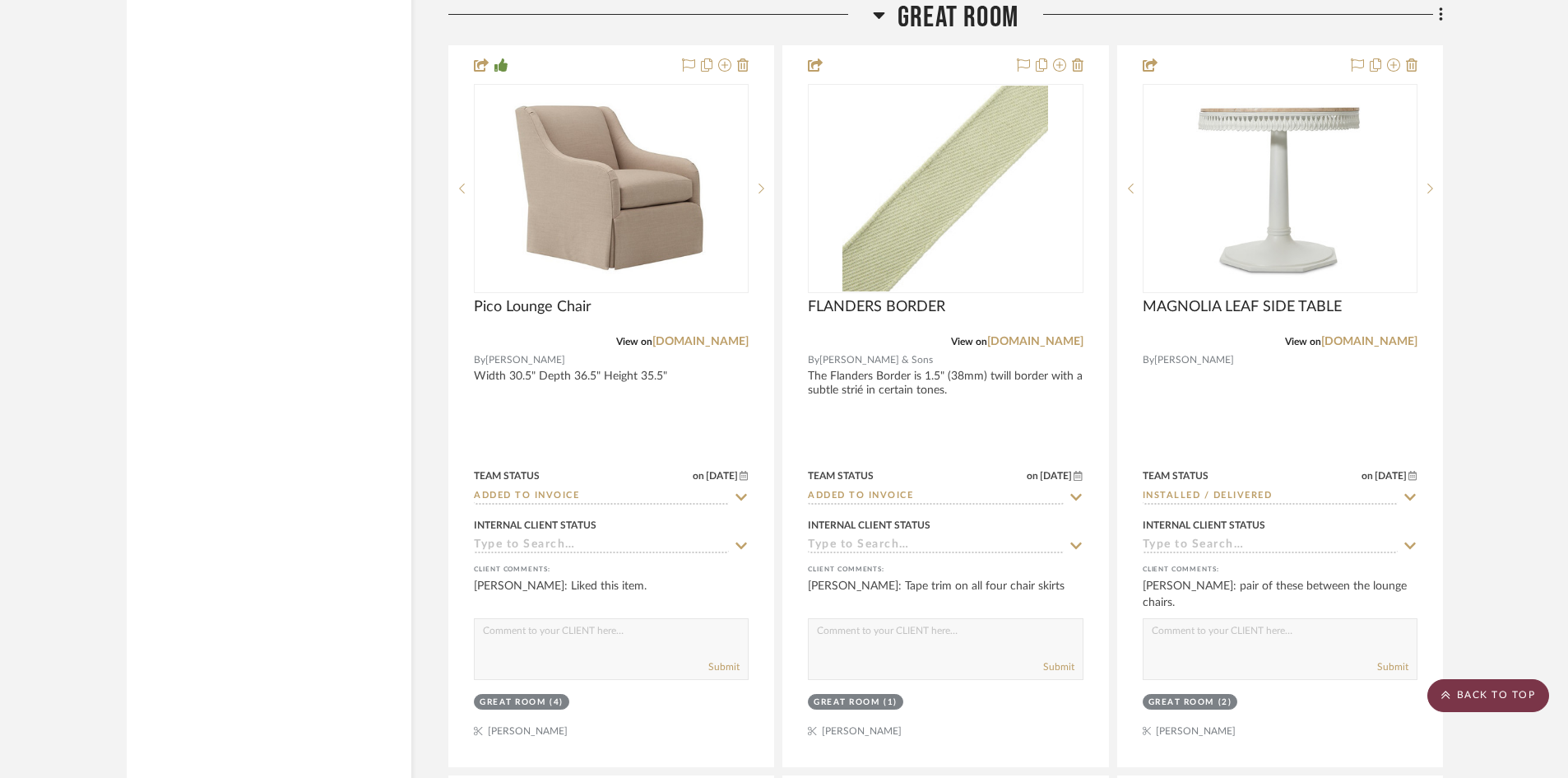
click at [1478, 696] on scroll-to-top-button "BACK TO TOP" at bounding box center [1489, 696] width 122 height 33
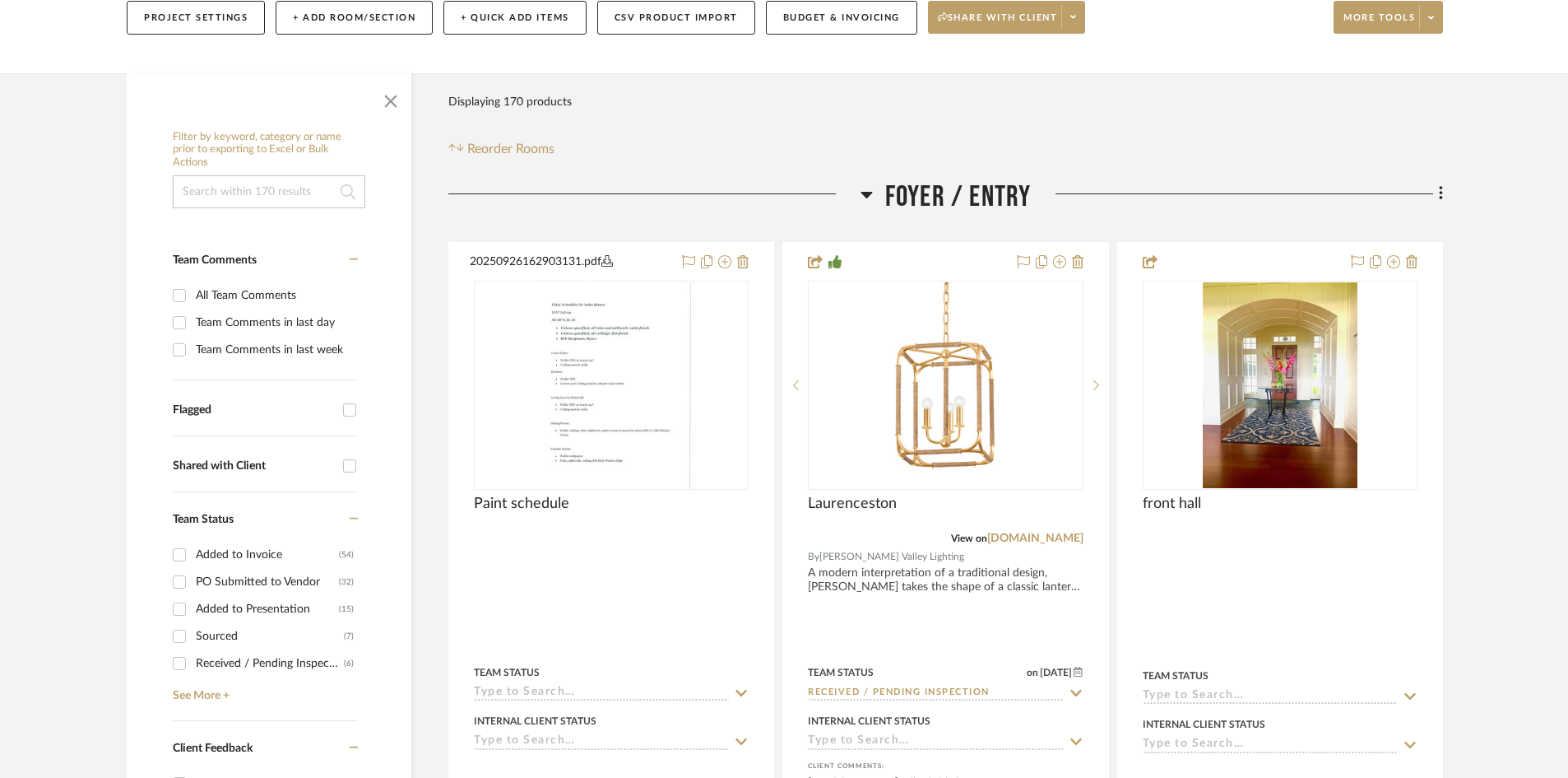
scroll to position [330, 0]
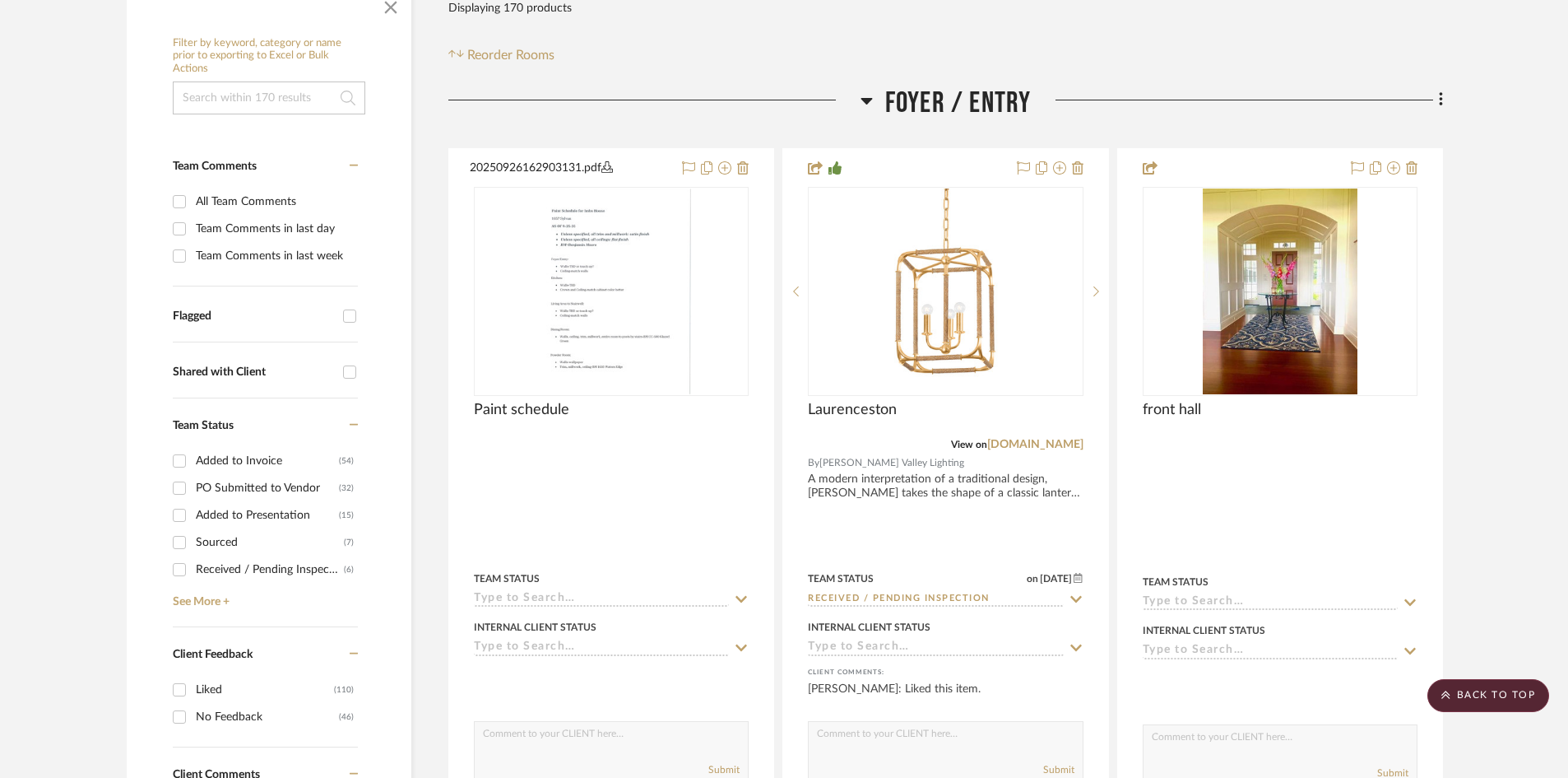
click at [260, 511] on div "Added to Presentation" at bounding box center [267, 515] width 143 height 27
click at [192, 511] on input "Added to Presentation (15)" at bounding box center [179, 515] width 27 height 27
checkbox input "true"
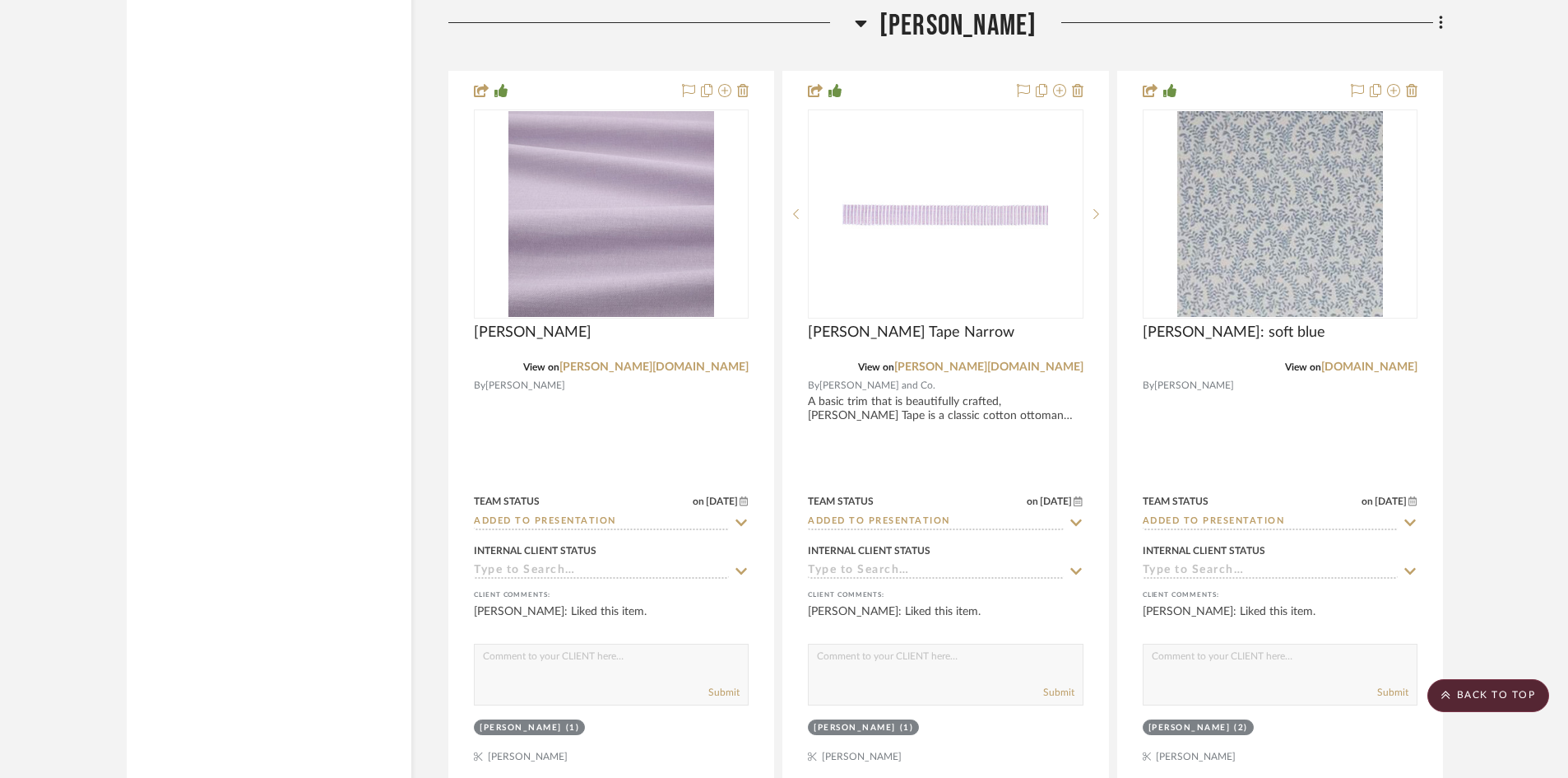
scroll to position [2882, 0]
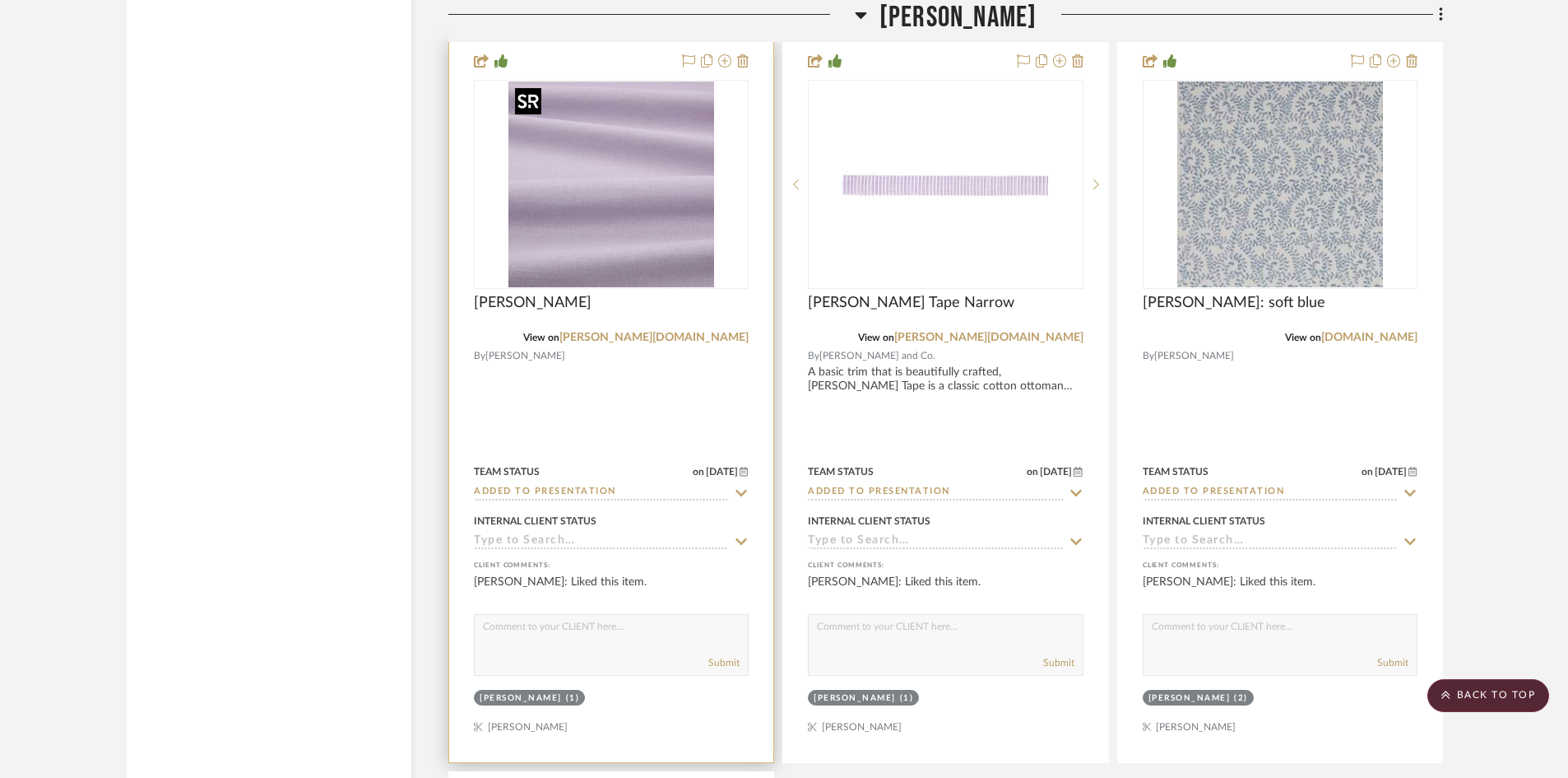
click at [600, 222] on img "0" at bounding box center [612, 185] width 206 height 206
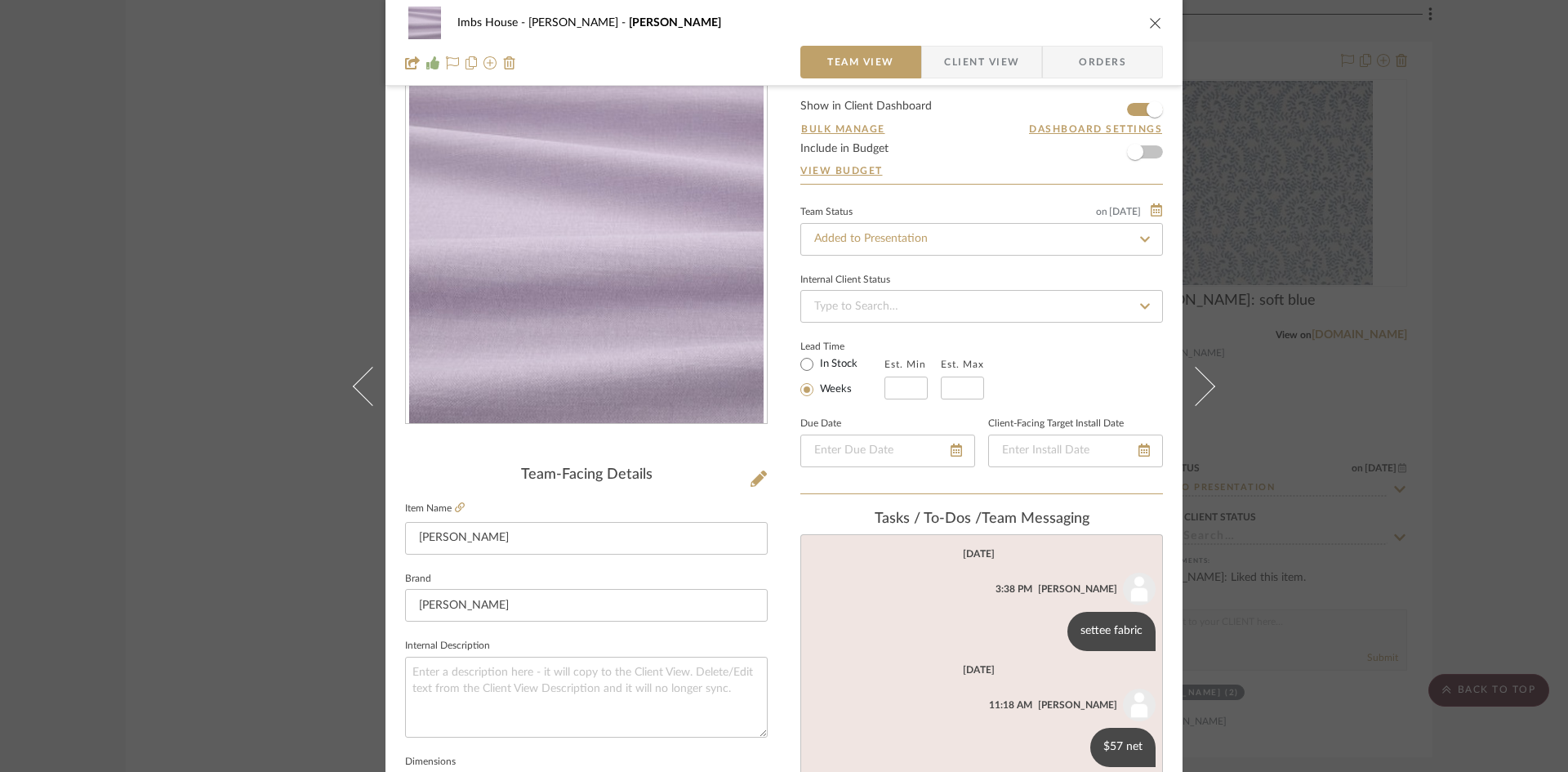
scroll to position [0, 0]
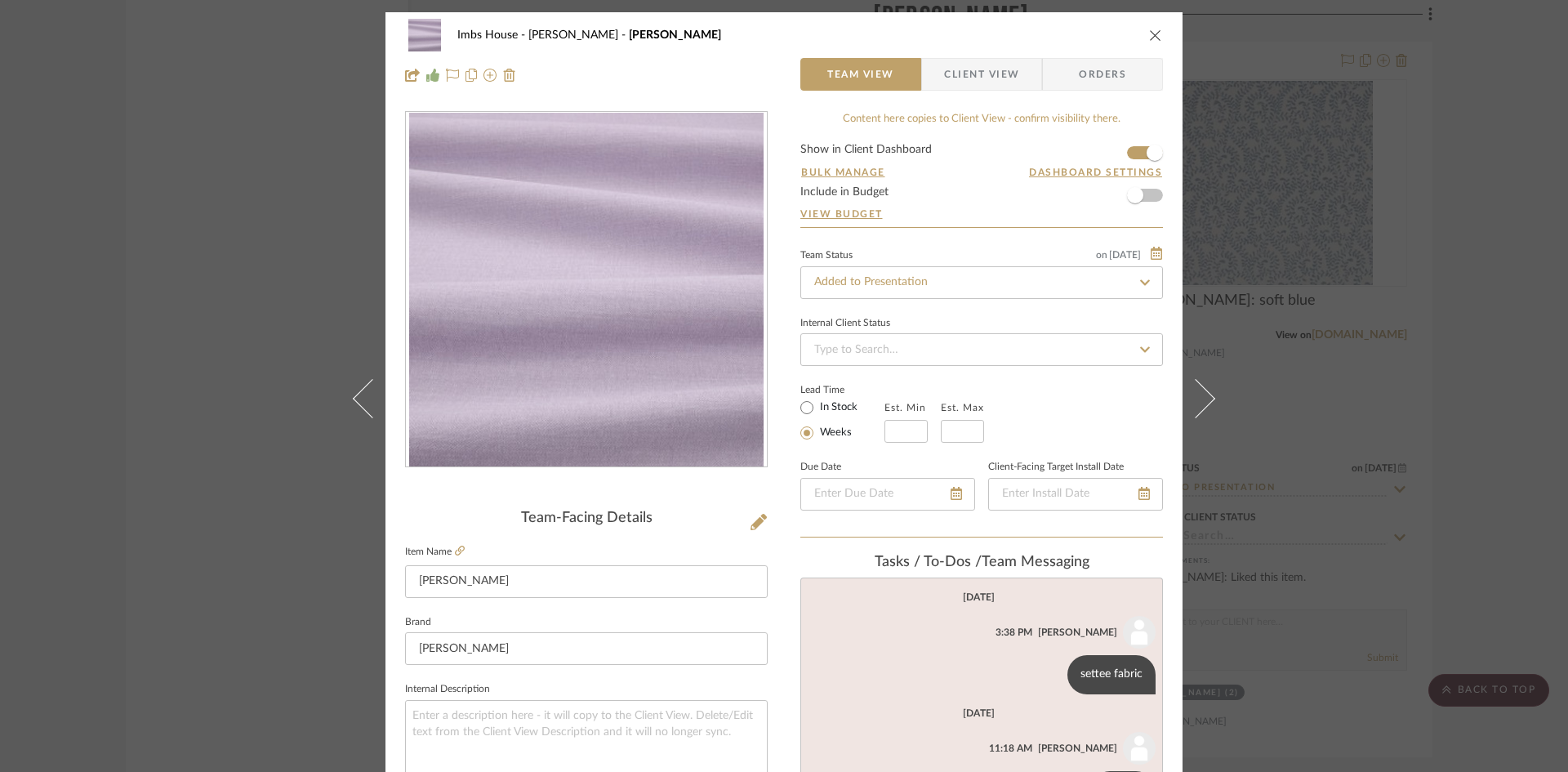
click at [1154, 32] on icon "close" at bounding box center [1155, 35] width 13 height 13
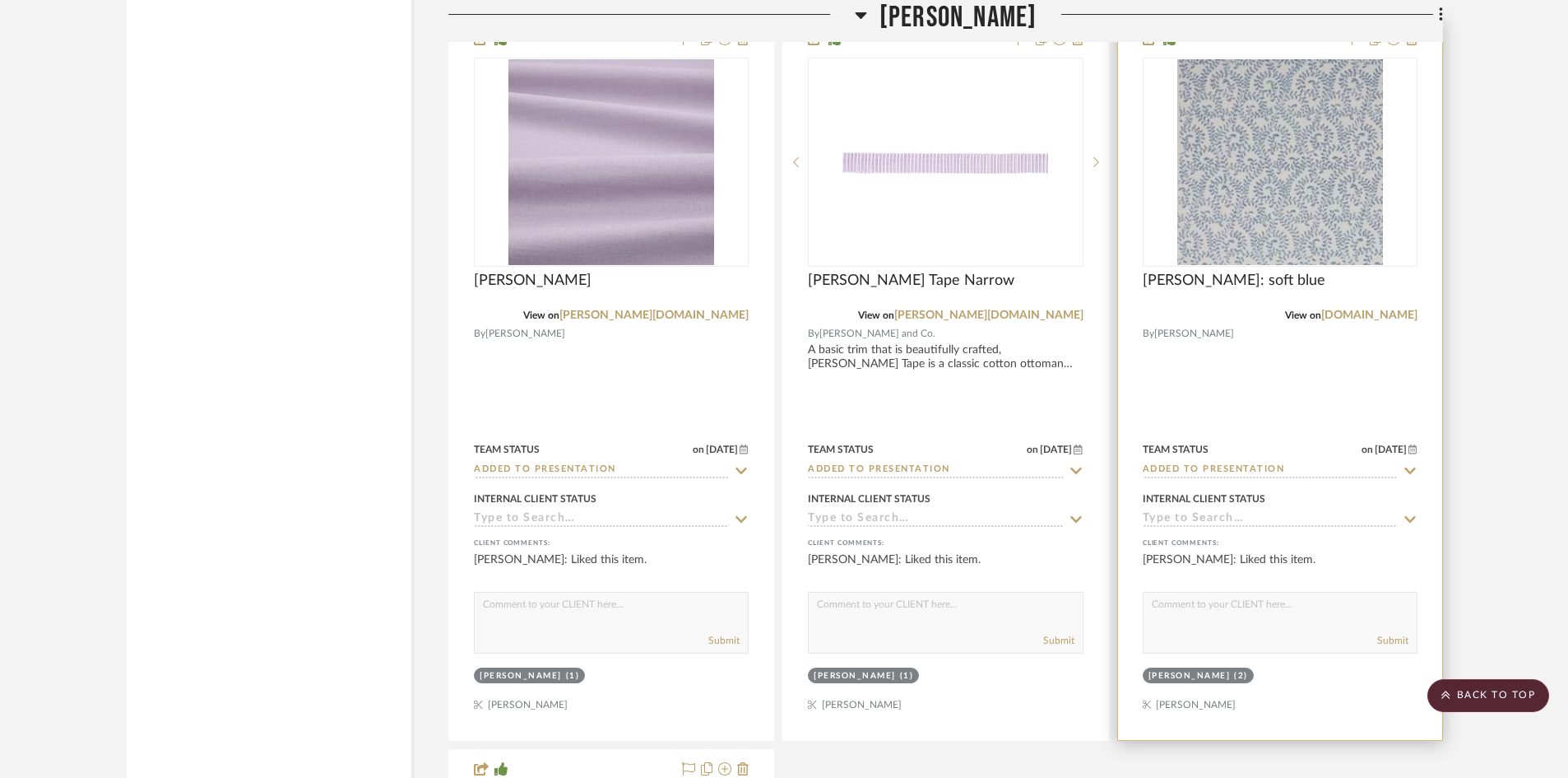
scroll to position [2964, 0]
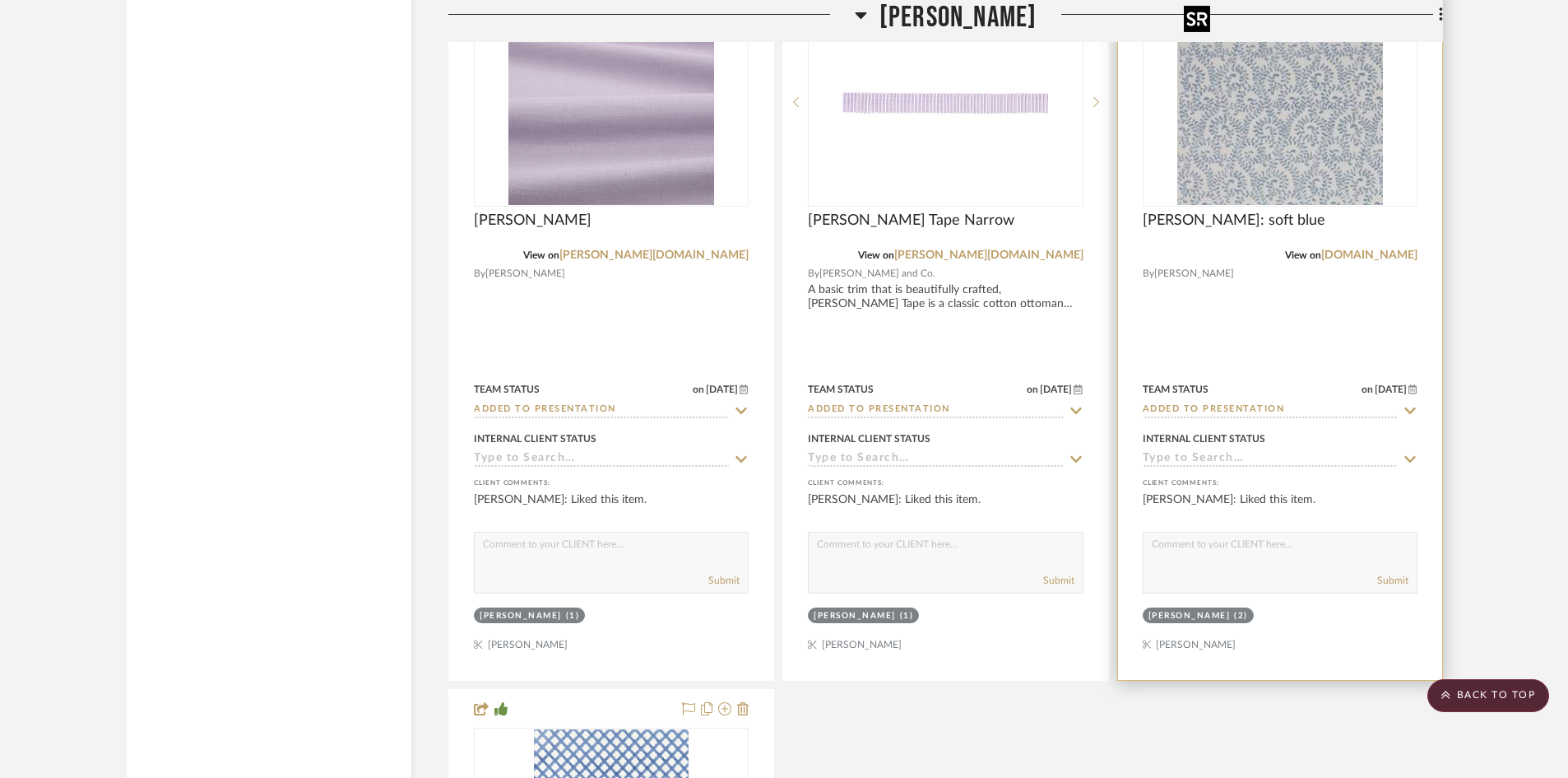
click at [0, 0] on img at bounding box center [0, 0] width 0 height 0
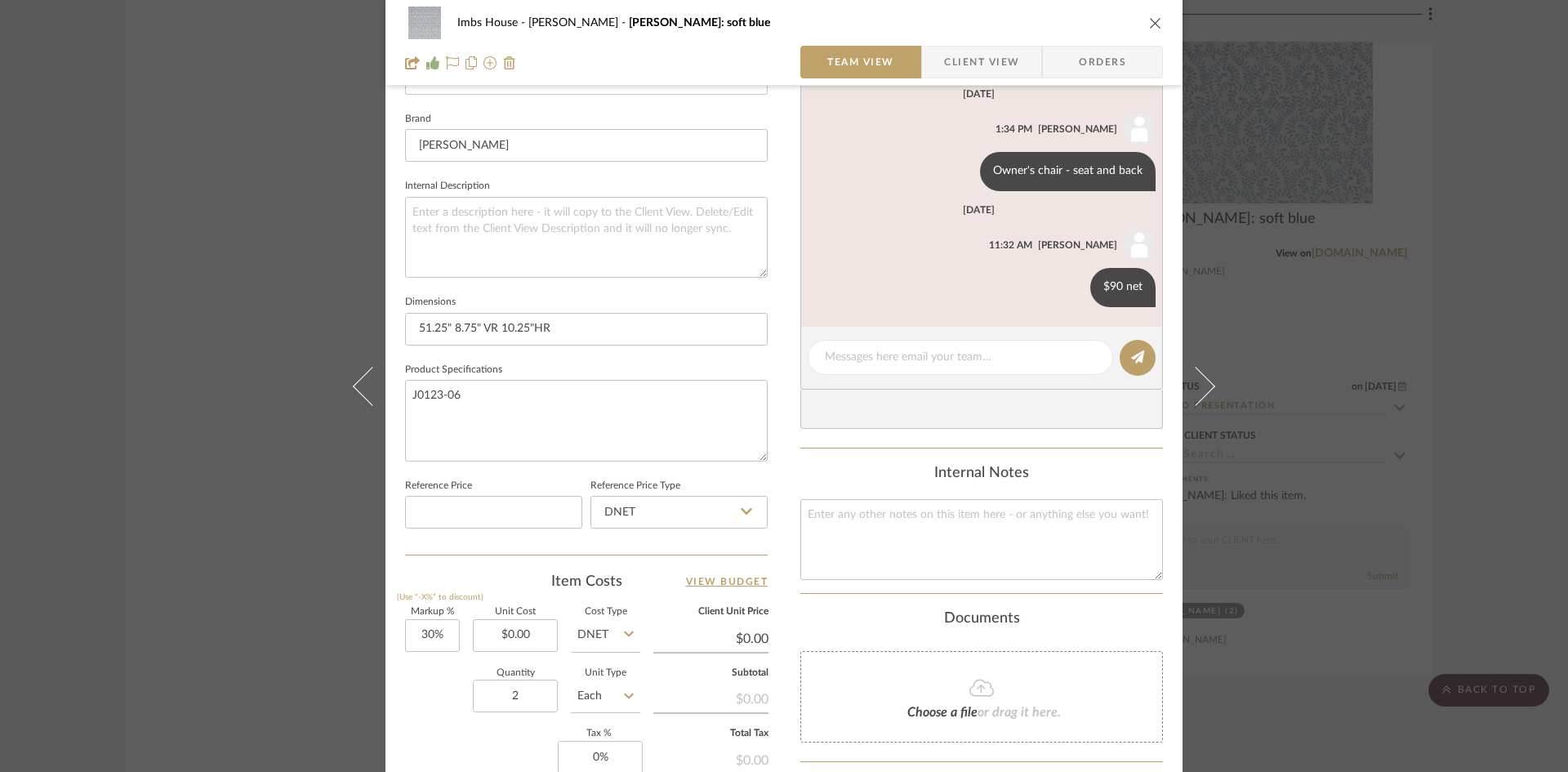
scroll to position [490, 0]
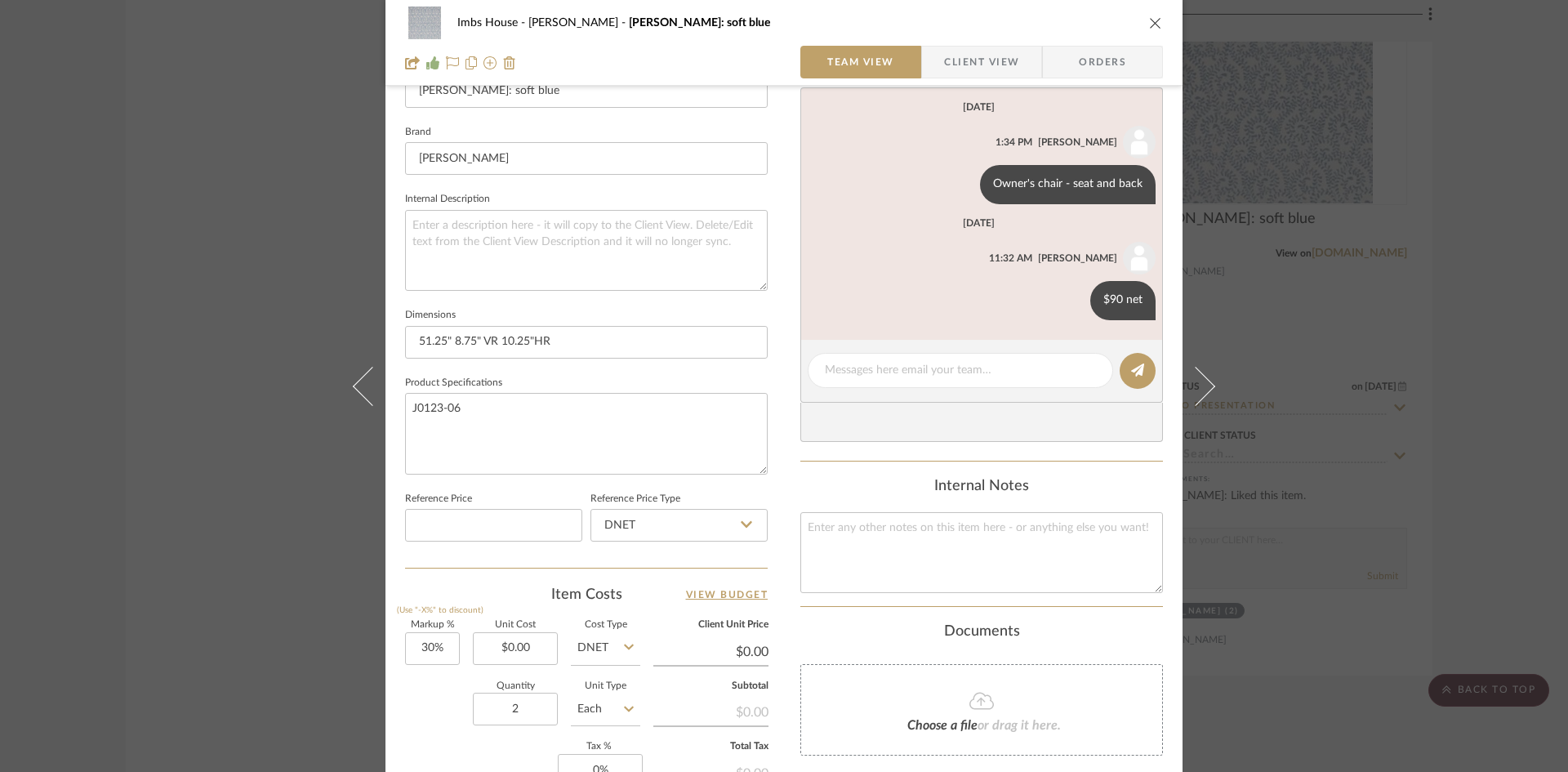
click at [1152, 23] on icon "close" at bounding box center [1155, 22] width 13 height 13
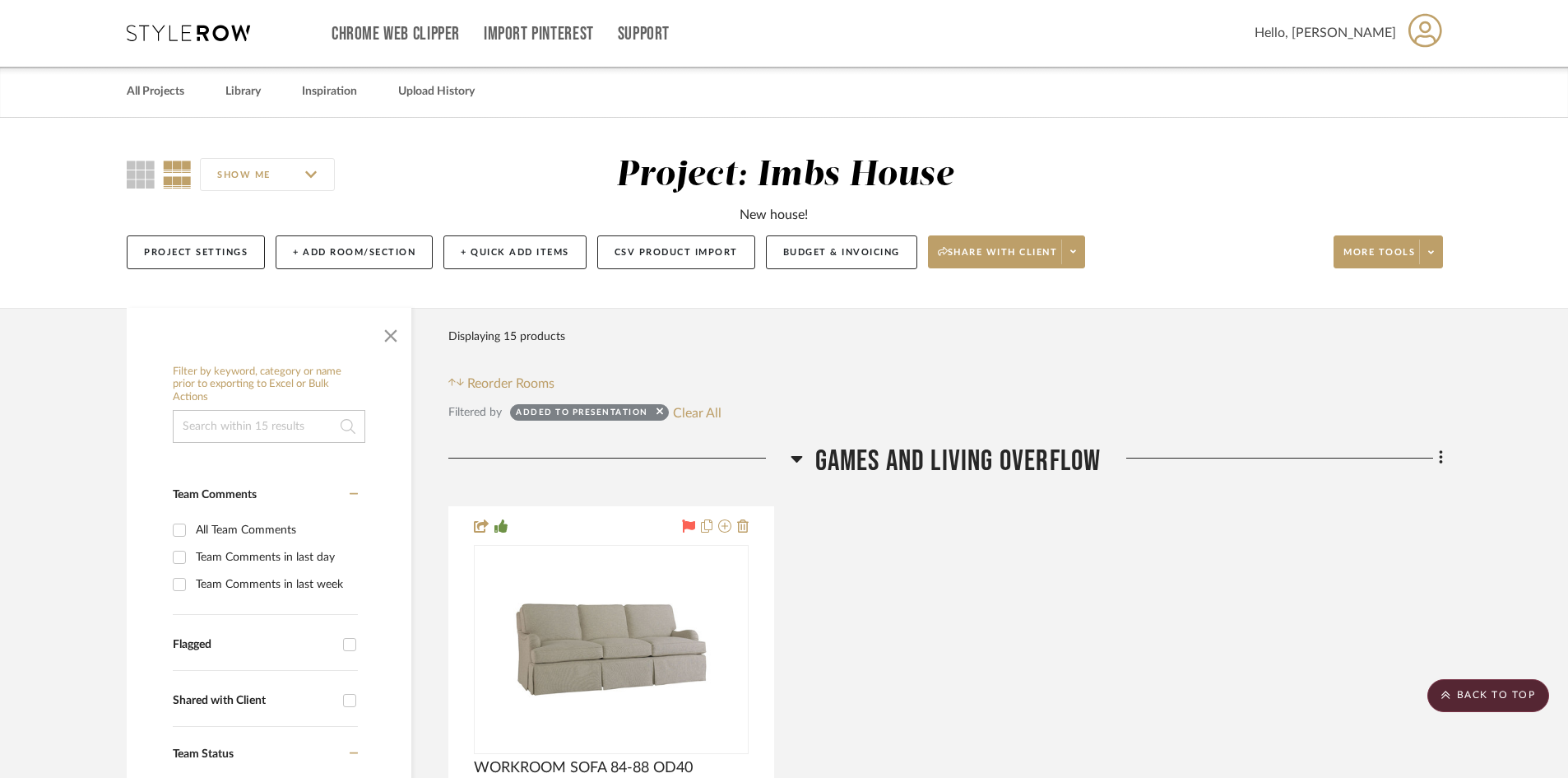
scroll to position [0, 0]
click at [167, 92] on link "All Projects" at bounding box center [155, 93] width 58 height 22
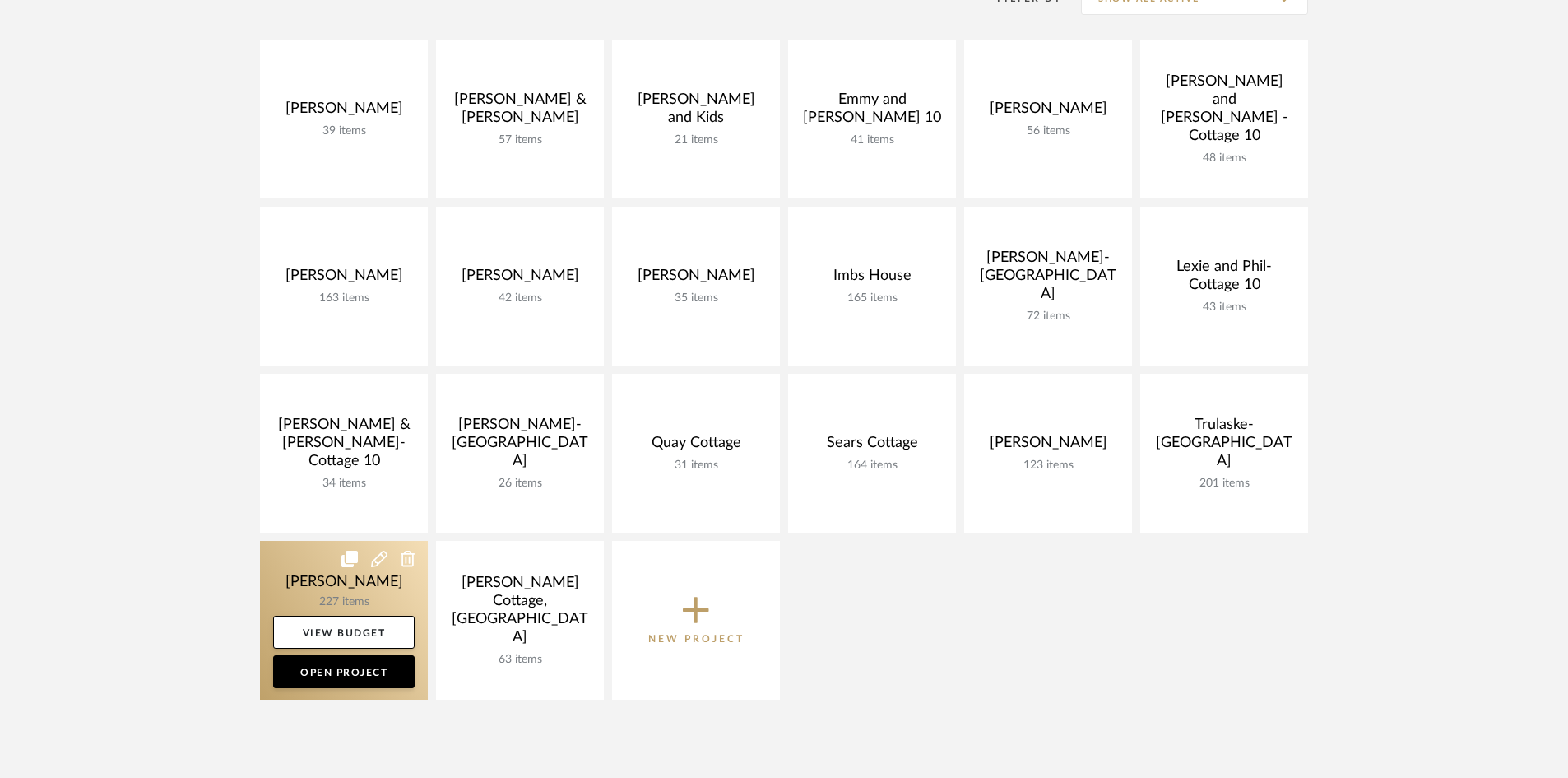
scroll to position [411, 0]
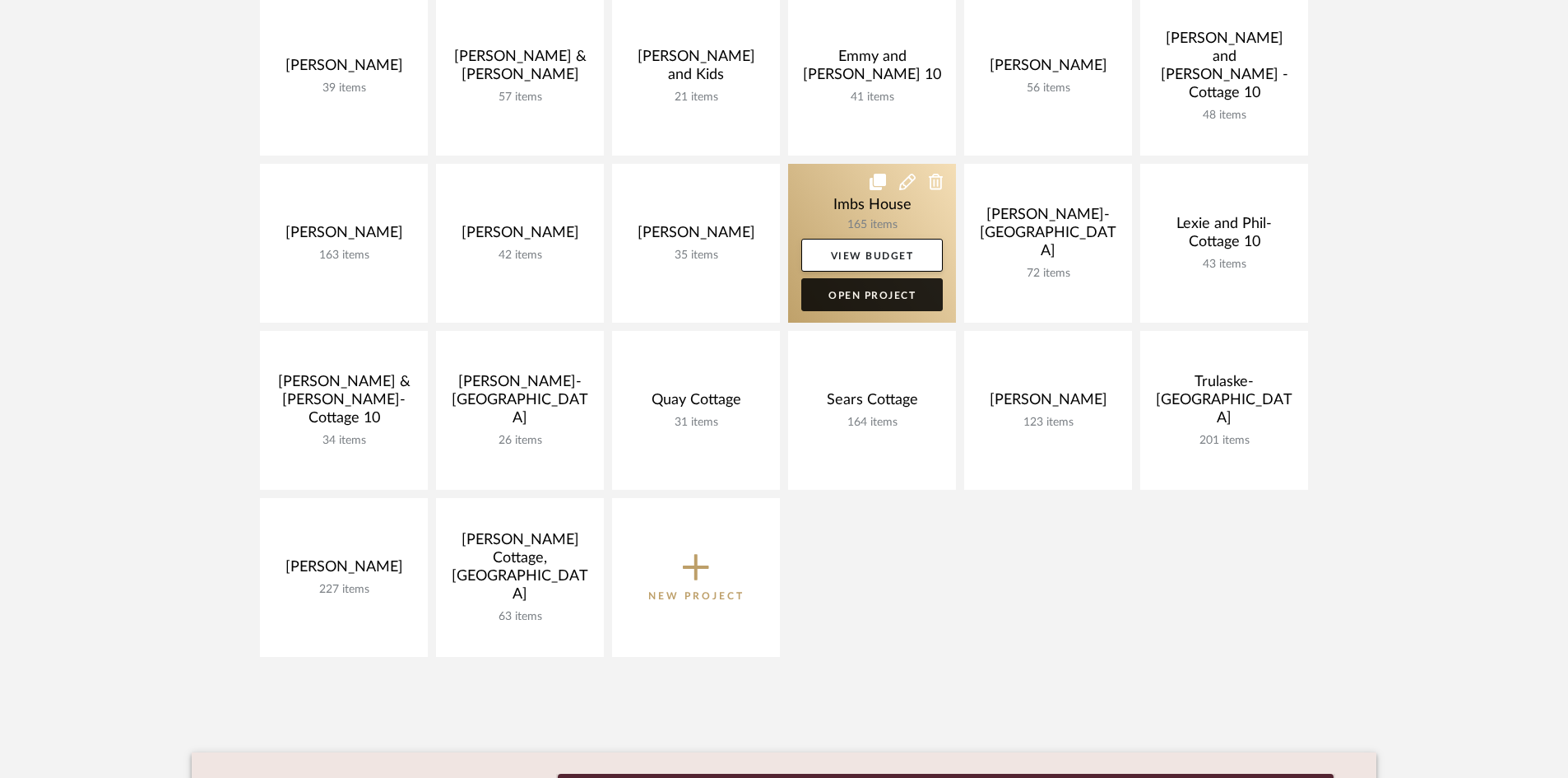
click at [895, 289] on link "Open Project" at bounding box center [872, 295] width 142 height 33
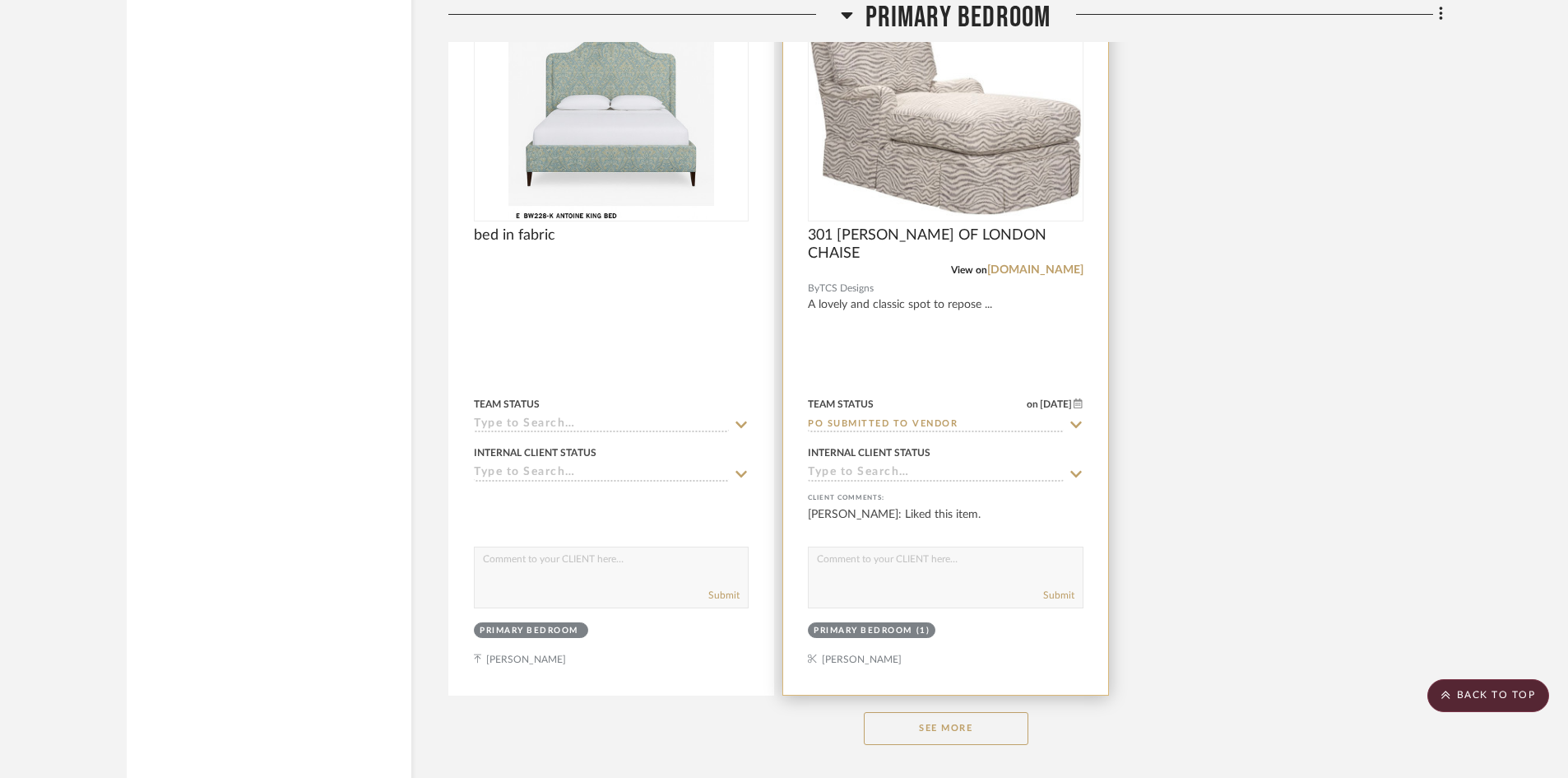
scroll to position [12268, 0]
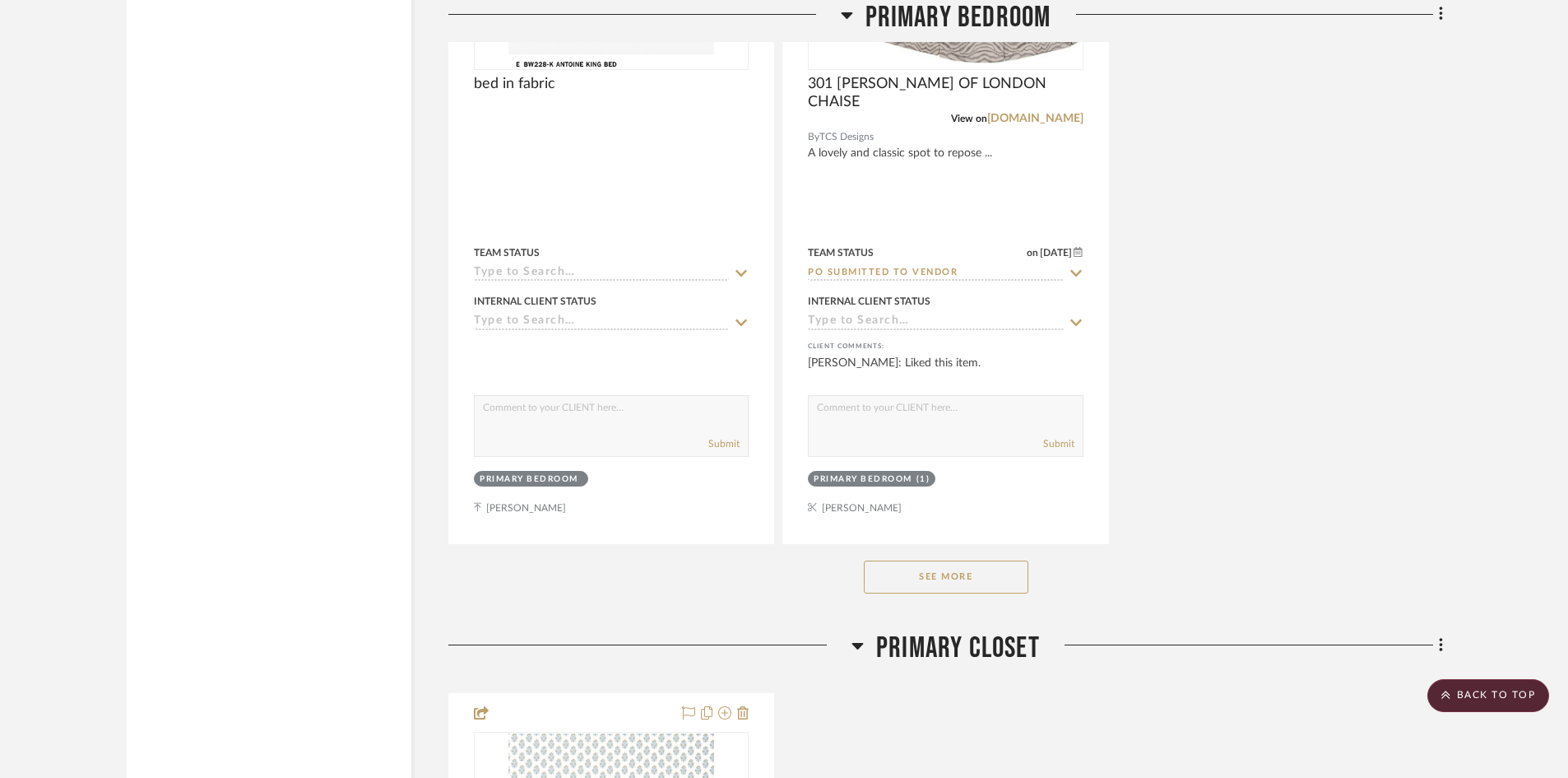
click at [940, 575] on button "See More" at bounding box center [947, 577] width 165 height 33
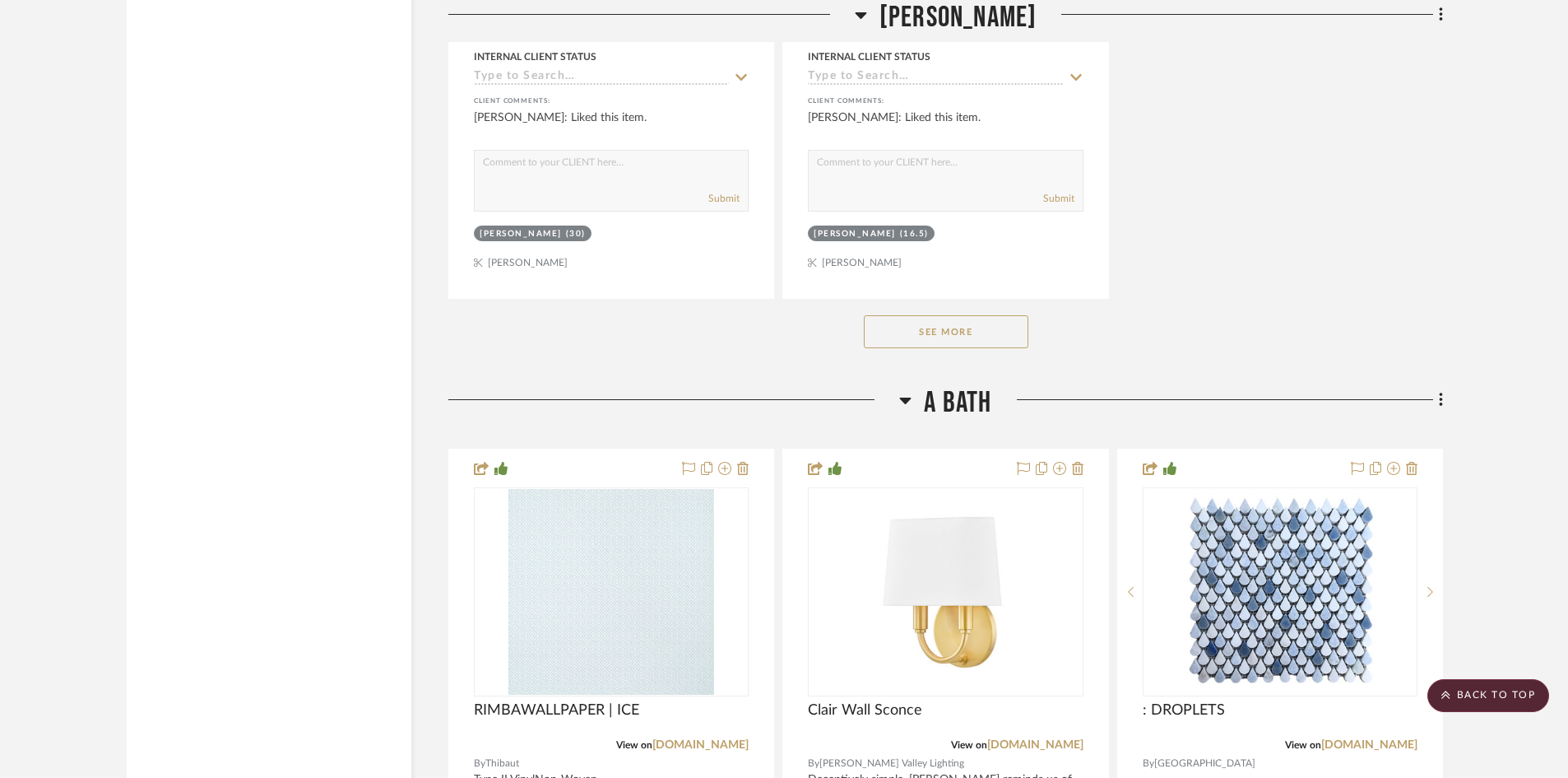
scroll to position [20996, 0]
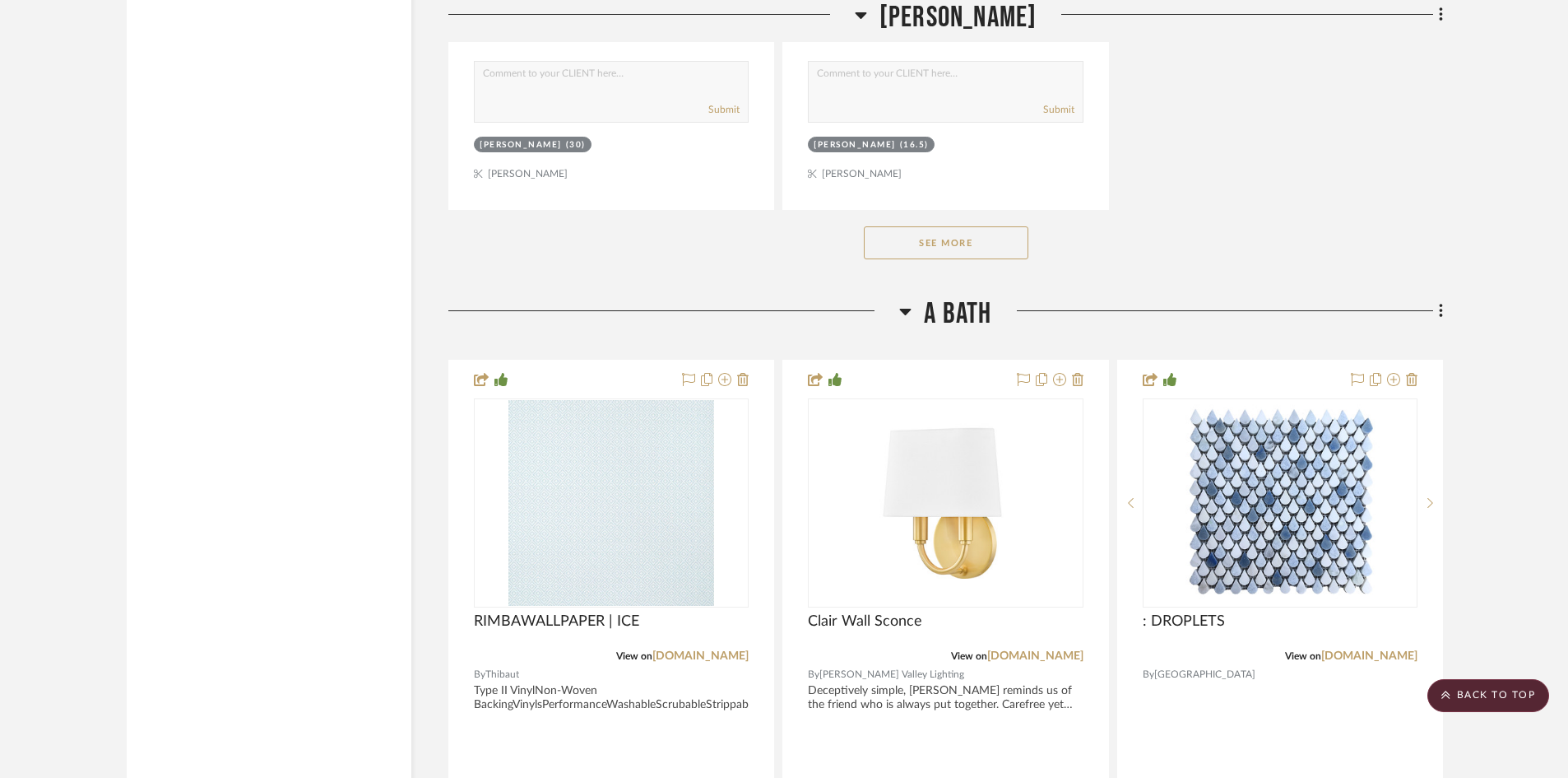
click at [953, 244] on button "See More" at bounding box center [947, 243] width 165 height 33
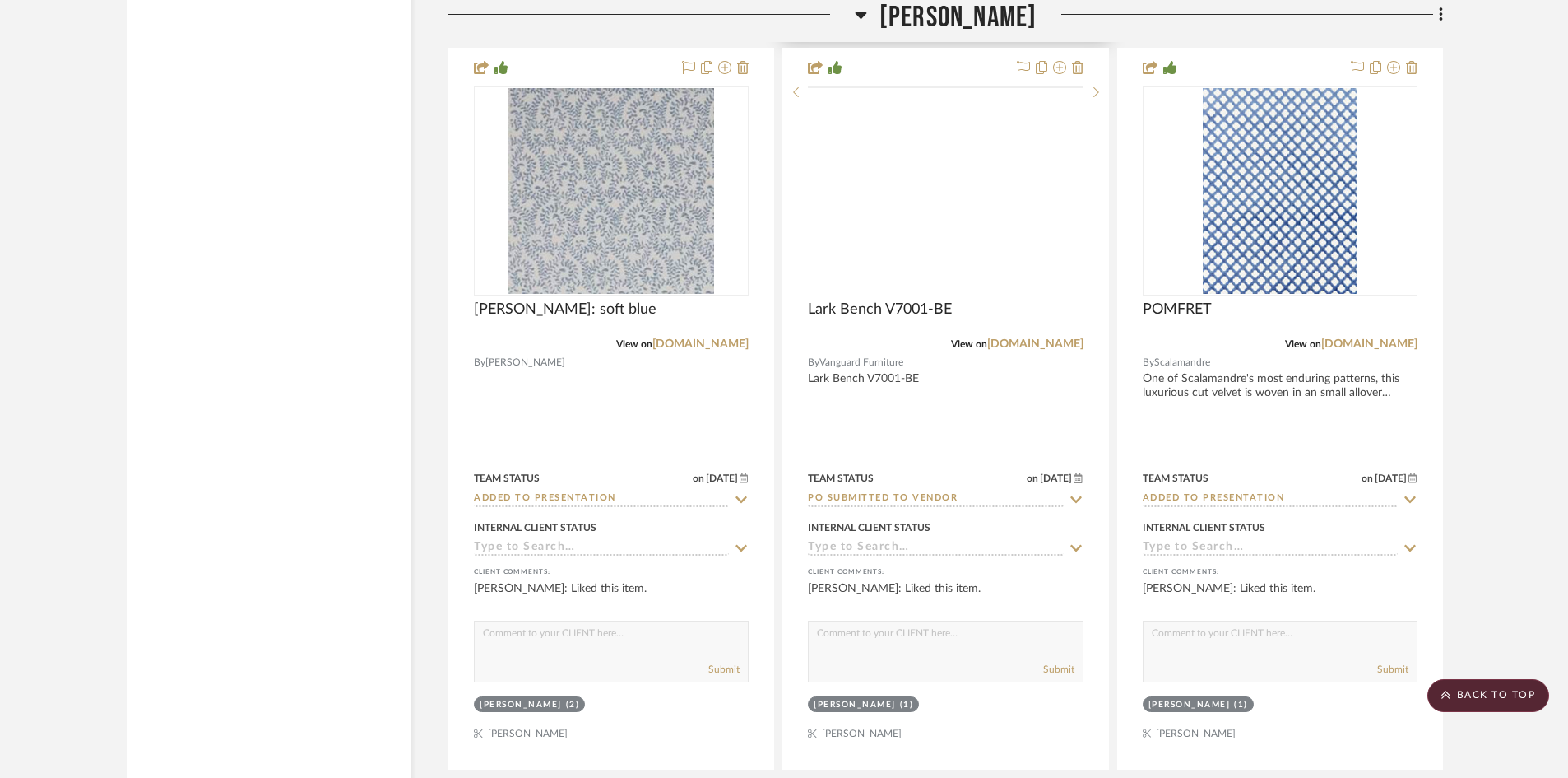
scroll to position [21901, 0]
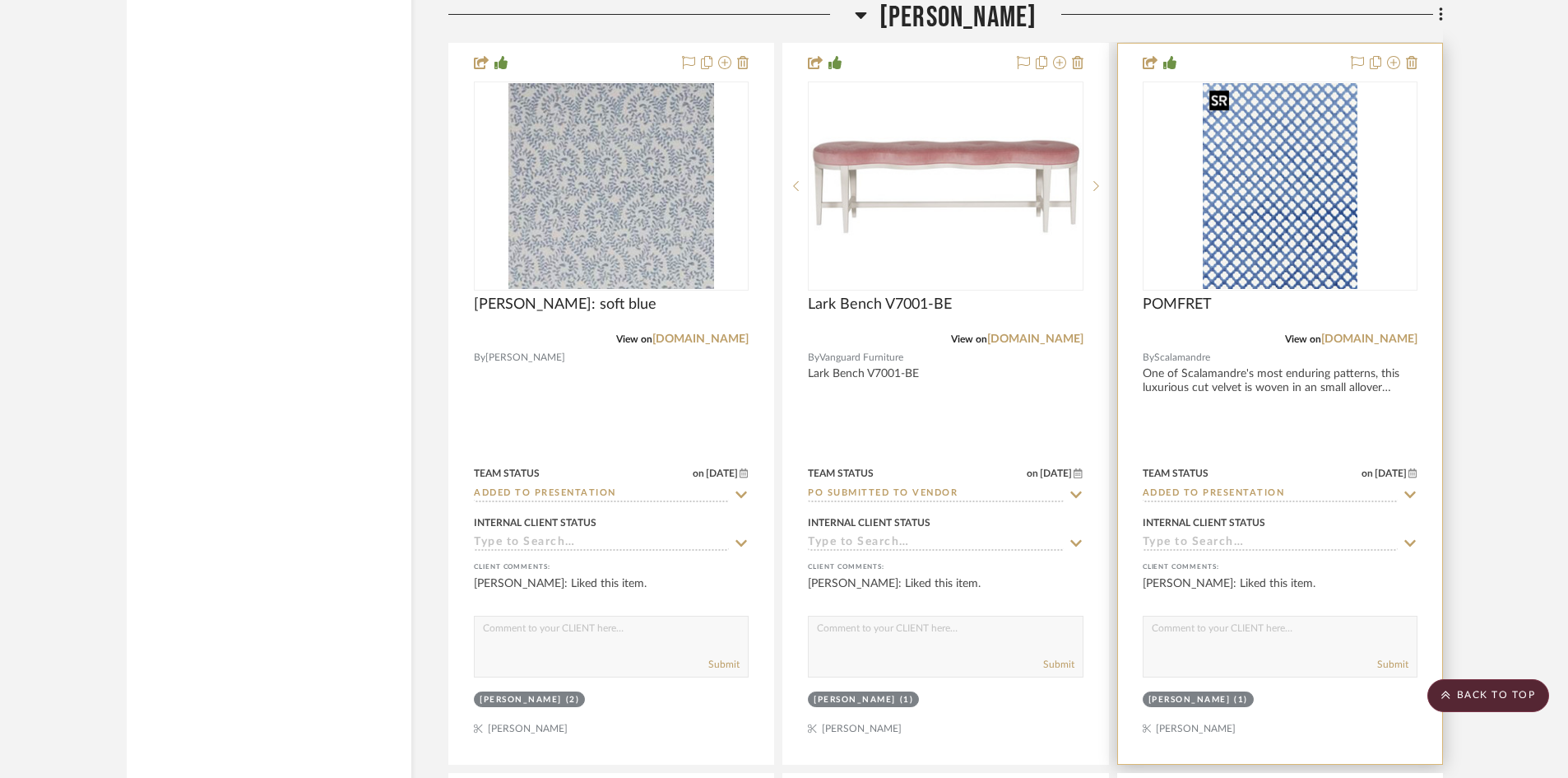
click at [1294, 227] on img "0" at bounding box center [1280, 186] width 154 height 206
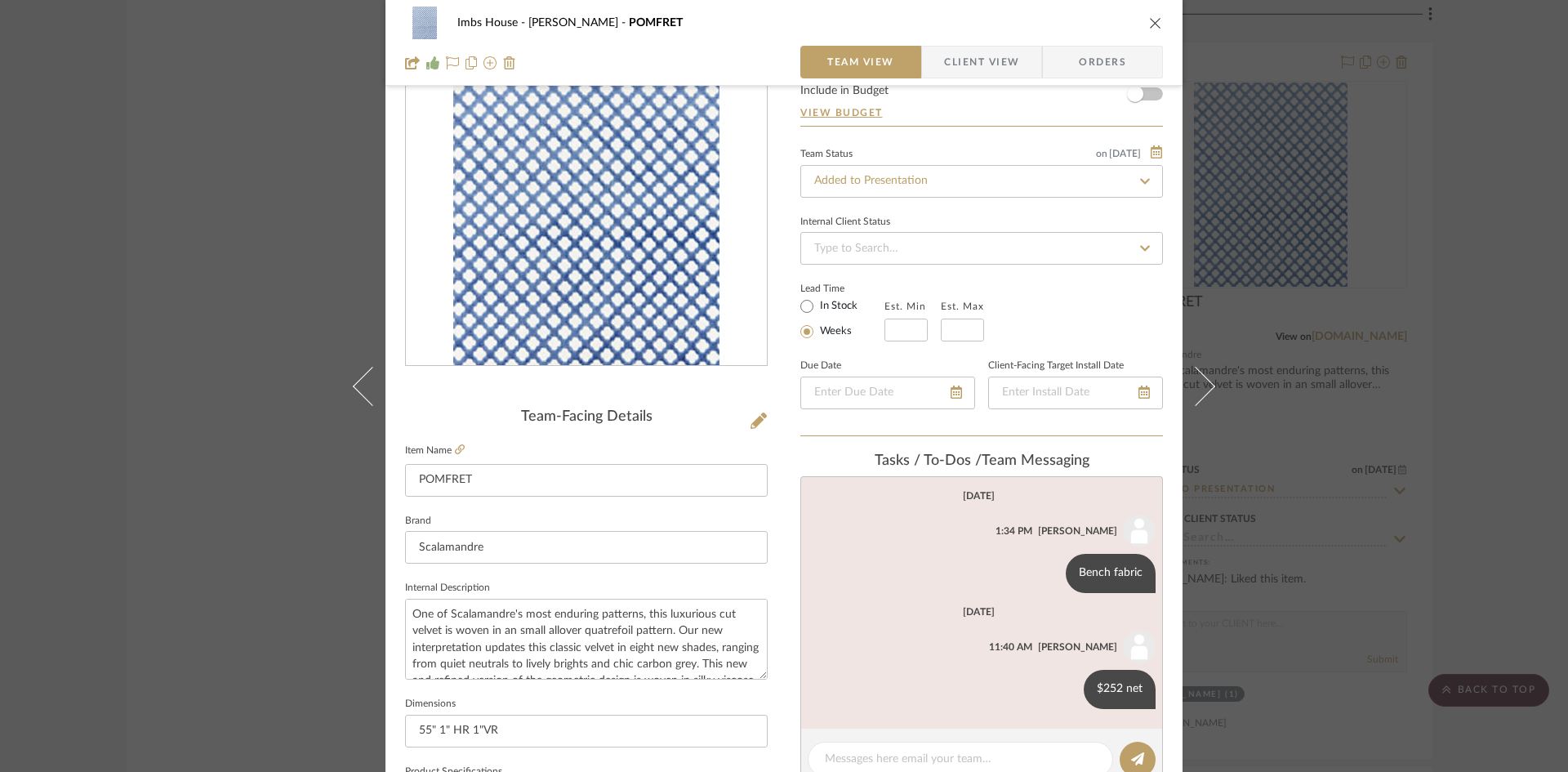
scroll to position [82, 0]
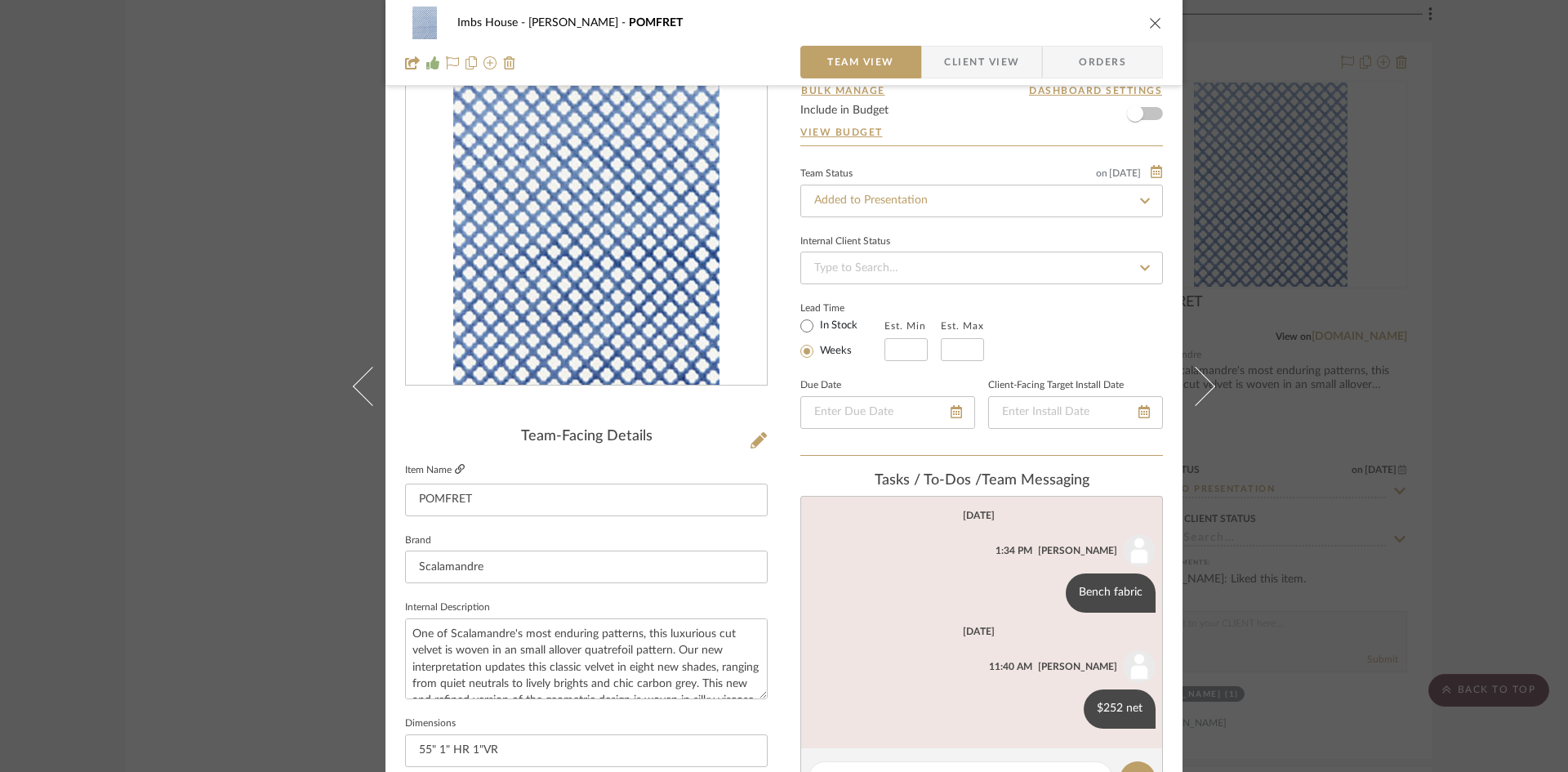
click at [455, 466] on icon at bounding box center [460, 470] width 10 height 10
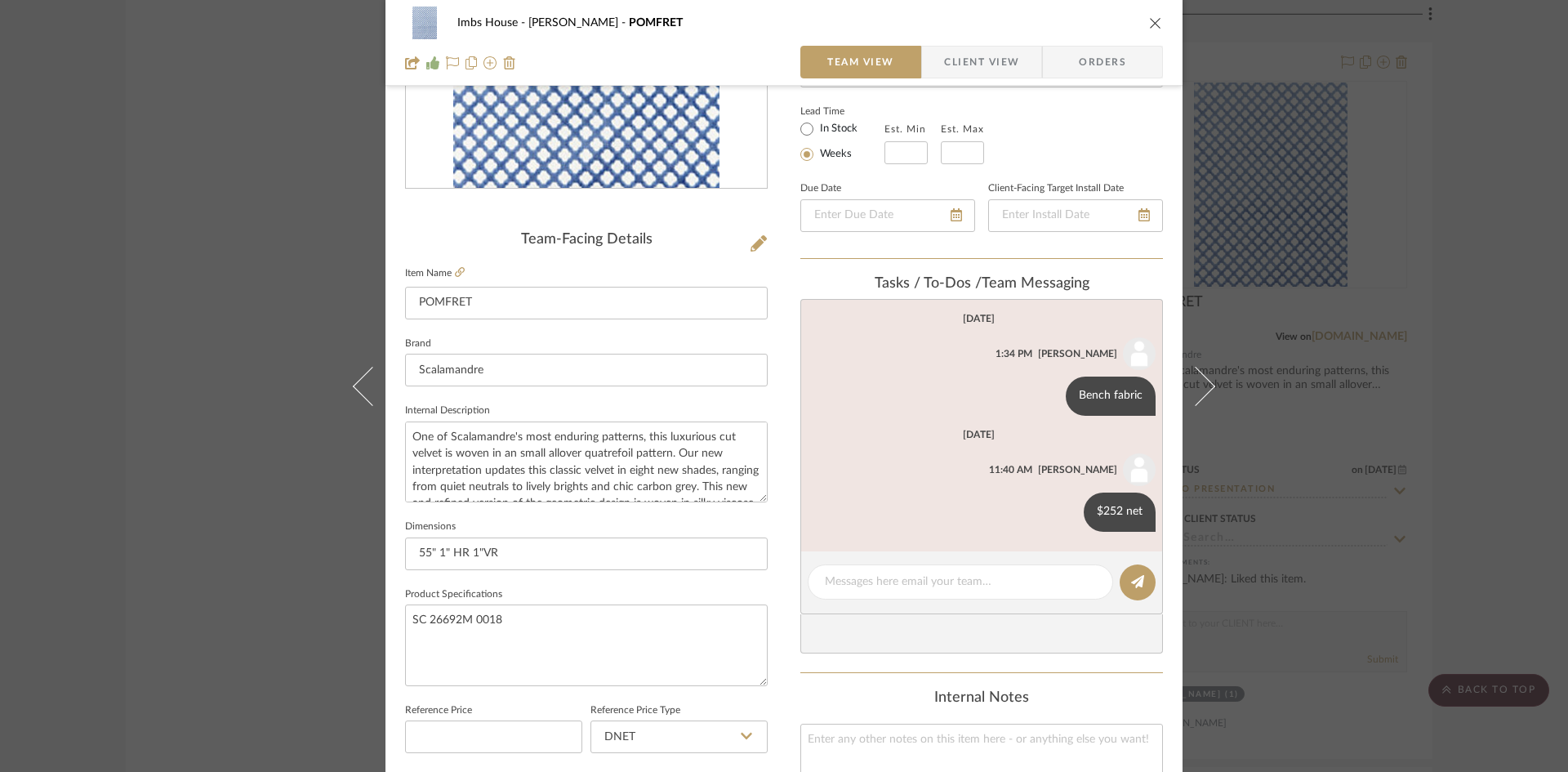
scroll to position [245, 0]
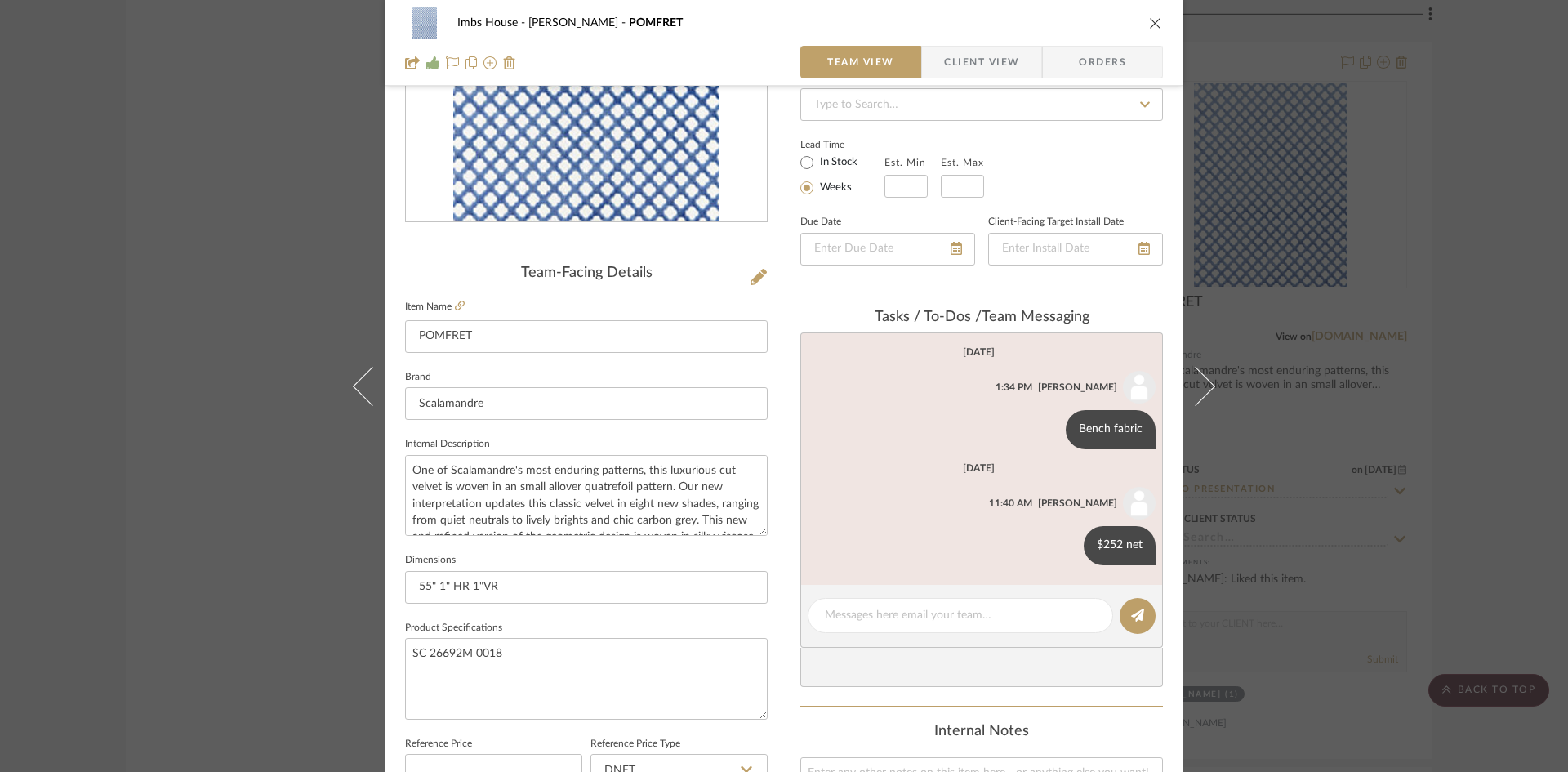
click at [1149, 20] on icon "close" at bounding box center [1155, 22] width 13 height 13
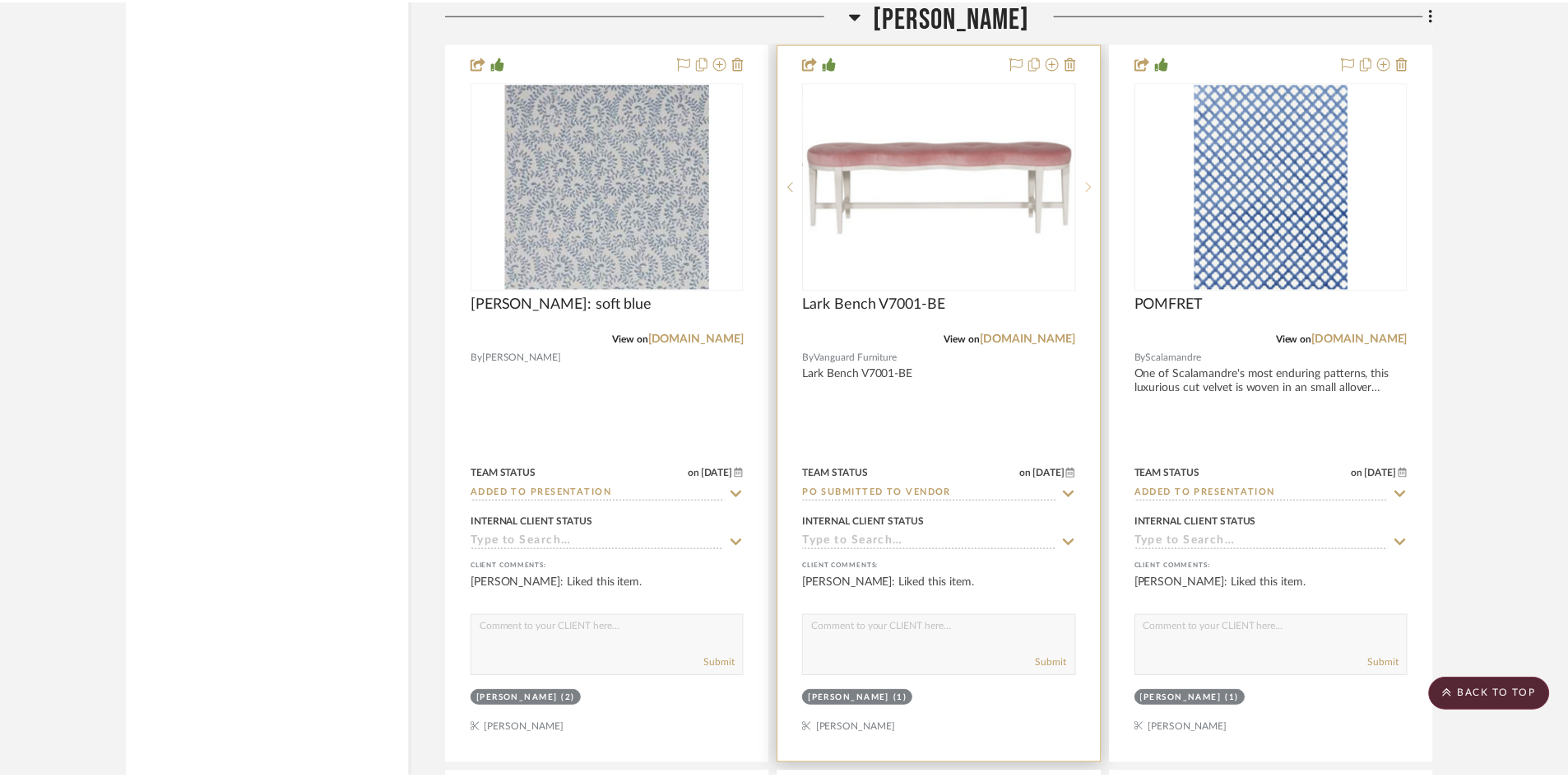
scroll to position [21901, 0]
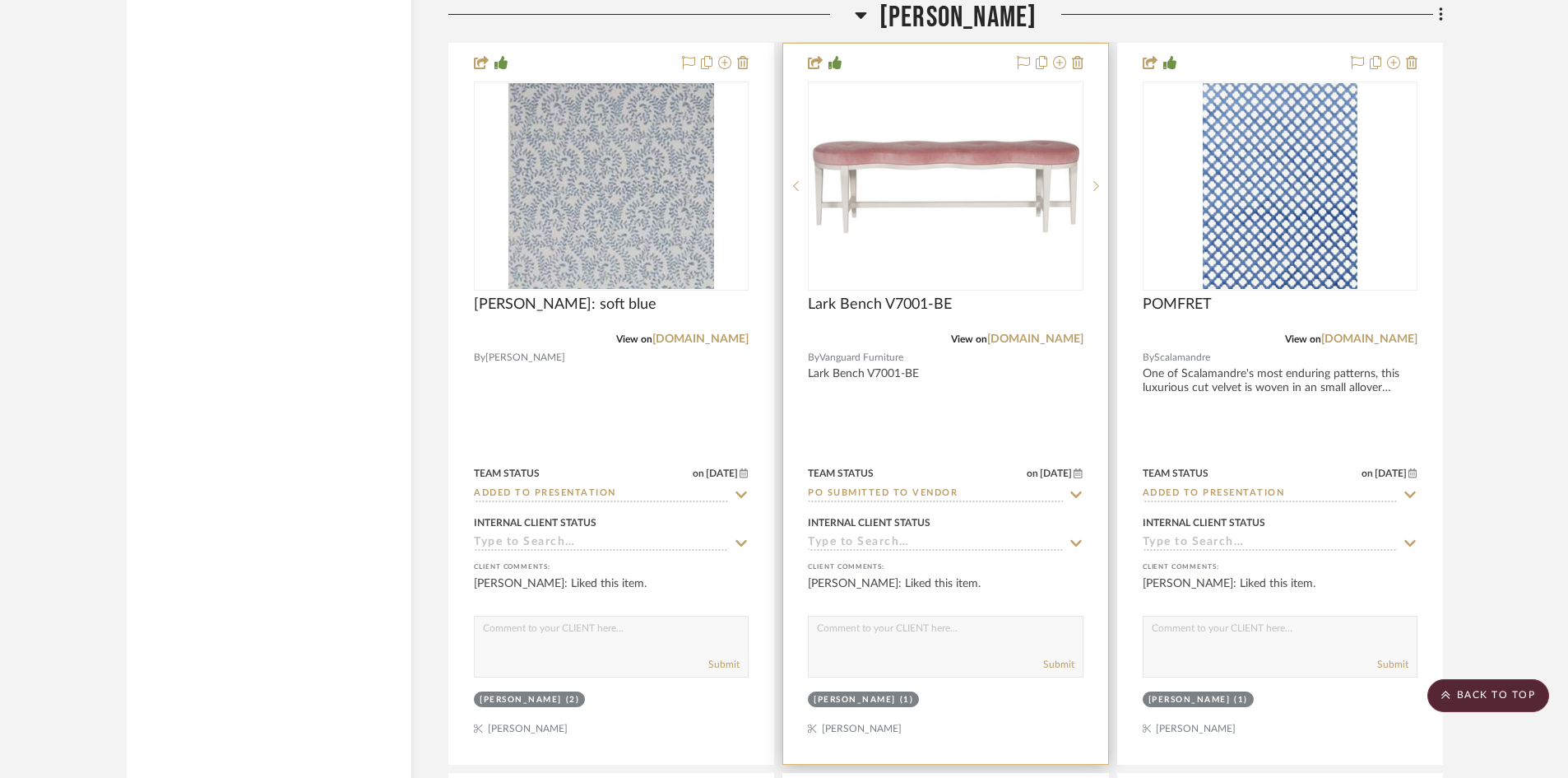
click at [966, 139] on img "0" at bounding box center [945, 185] width 271 height 99
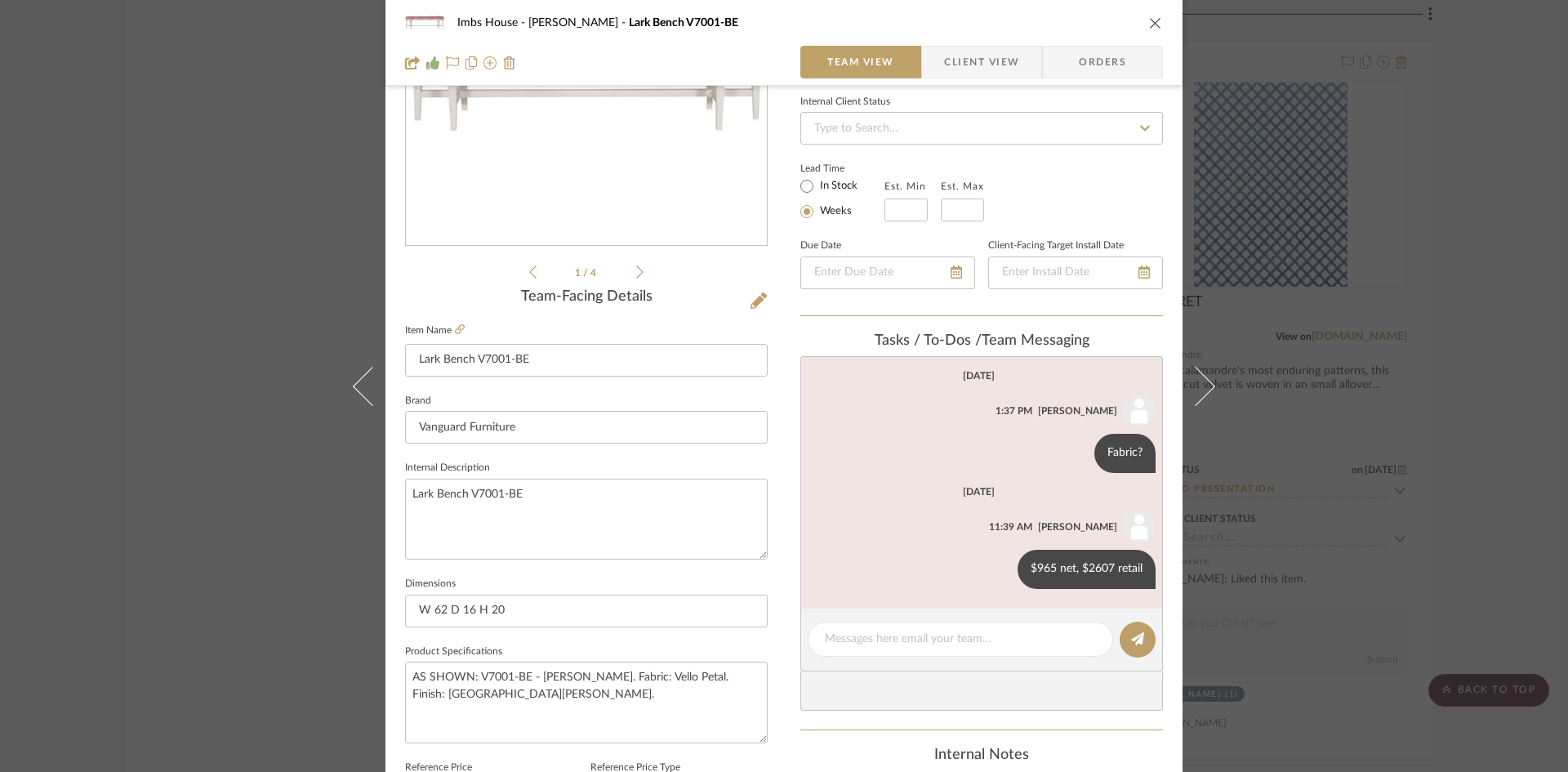
scroll to position [164, 0]
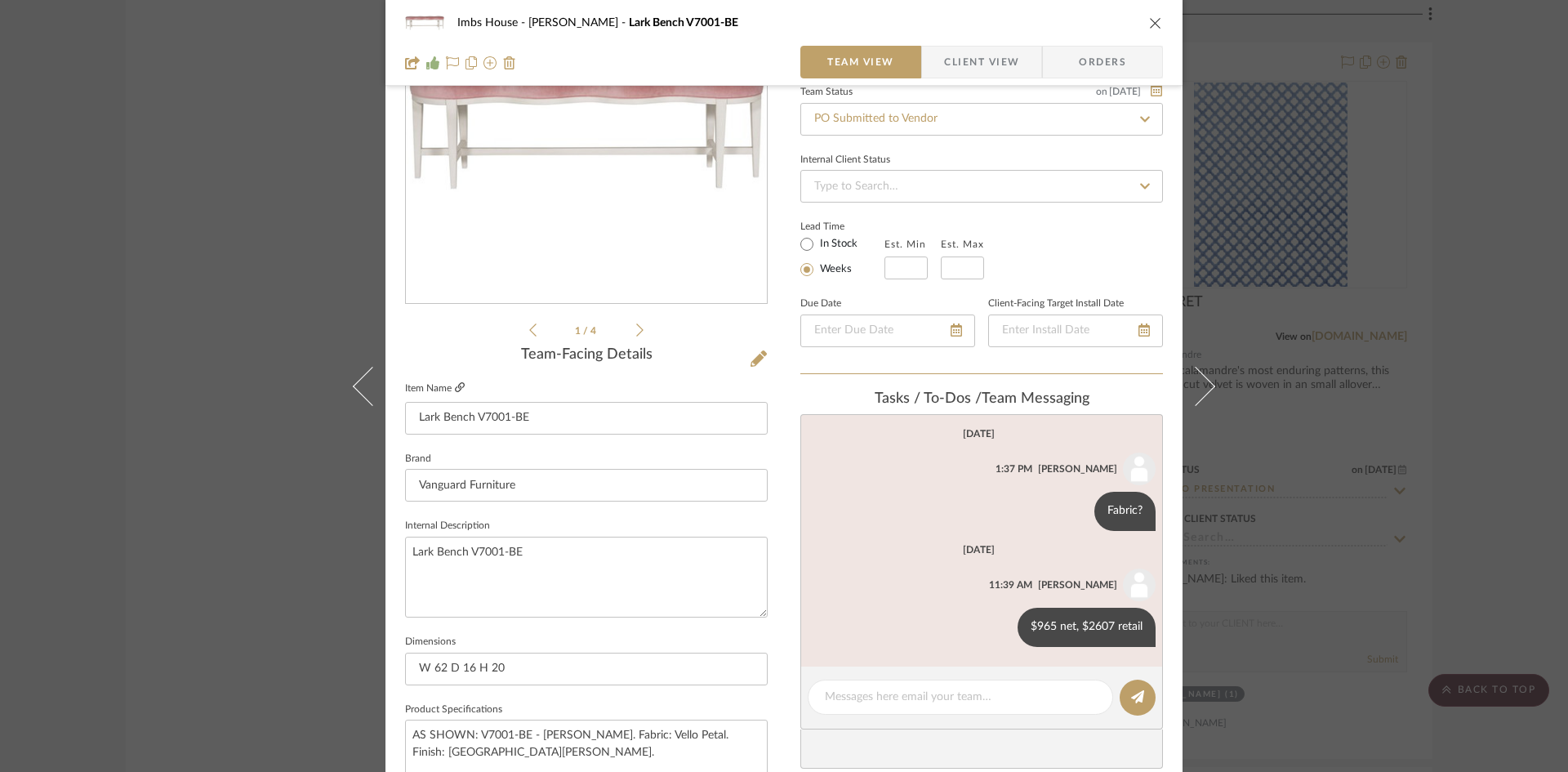
click at [455, 386] on icon at bounding box center [460, 388] width 10 height 10
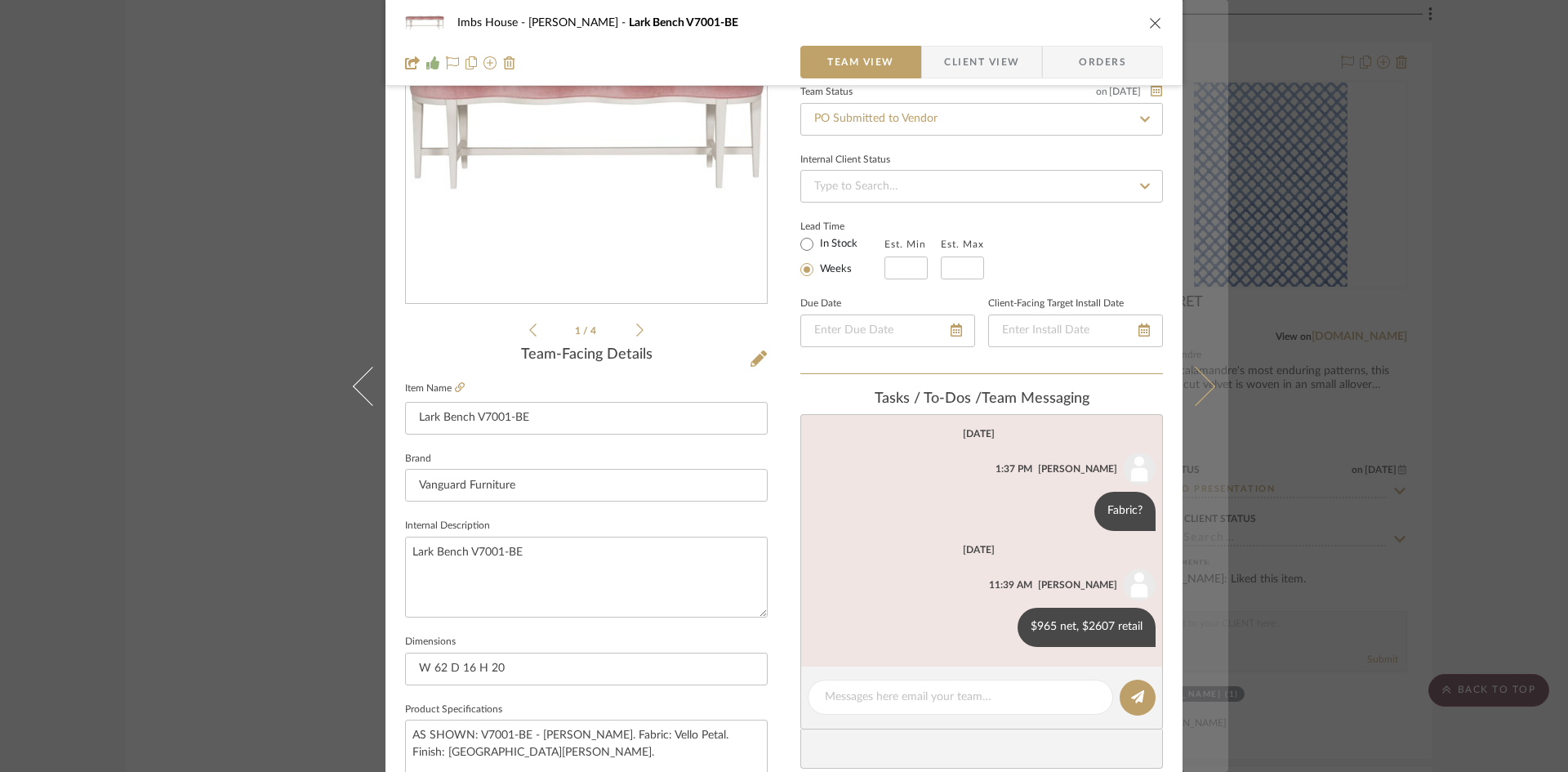
click at [1193, 384] on icon at bounding box center [1196, 386] width 39 height 39
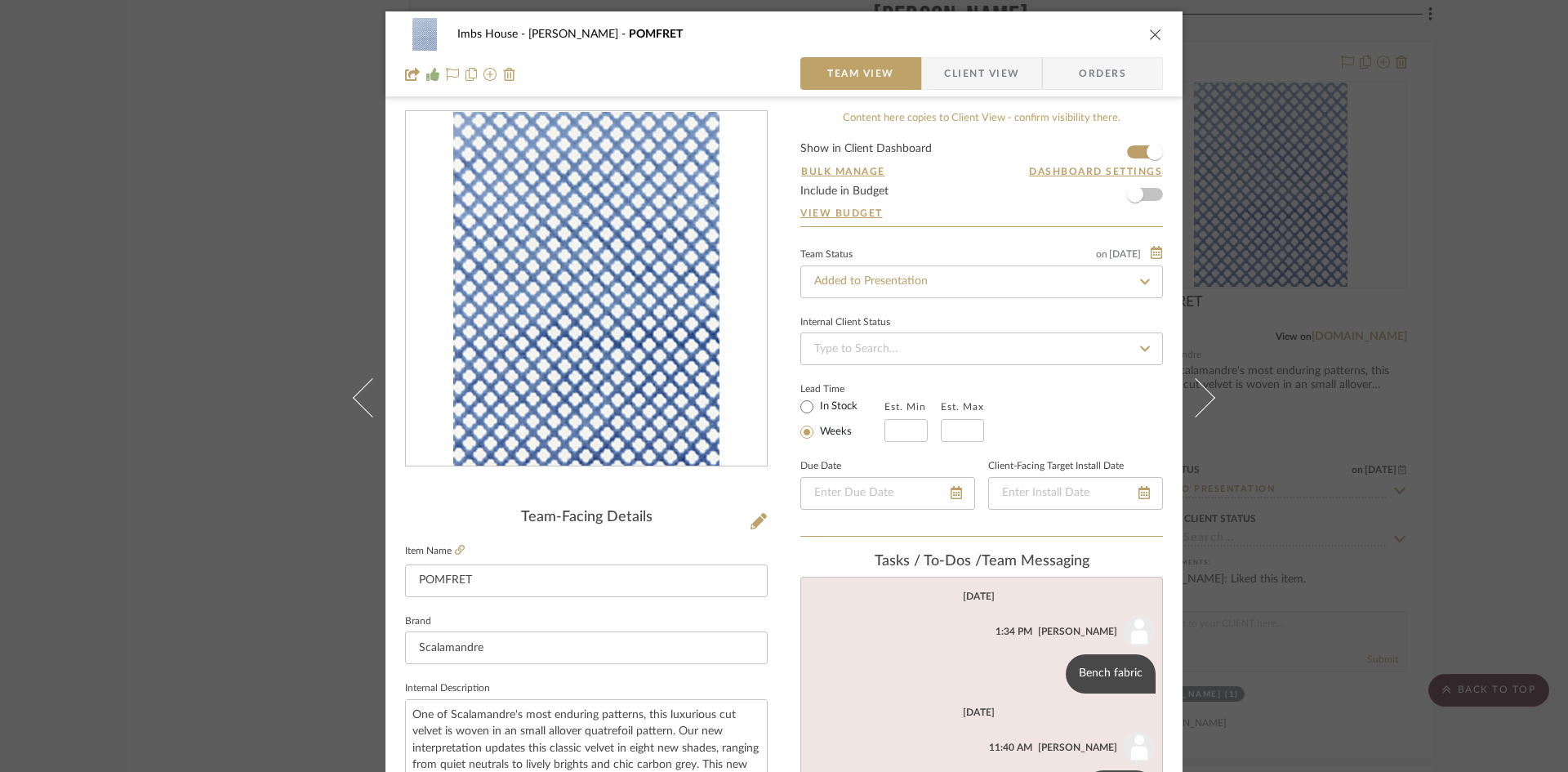
scroll to position [0, 0]
click at [928, 280] on input "Added to Presentation" at bounding box center [982, 283] width 363 height 32
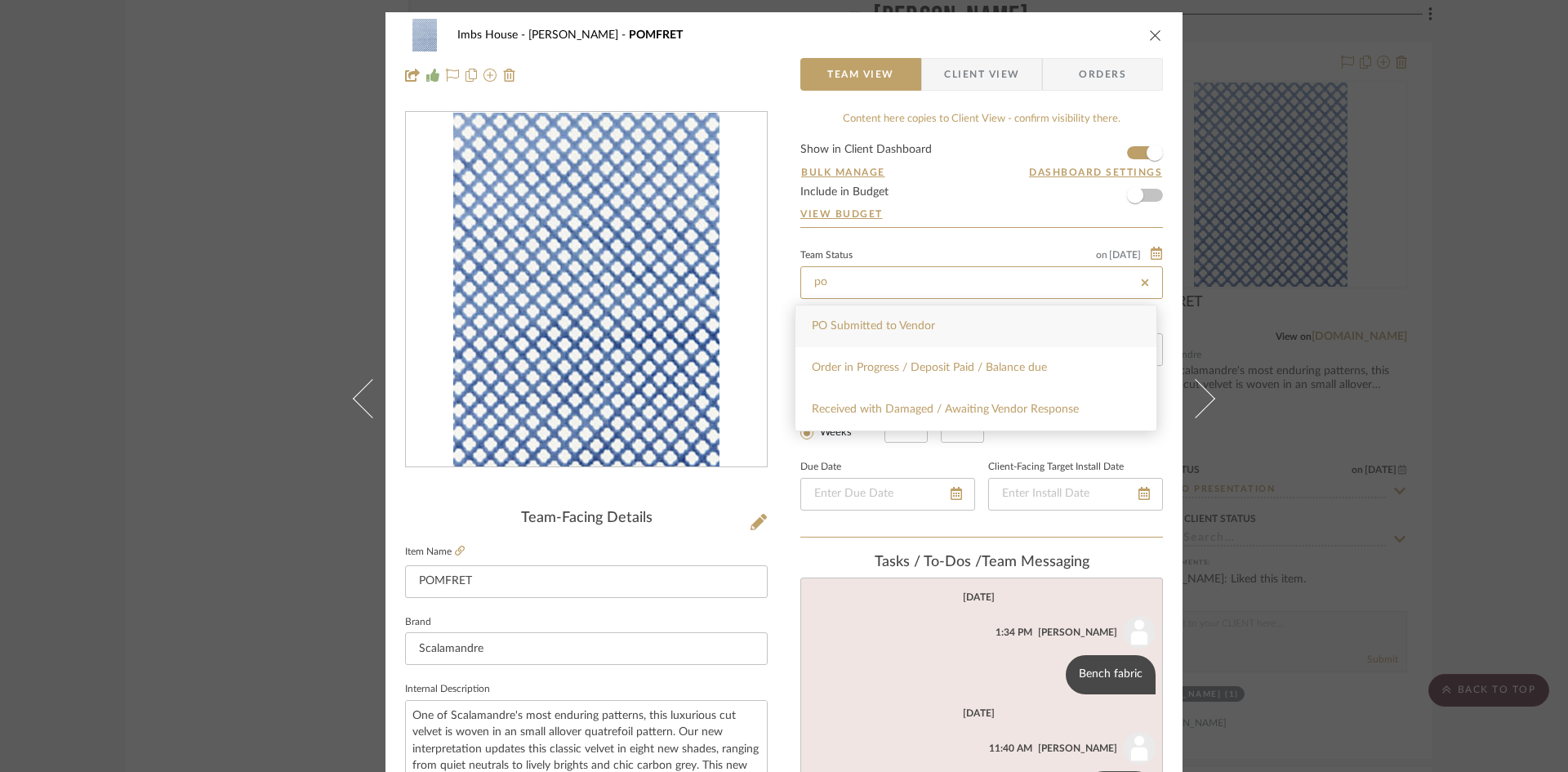
type input "po"
click at [922, 319] on div "PO Submitted to Vendor" at bounding box center [976, 326] width 361 height 42
type input "10/1/2025"
type input "PO Submitted to Vendor"
type input "10/1/2025"
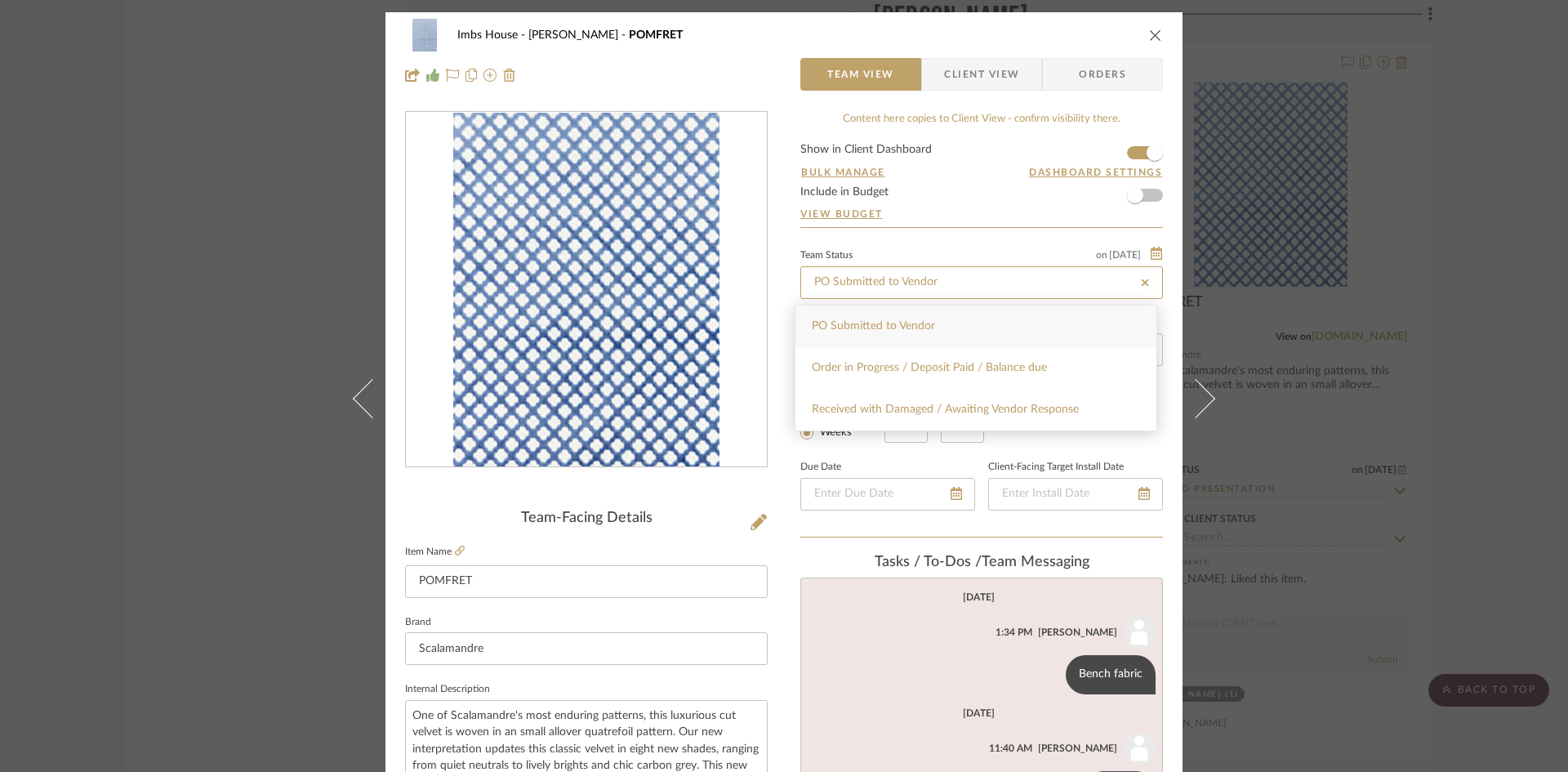
type input "PO Submitted to Vendor"
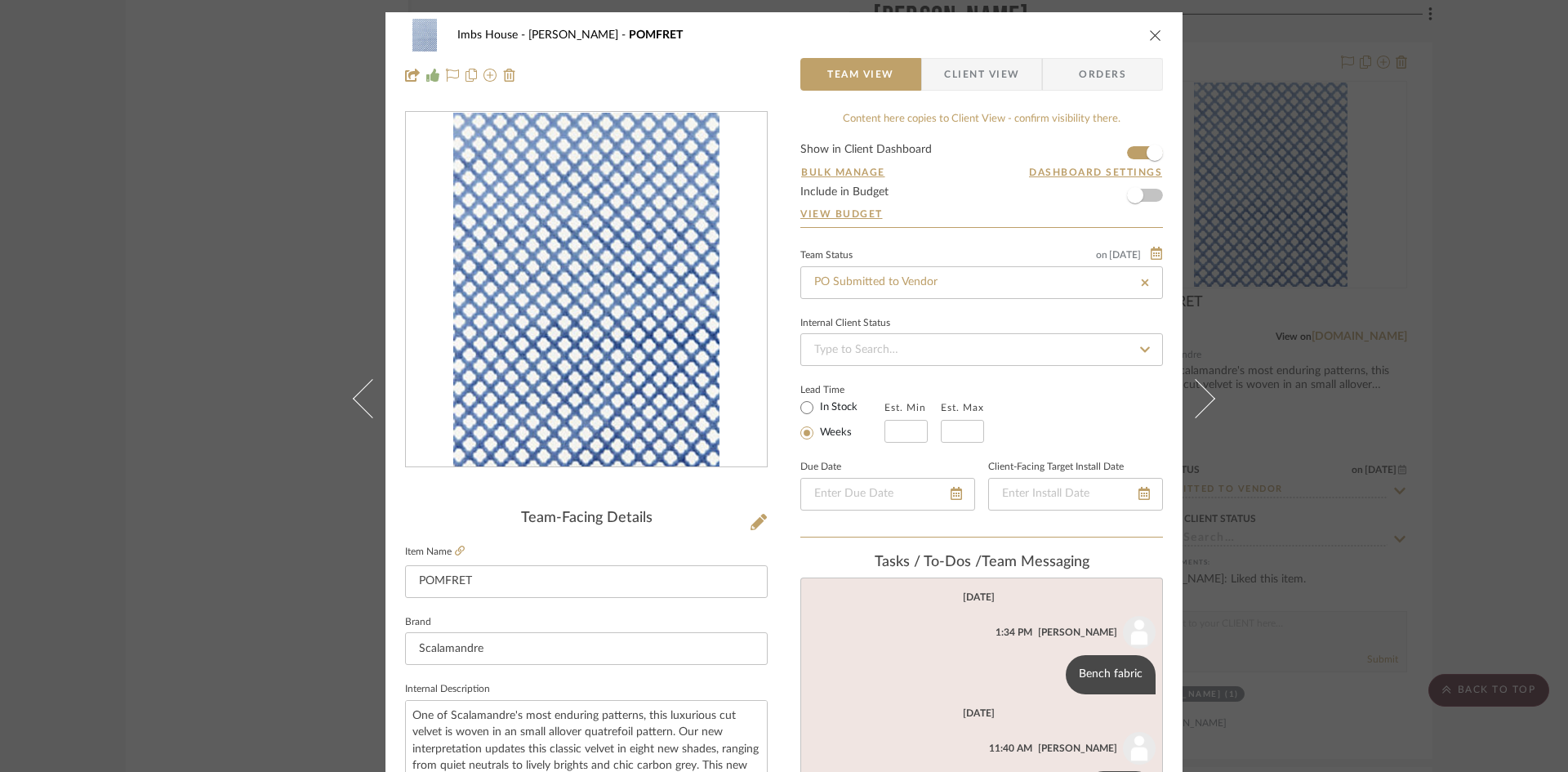
click at [1149, 30] on icon "close" at bounding box center [1155, 35] width 13 height 13
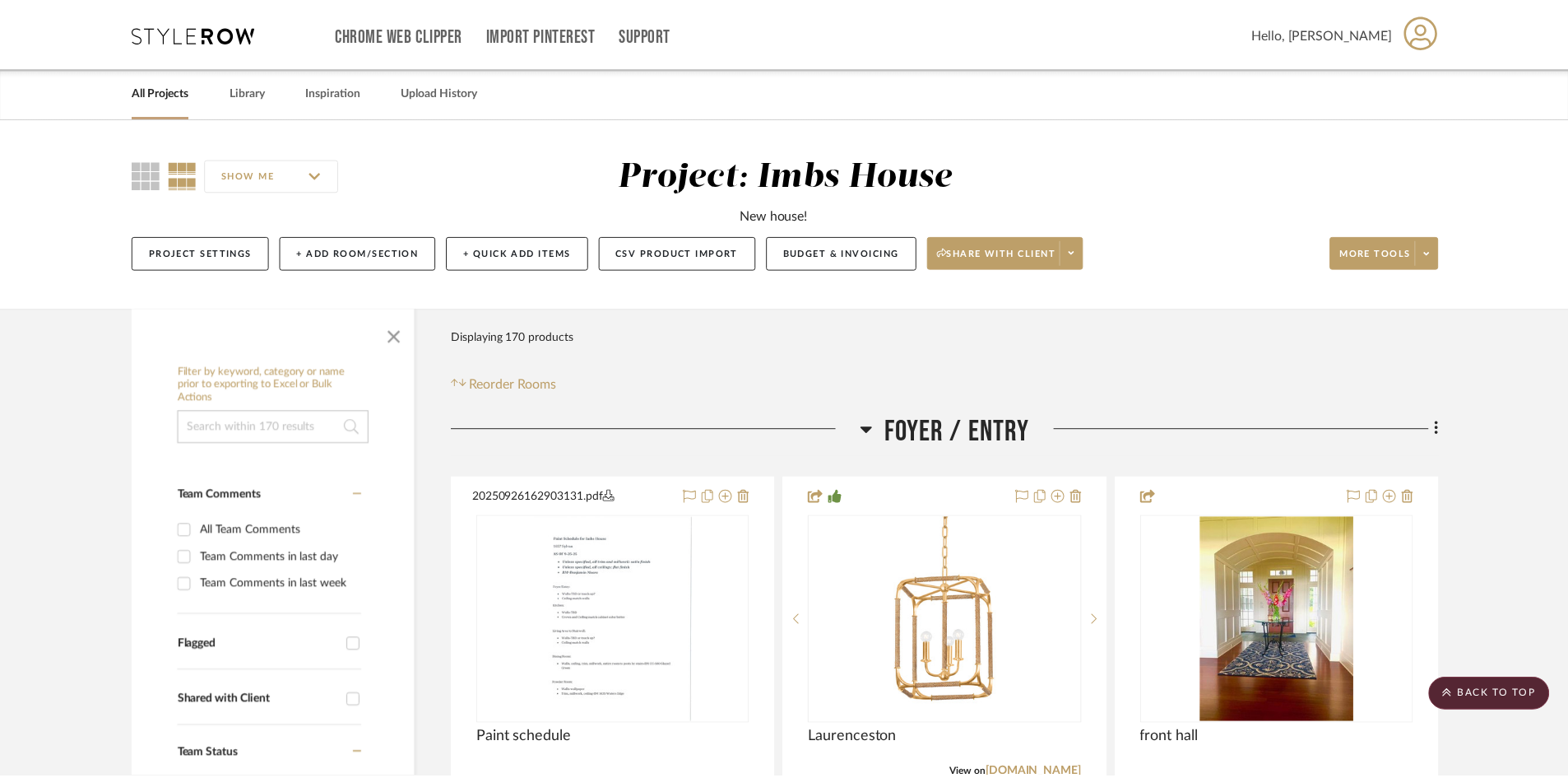
scroll to position [21901, 0]
